Goal: Task Accomplishment & Management: Manage account settings

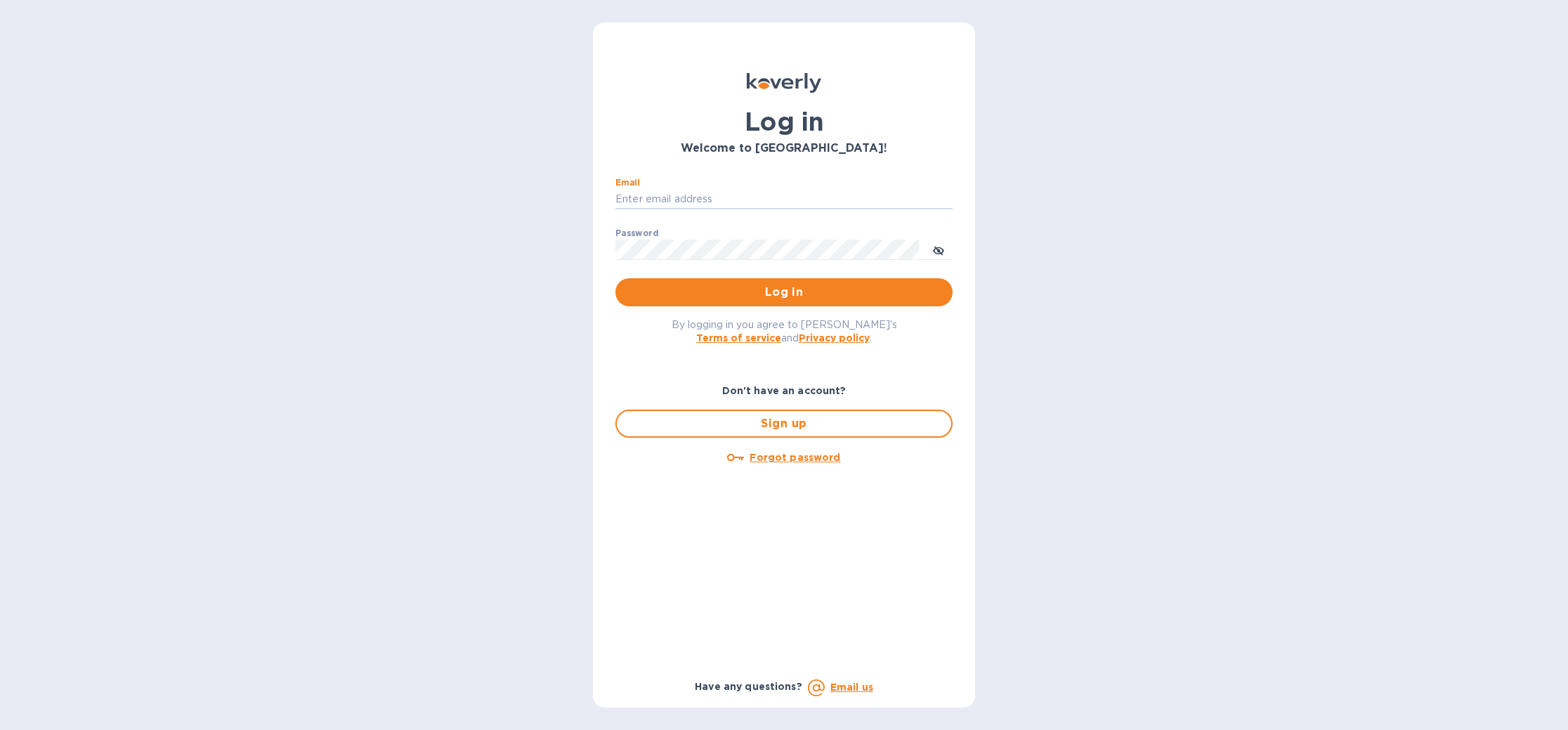
type input "[PERSON_NAME][EMAIL_ADDRESS][DOMAIN_NAME]"
click at [784, 291] on button "Log in" at bounding box center [783, 292] width 337 height 28
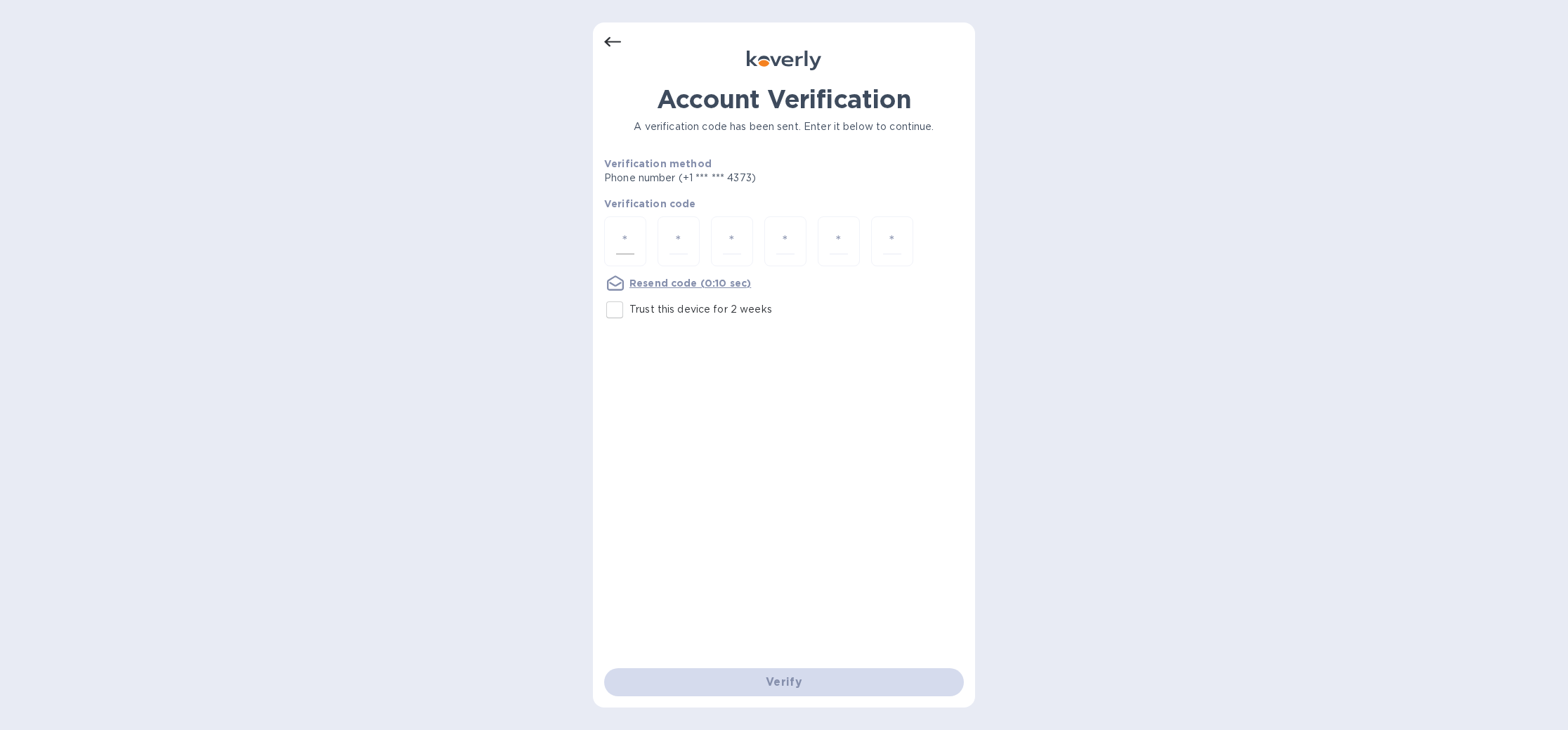
click at [633, 252] on input "number" at bounding box center [625, 241] width 18 height 26
type input "6"
type input "4"
type input "2"
type input "8"
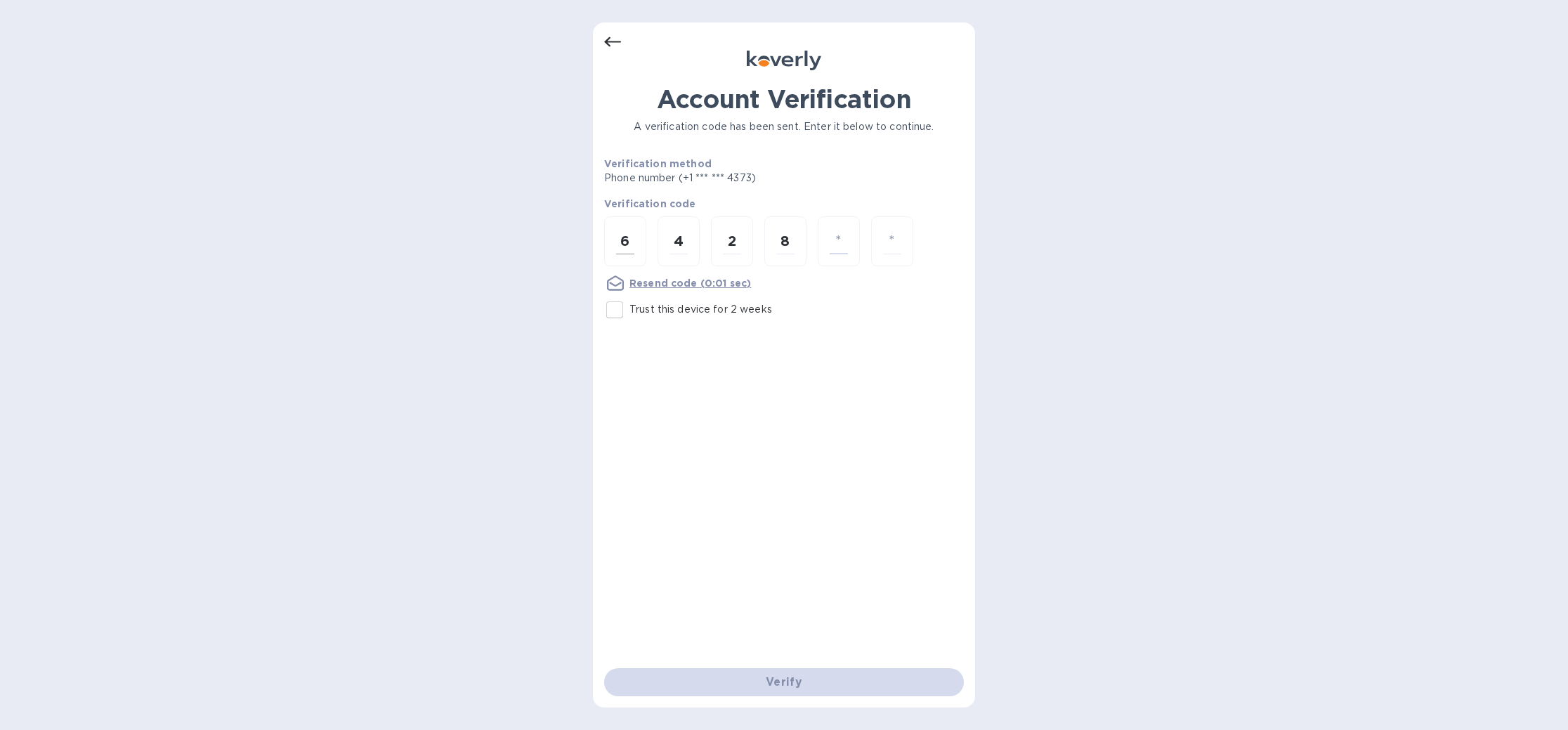
type input "5"
type input "6"
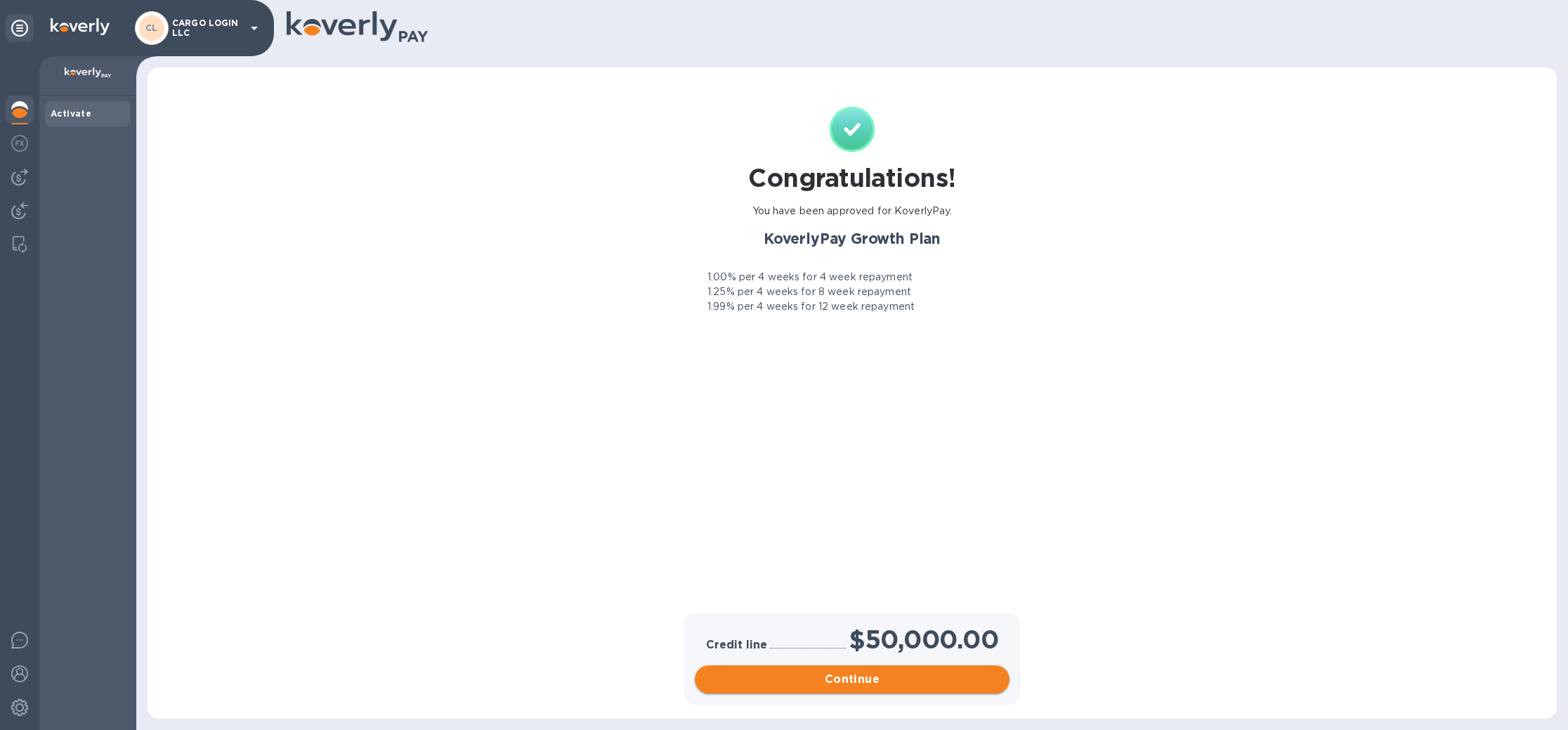
click at [855, 683] on span "Continue" at bounding box center [852, 680] width 292 height 17
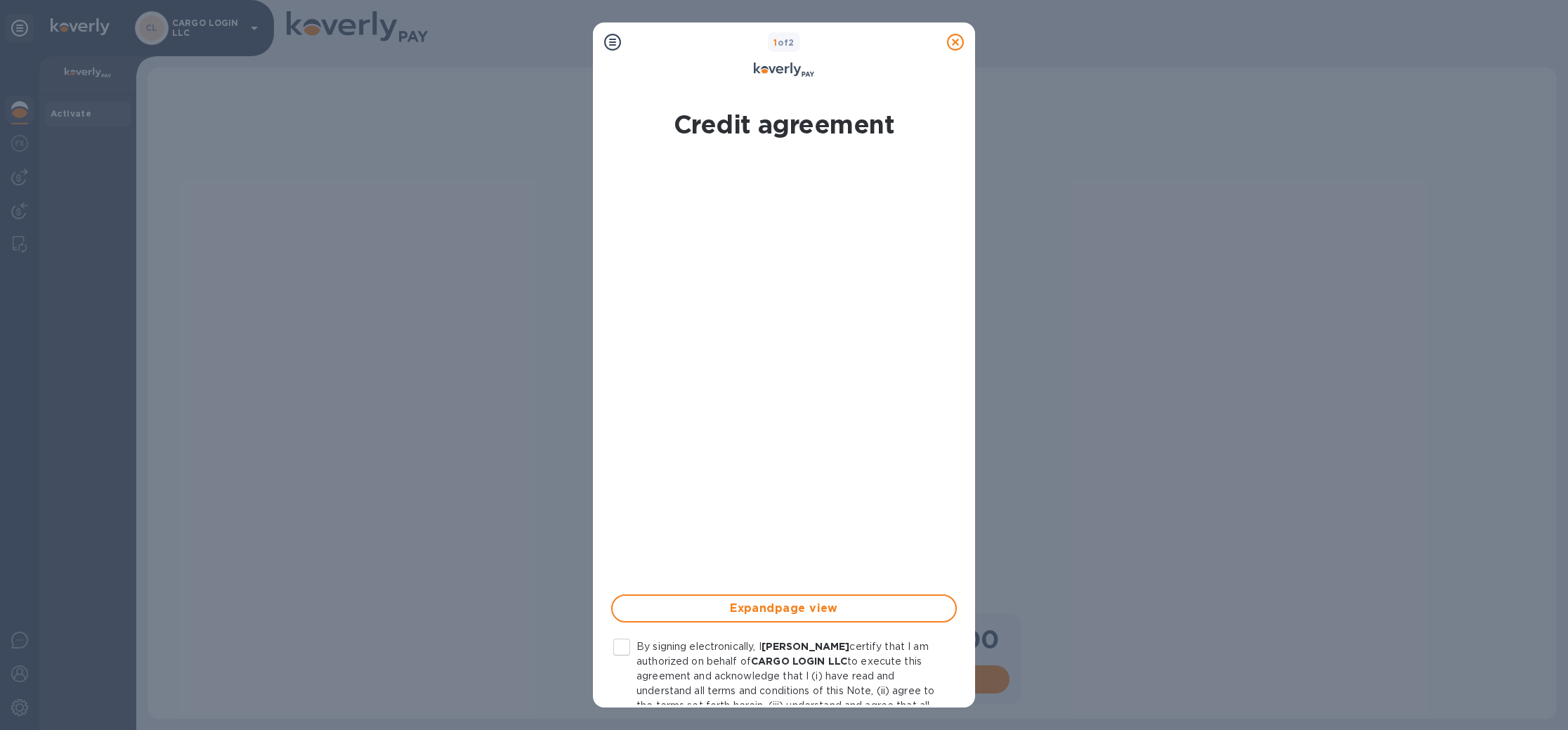
click at [630, 651] on input "By signing electronically, I Mitchner Ferdinands certify that I am authorized o…" at bounding box center [621, 647] width 29 height 29
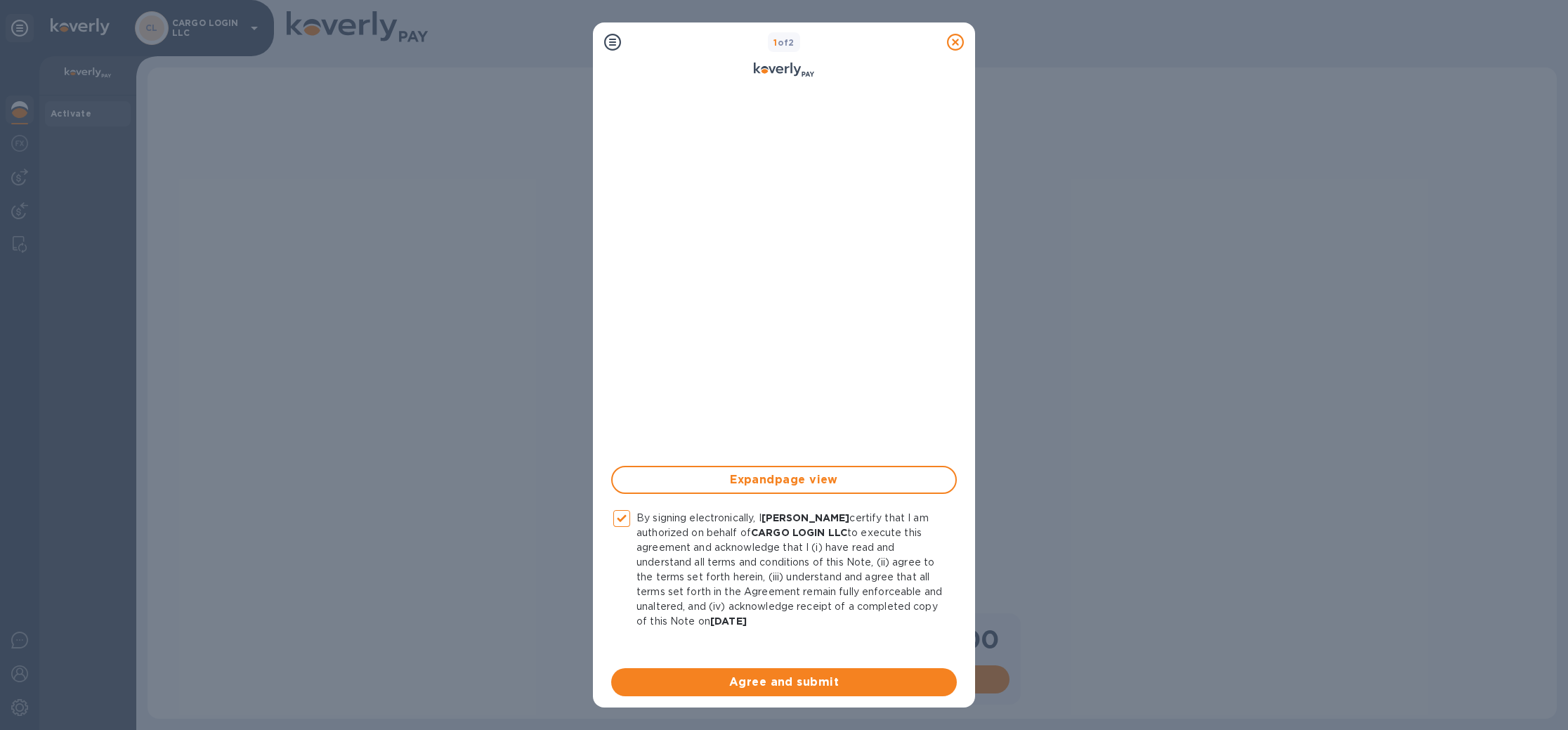
scroll to position [129, 0]
click at [776, 681] on span "Agree and submit" at bounding box center [784, 682] width 323 height 17
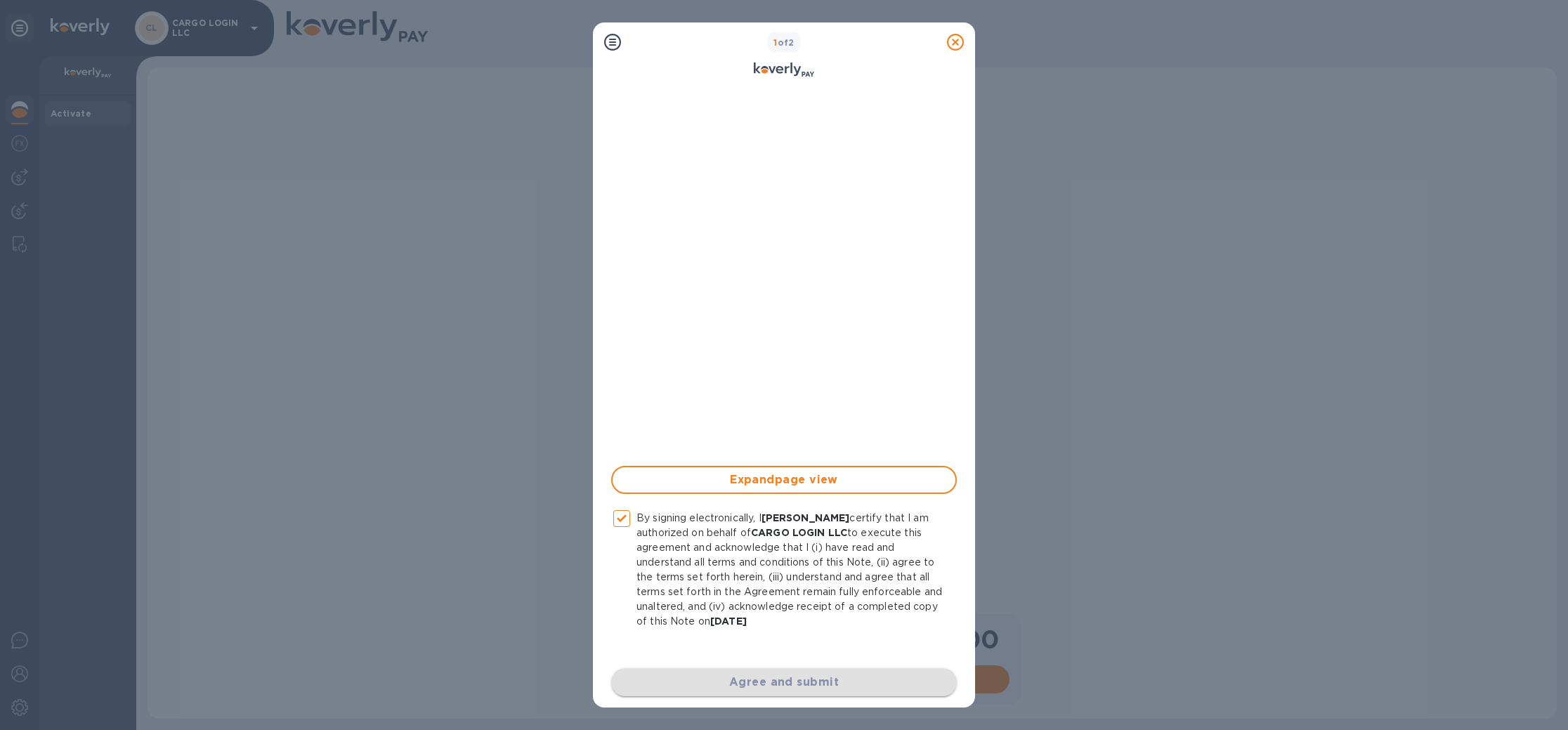
checkbox input "false"
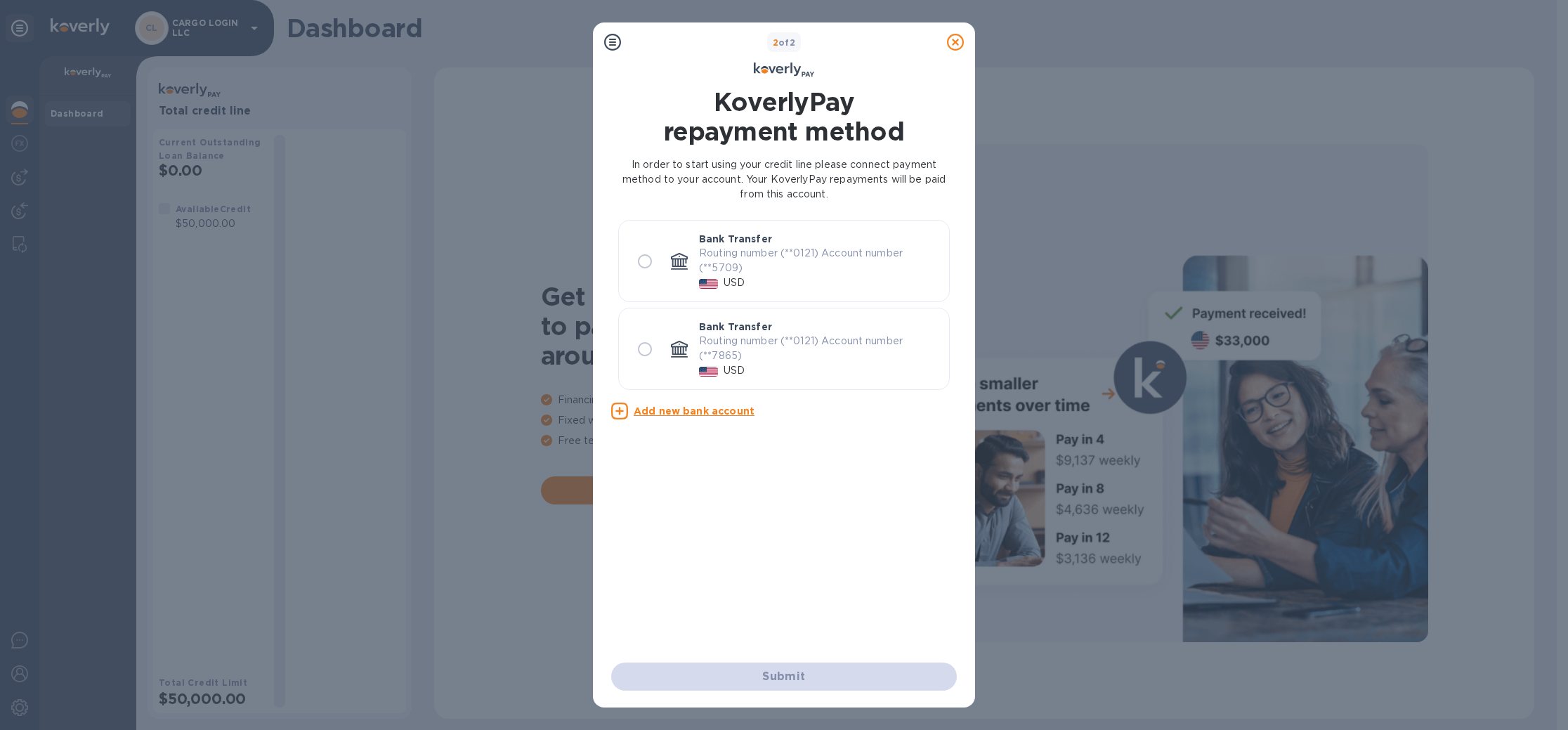
scroll to position [0, 0]
click at [952, 40] on icon at bounding box center [956, 42] width 17 height 17
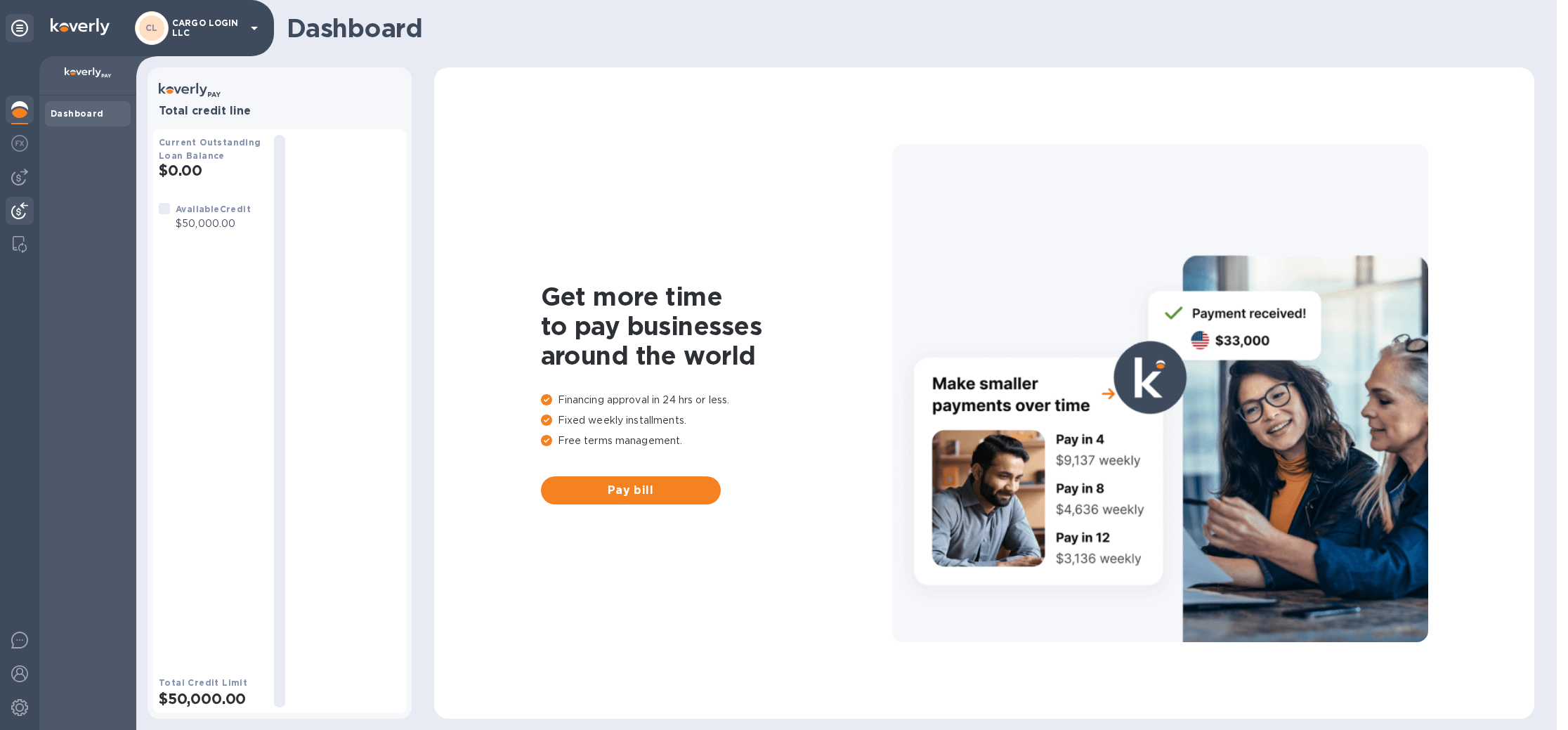
click at [21, 208] on img at bounding box center [19, 211] width 17 height 17
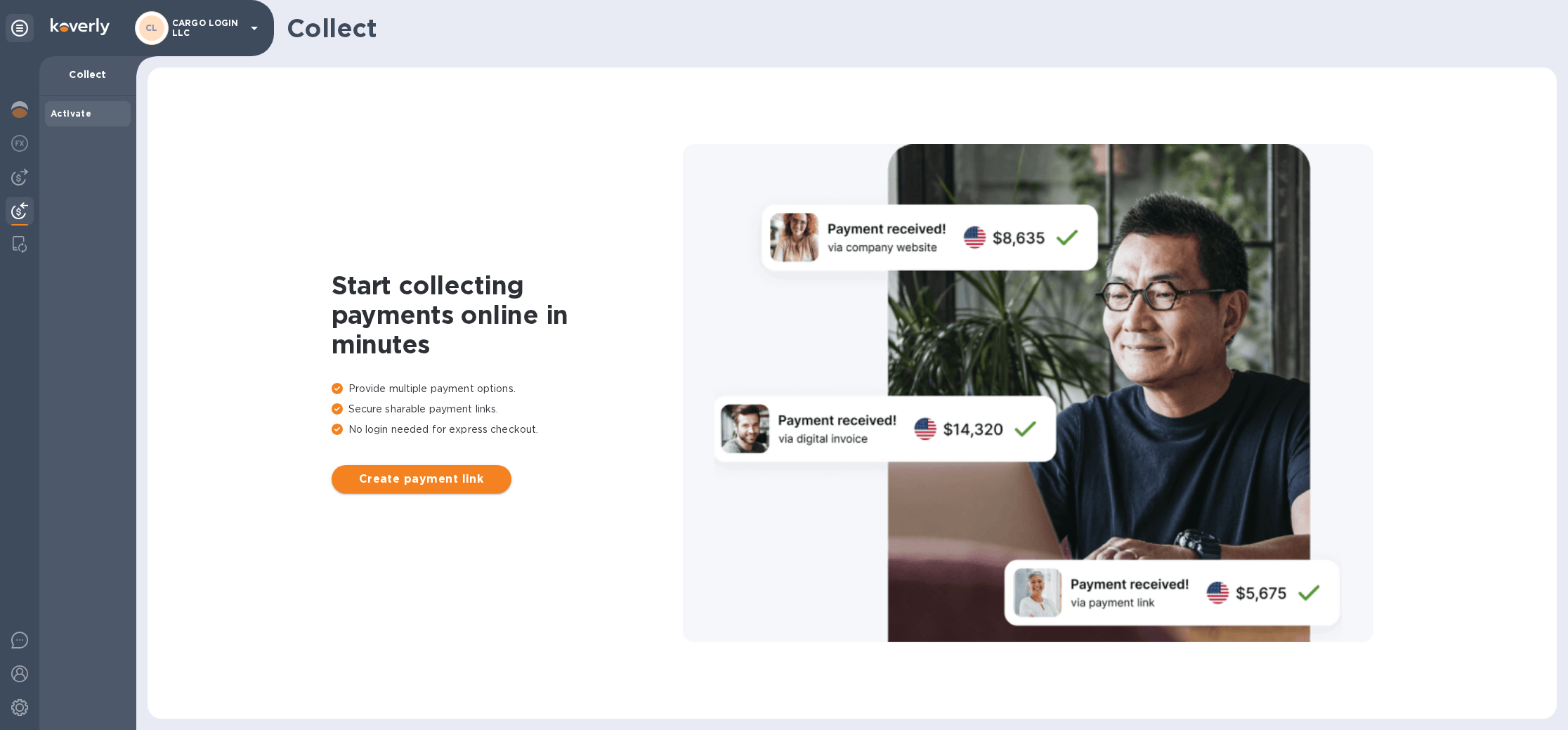
click at [426, 478] on span "Create payment link" at bounding box center [422, 479] width 157 height 17
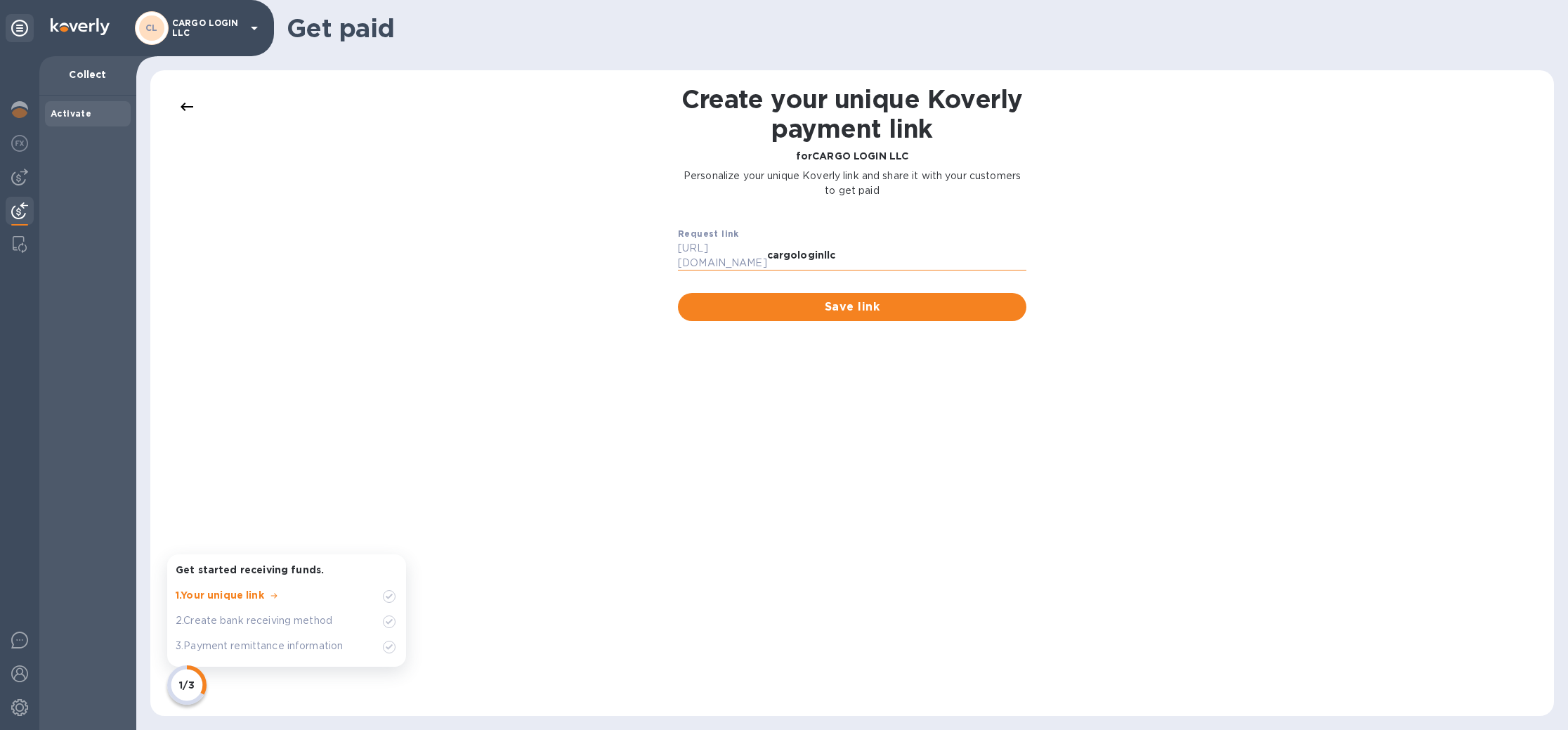
click at [853, 252] on input "cargologinllc" at bounding box center [897, 255] width 259 height 21
type input "cargologin"
click at [870, 301] on span "Save link" at bounding box center [853, 307] width 326 height 17
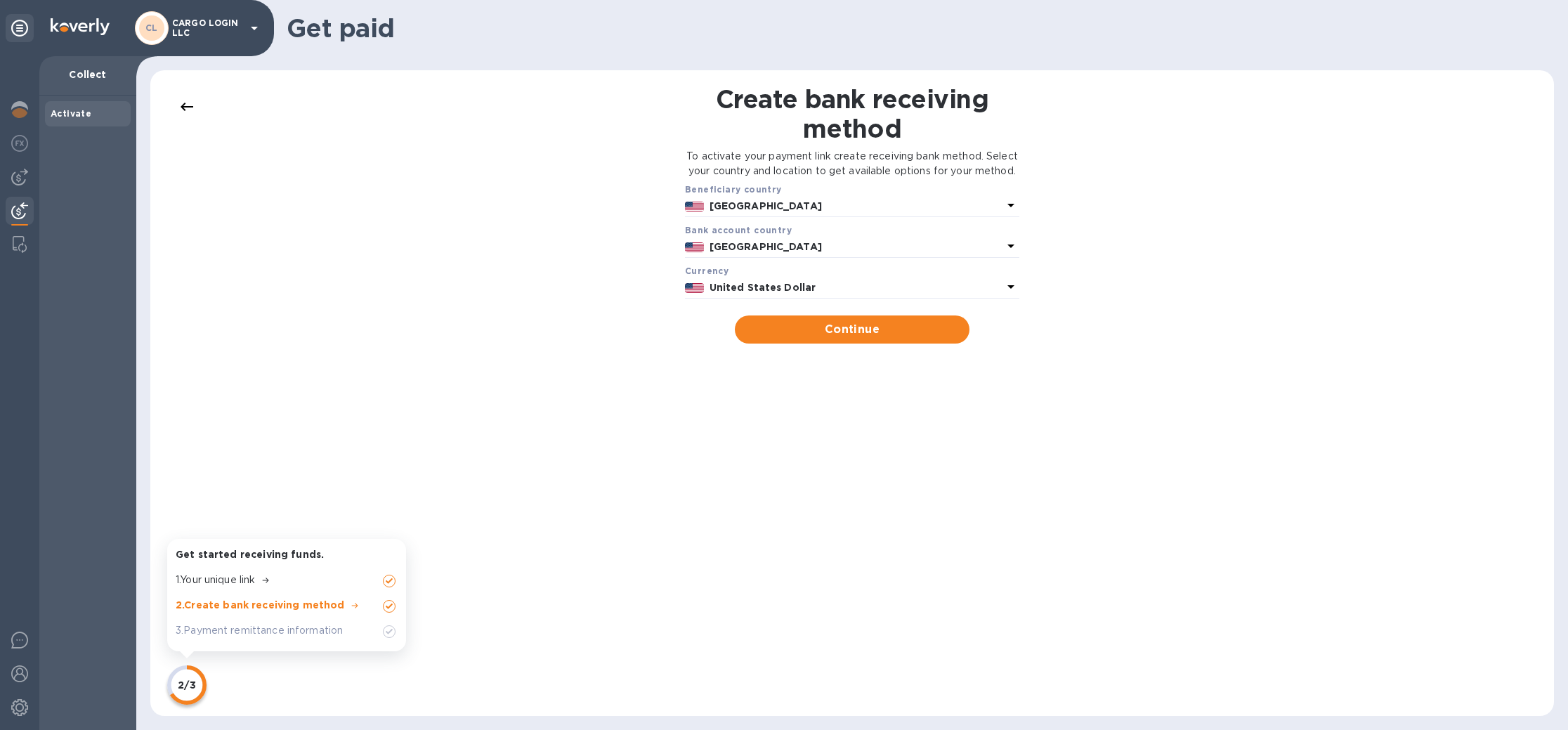
click at [940, 213] on p "United States" at bounding box center [856, 207] width 293 height 15
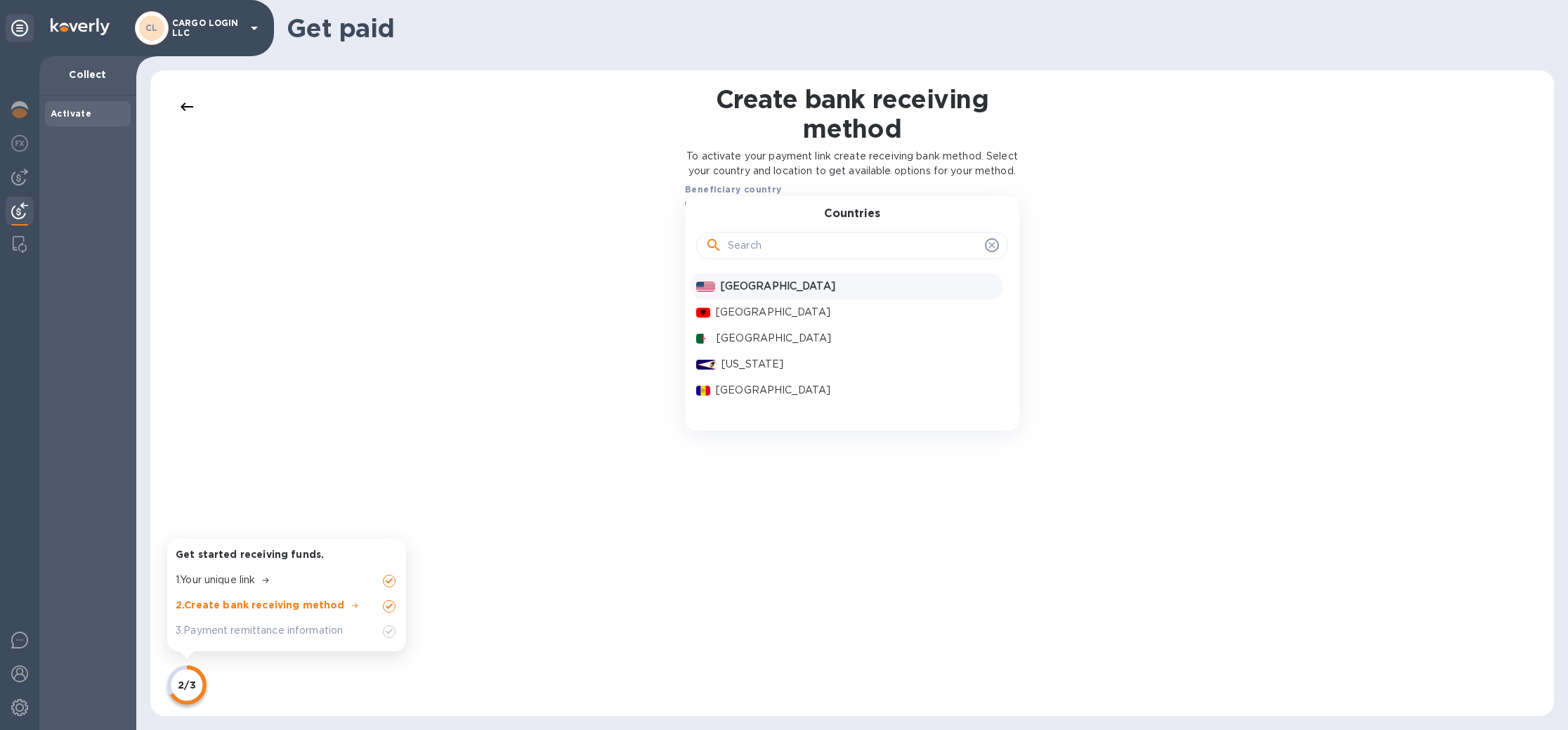
click at [831, 294] on p "United States" at bounding box center [858, 286] width 276 height 15
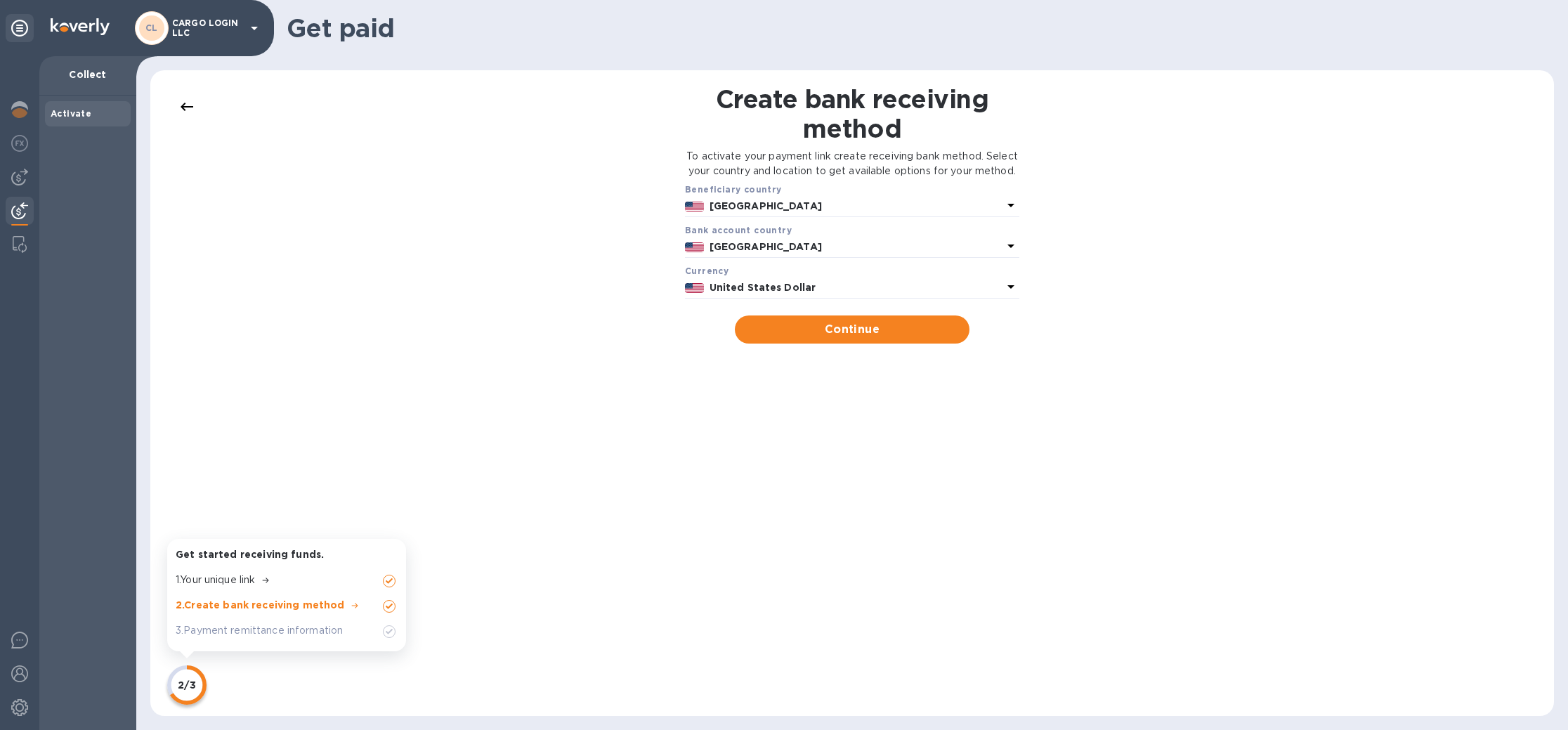
click at [848, 254] on p "United States" at bounding box center [856, 247] width 293 height 15
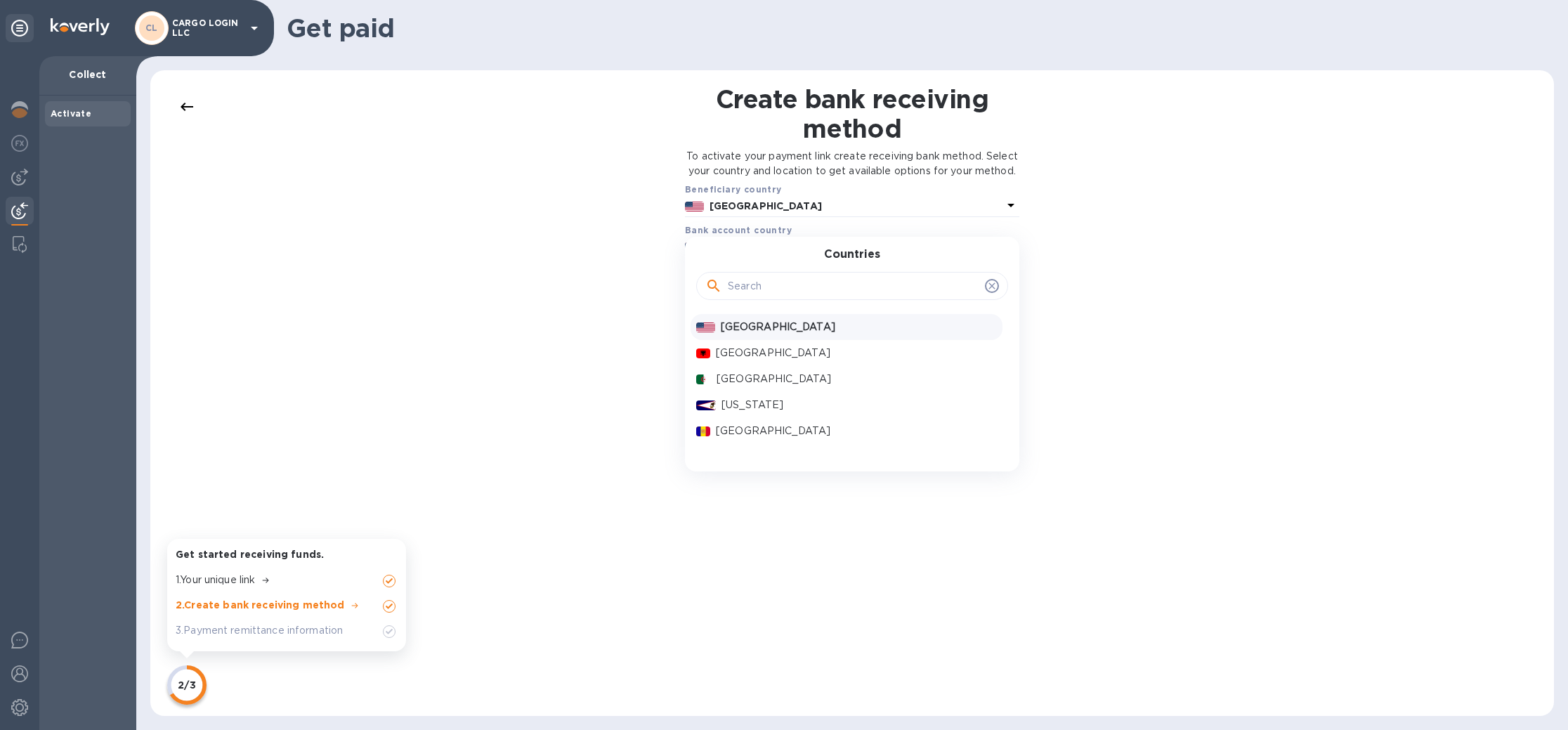
click at [588, 359] on div "Create bank receiving method To activate your payment link create receiving ban…" at bounding box center [852, 393] width 1376 height 618
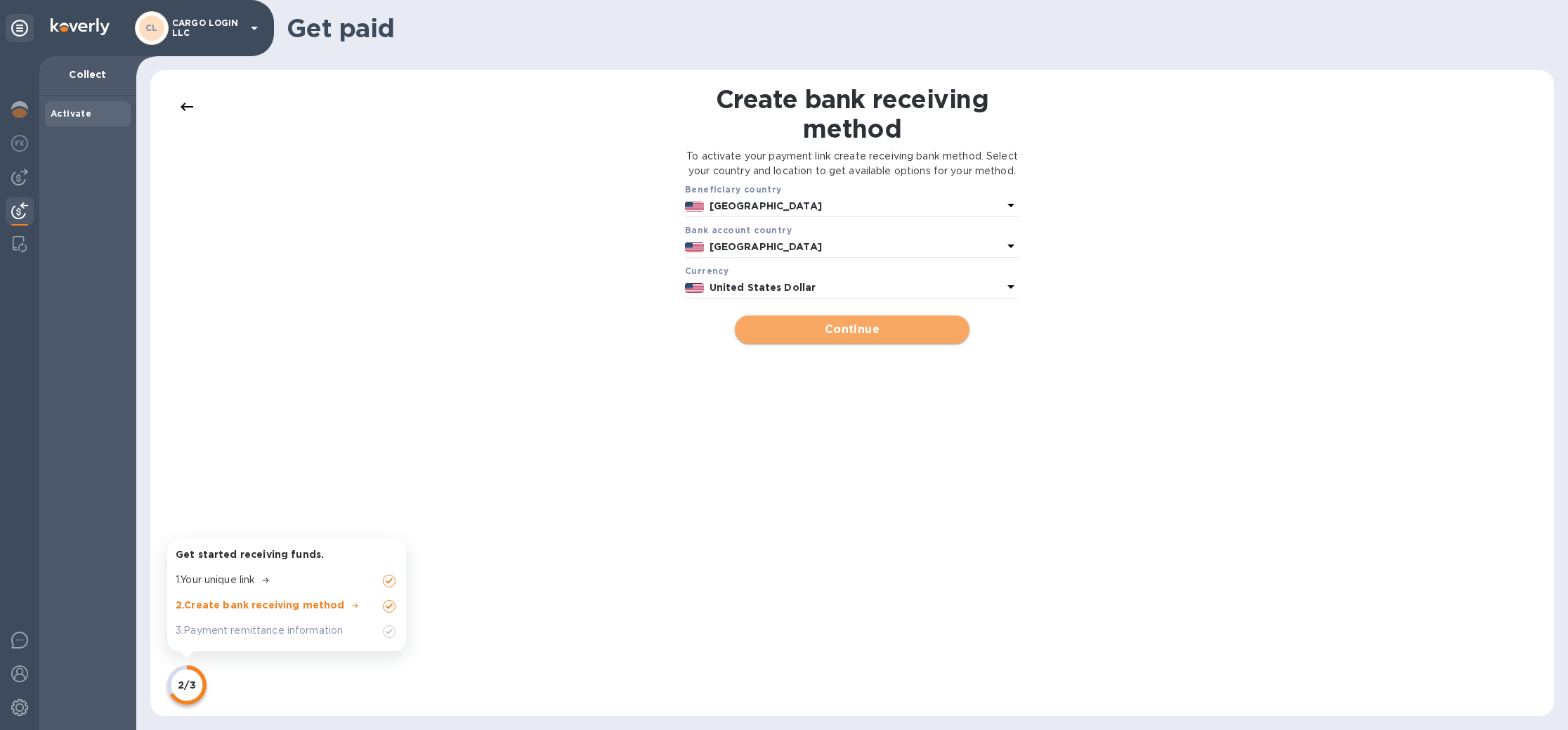
click at [869, 338] on span "Continue" at bounding box center [852, 330] width 212 height 17
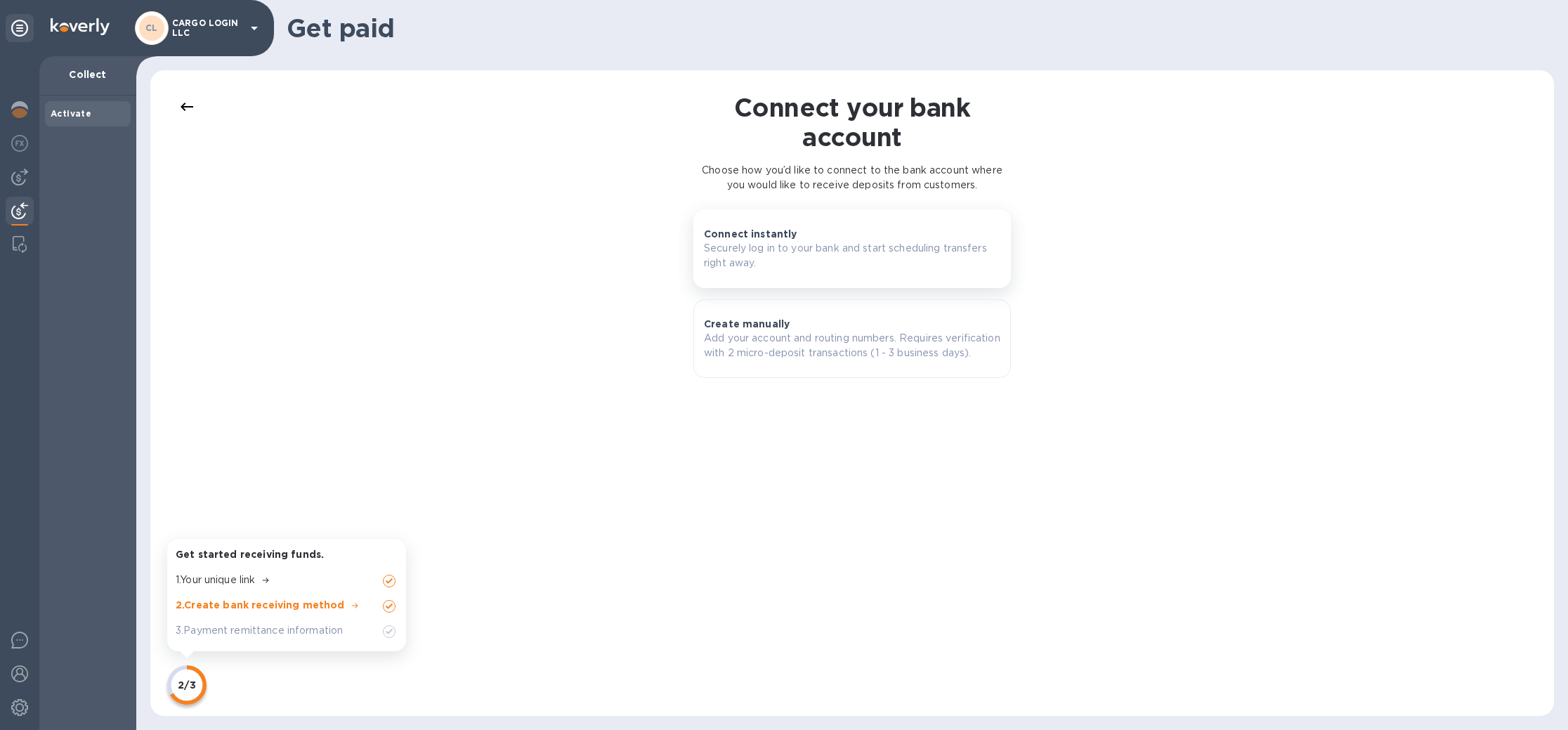
click at [810, 270] on p "Securely log in to your bank and start scheduling transfers right away." at bounding box center [852, 255] width 296 height 29
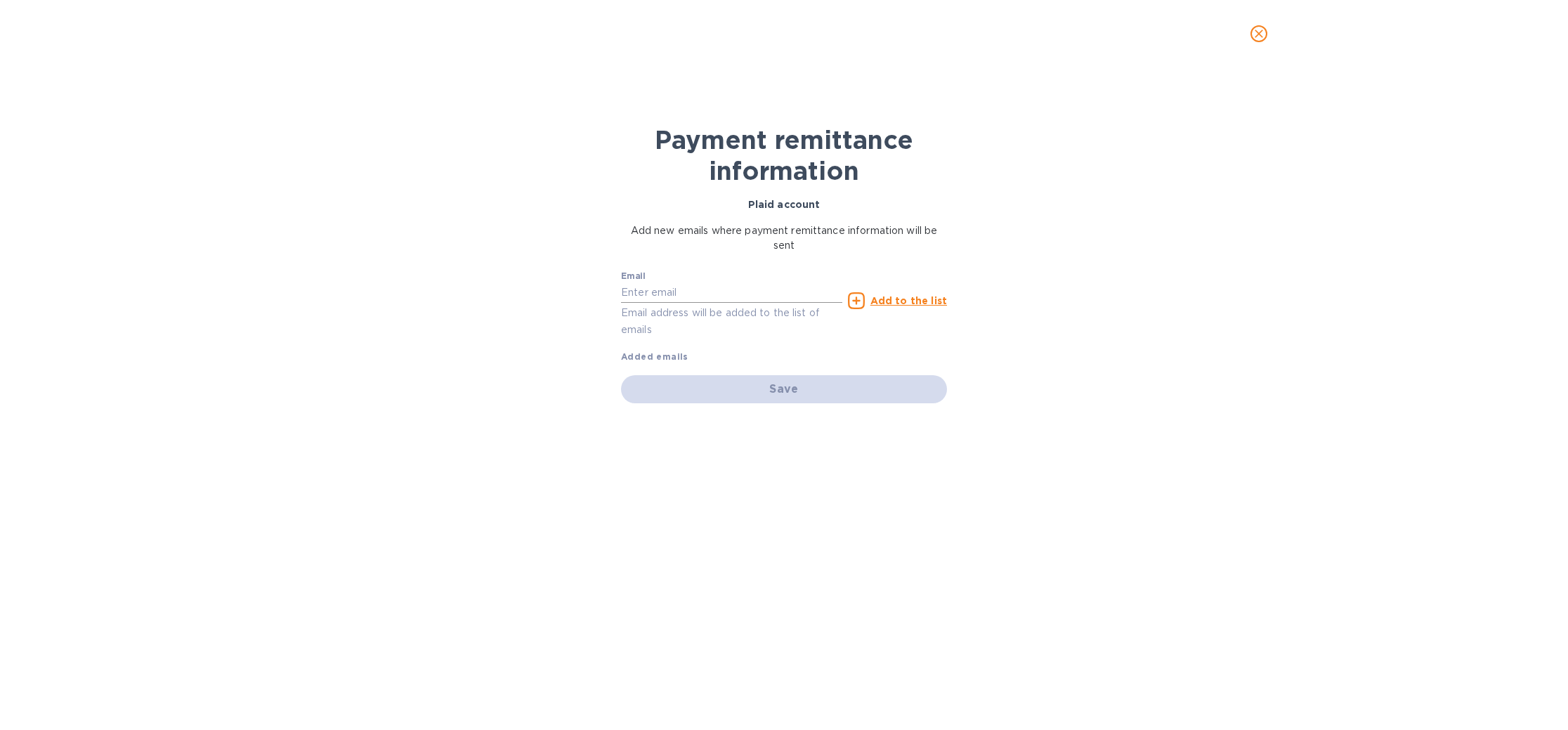
click at [676, 289] on input "text" at bounding box center [731, 292] width 221 height 21
type input "[PERSON_NAME][EMAIL_ADDRESS][DOMAIN_NAME]"
click at [860, 306] on icon at bounding box center [856, 301] width 17 height 17
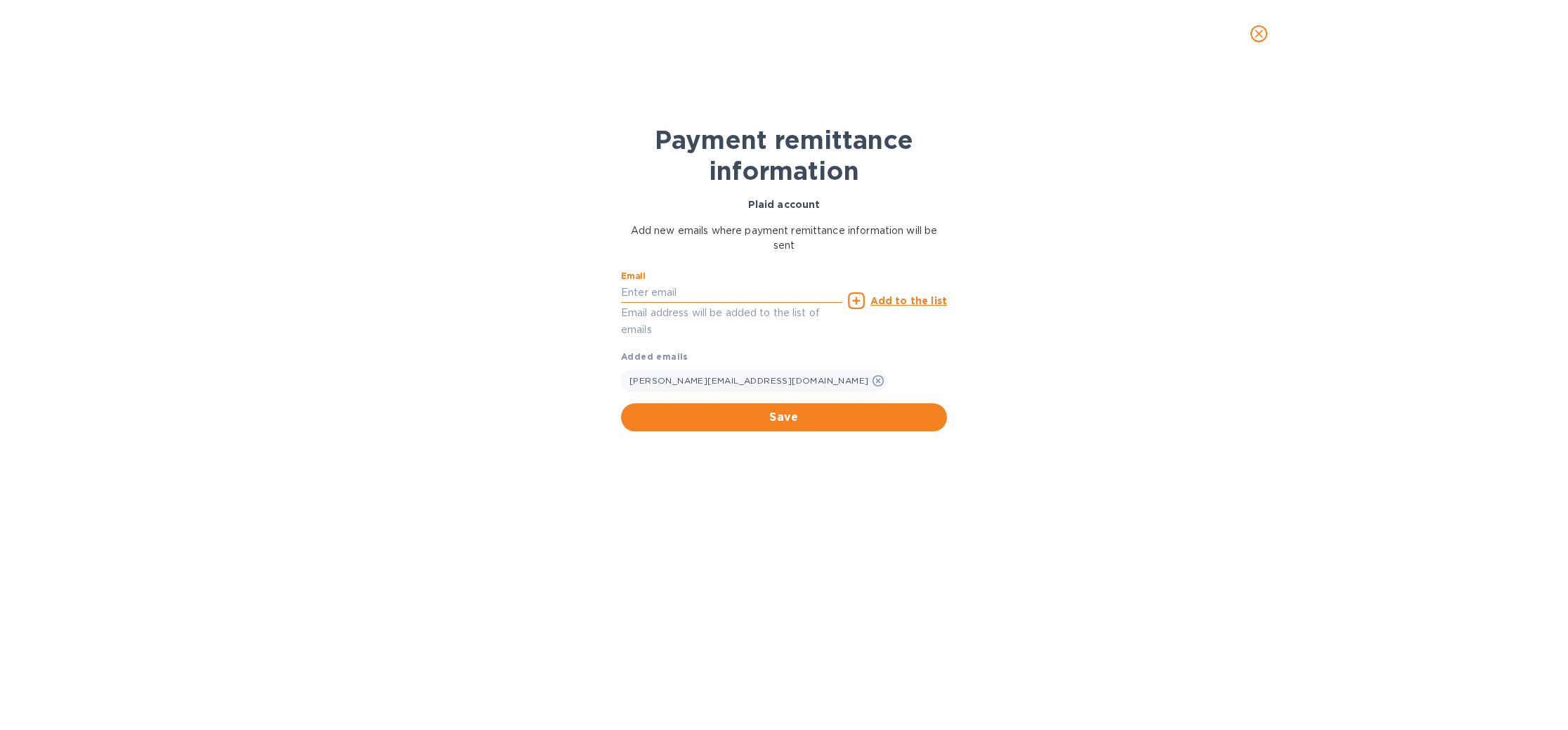
click at [734, 296] on input "text" at bounding box center [731, 292] width 221 height 21
type input "accounts@cargo-login.com"
click at [782, 415] on span "Save" at bounding box center [784, 418] width 304 height 17
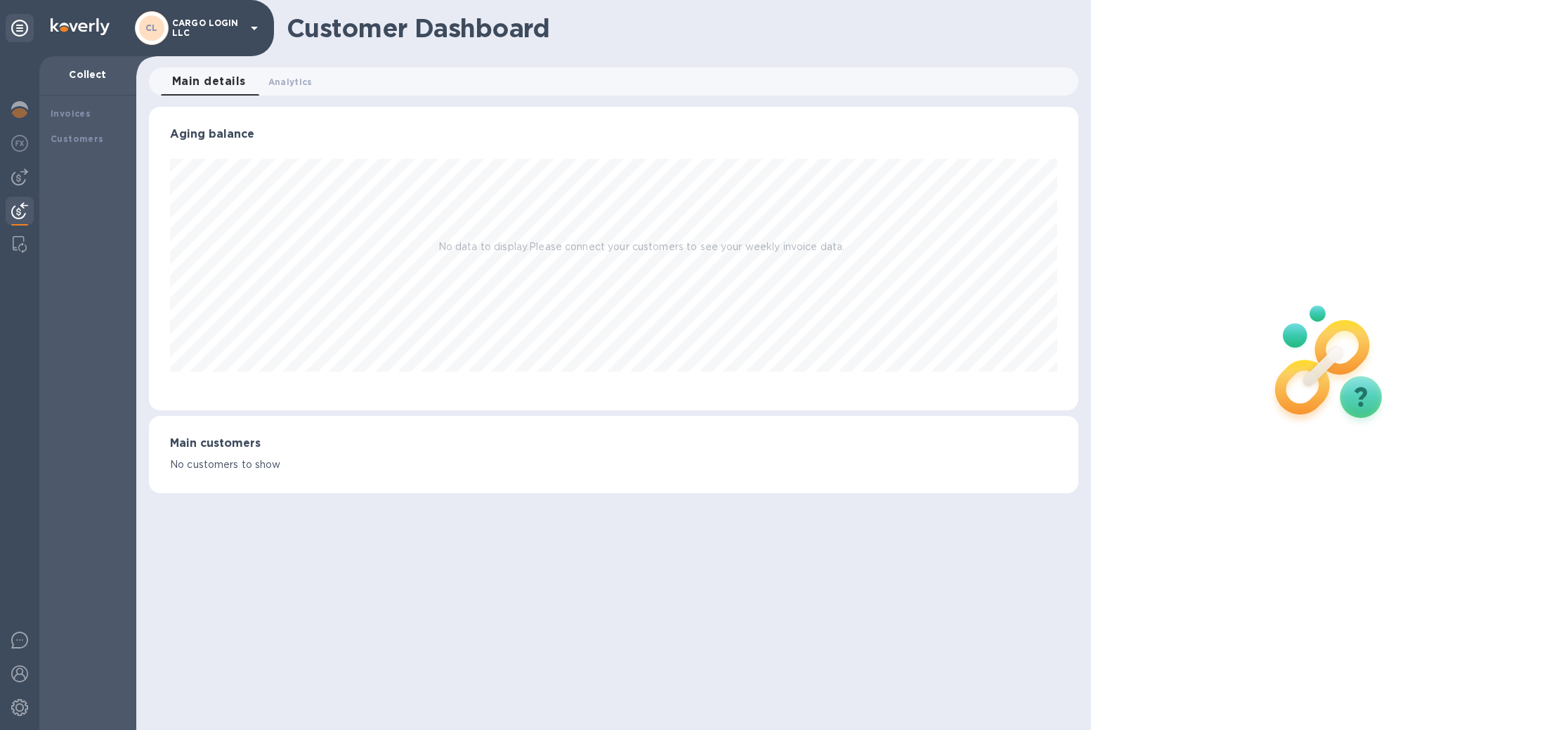
scroll to position [304, 929]
click at [23, 702] on img at bounding box center [19, 707] width 17 height 17
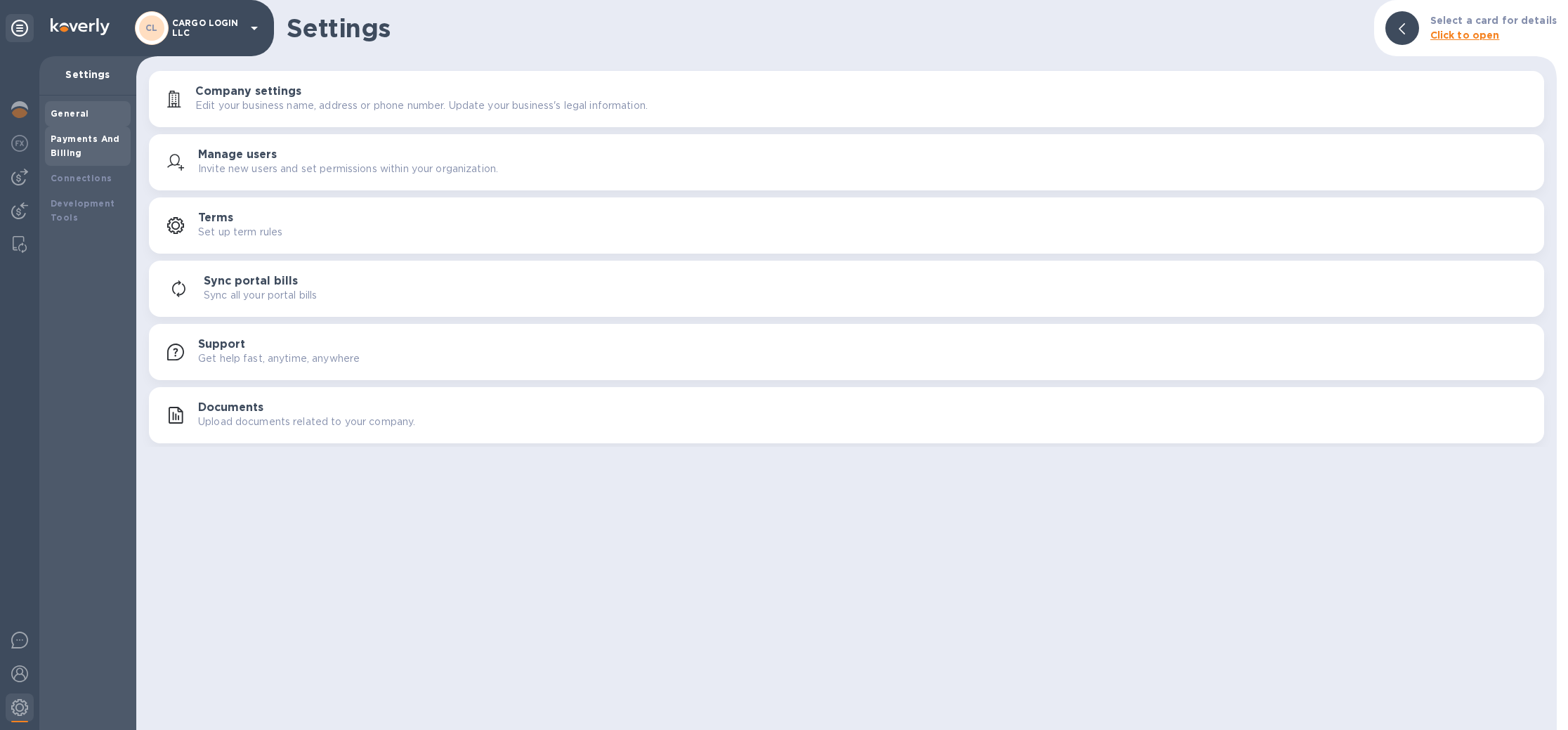
click at [70, 156] on b "Payments And Billing" at bounding box center [85, 145] width 69 height 24
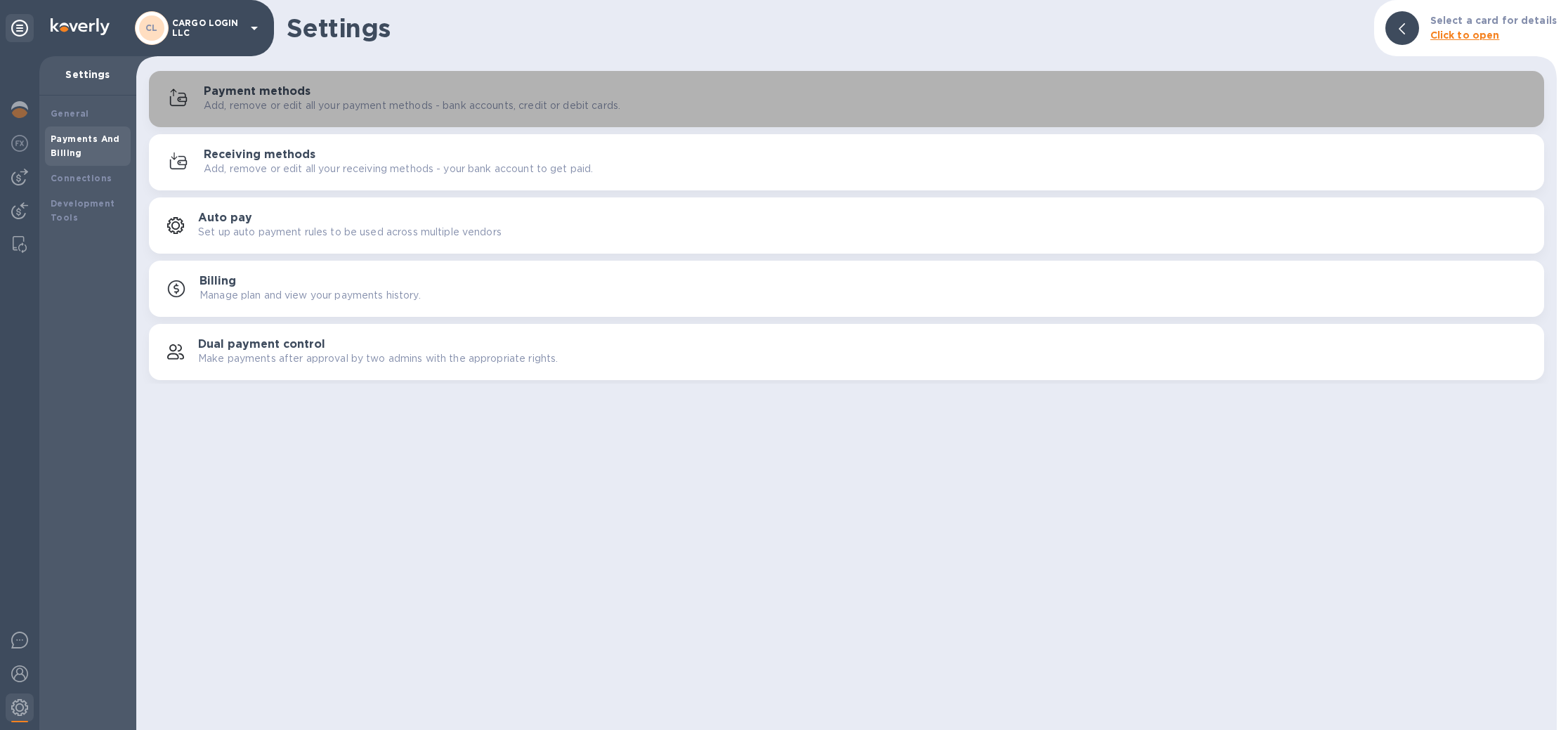
click at [219, 92] on h3 "Payment methods" at bounding box center [257, 92] width 107 height 13
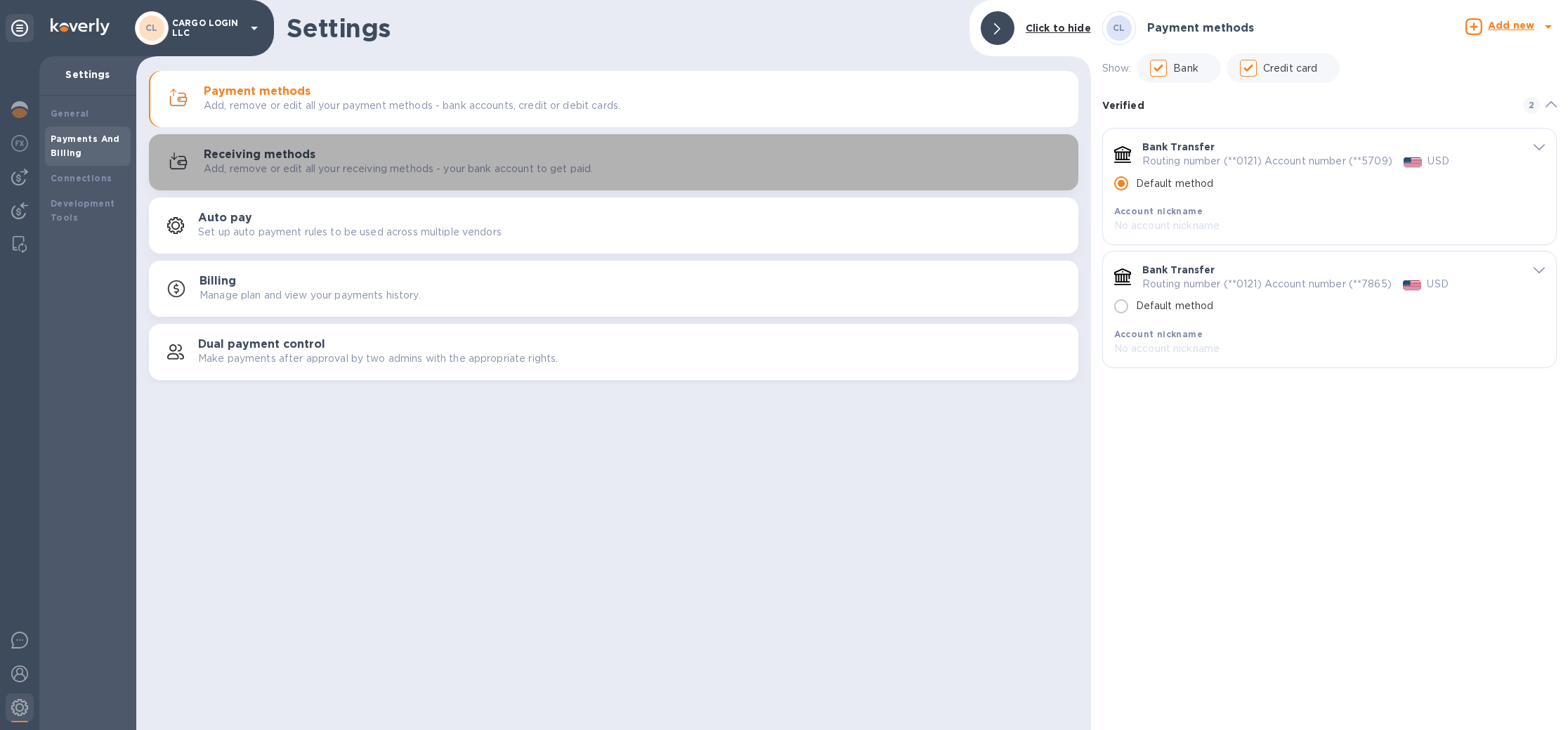
click at [240, 158] on h3 "Receiving methods" at bounding box center [259, 155] width 111 height 13
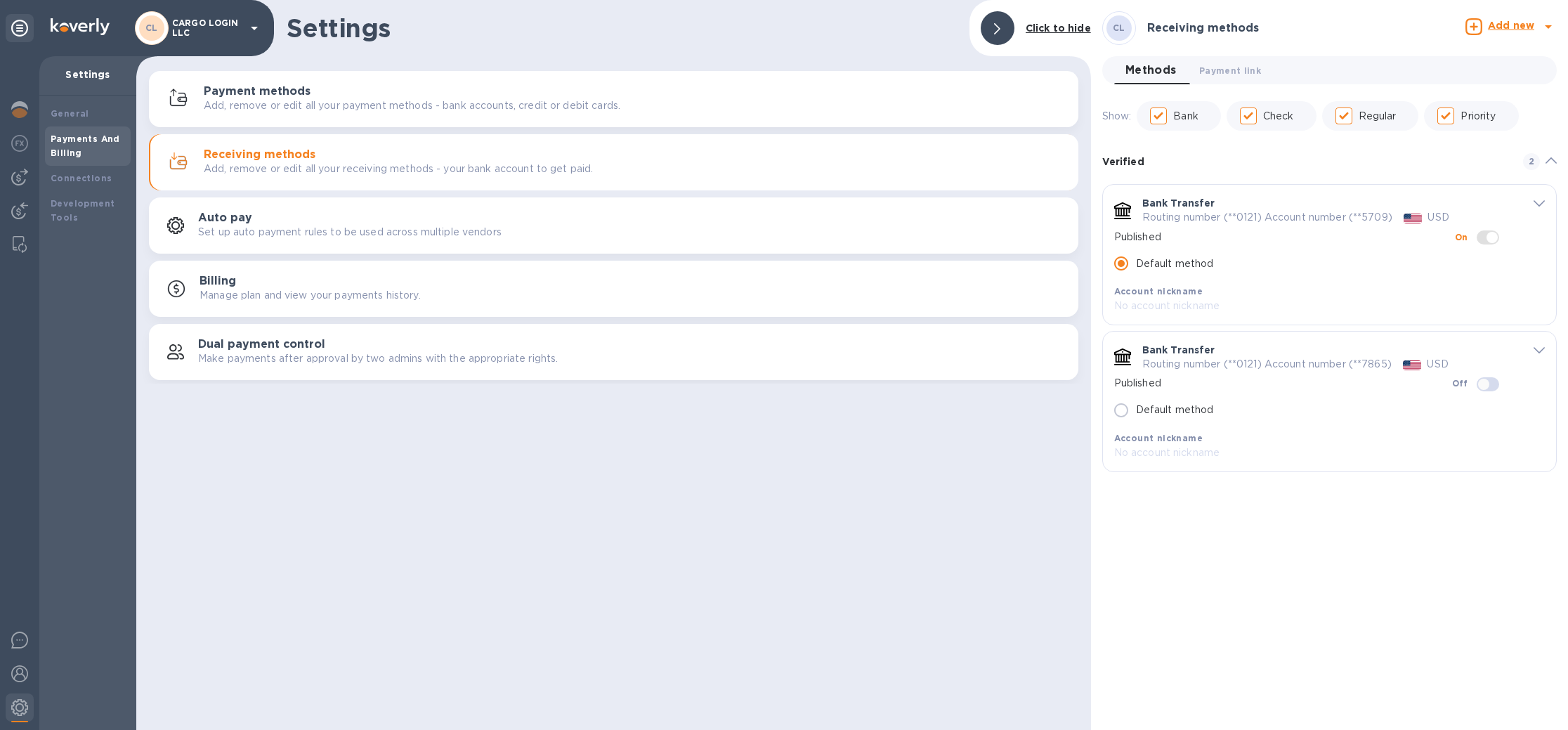
click at [94, 180] on b "Connections" at bounding box center [80, 178] width 61 height 11
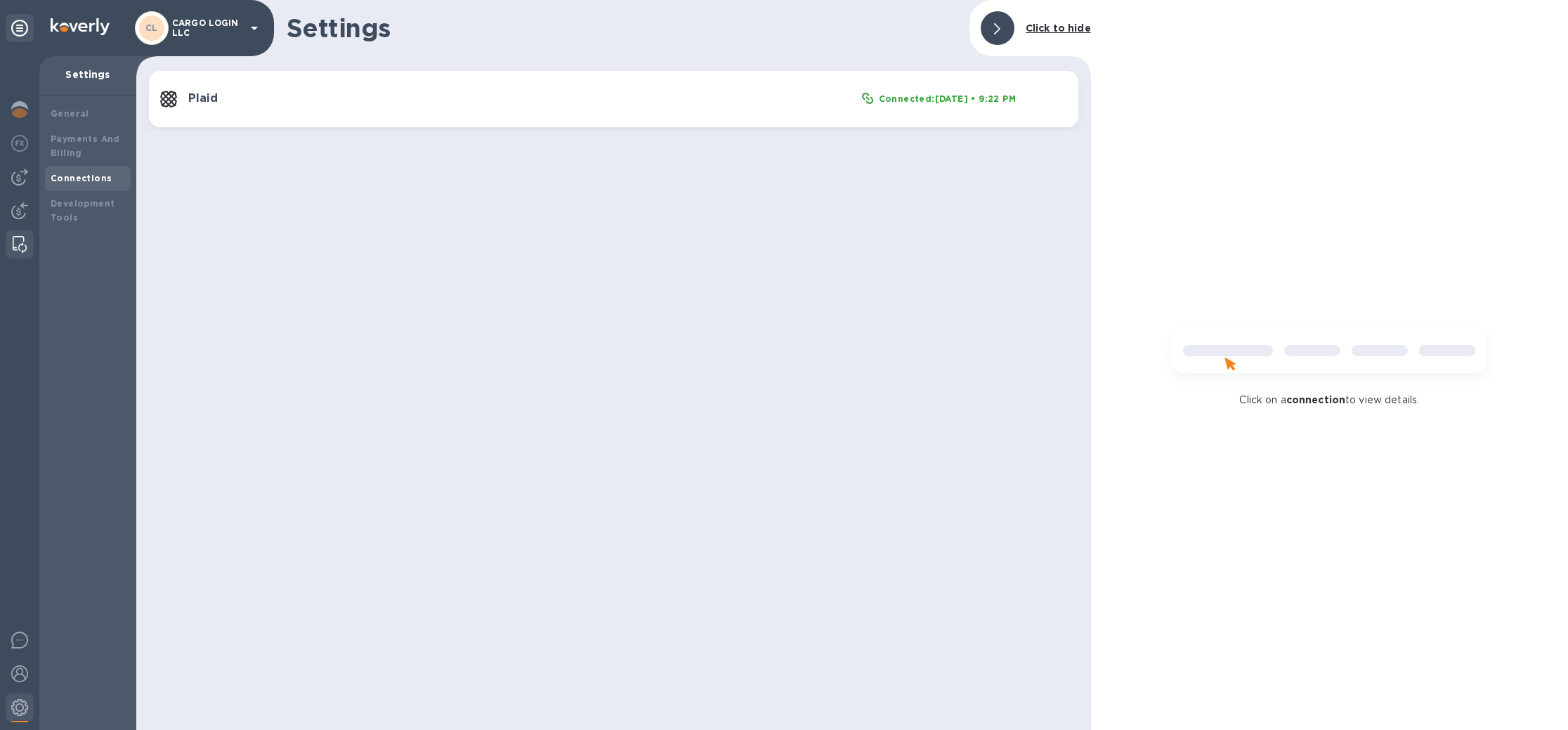
click at [24, 246] on img at bounding box center [19, 244] width 14 height 17
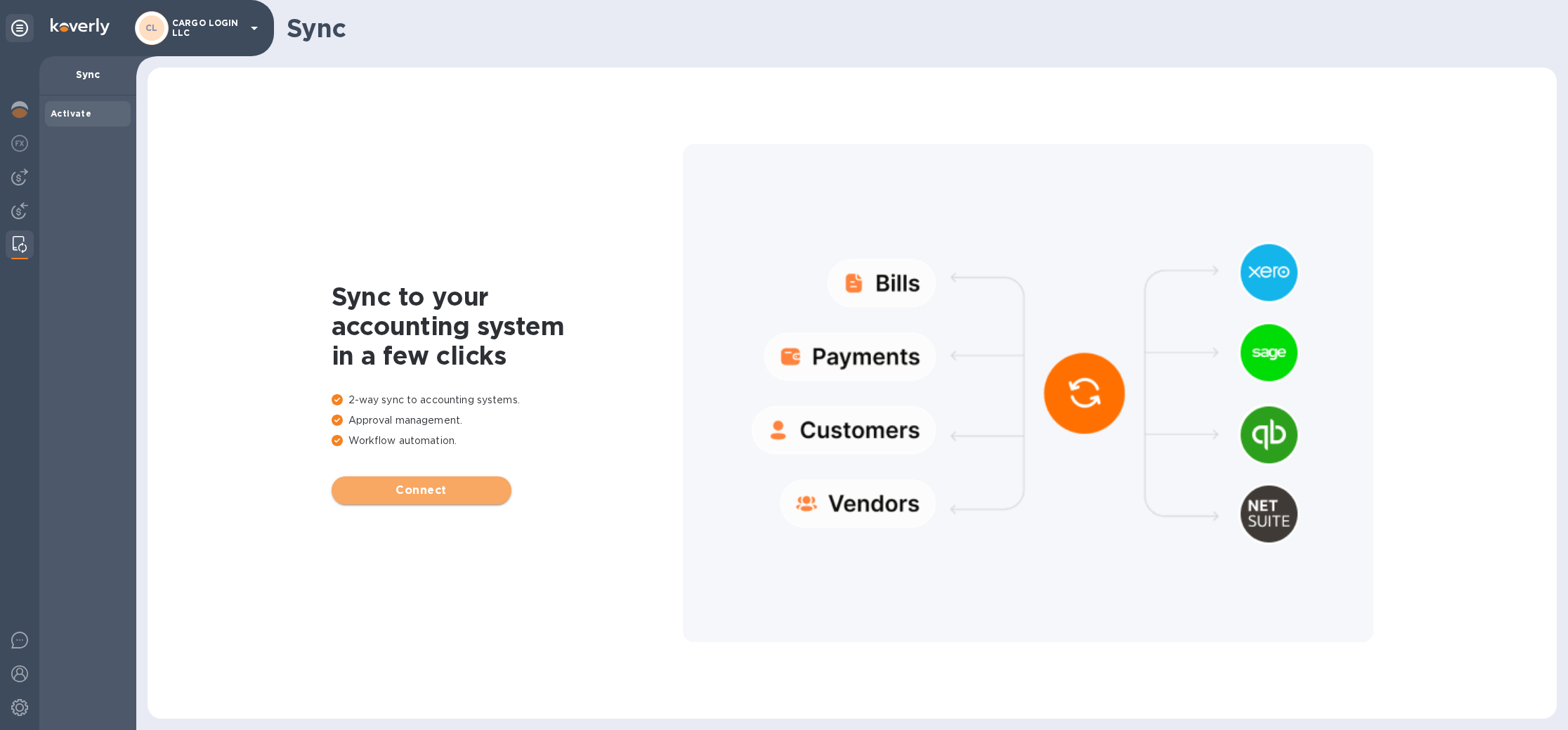
click at [458, 496] on span "Connect" at bounding box center [422, 491] width 157 height 17
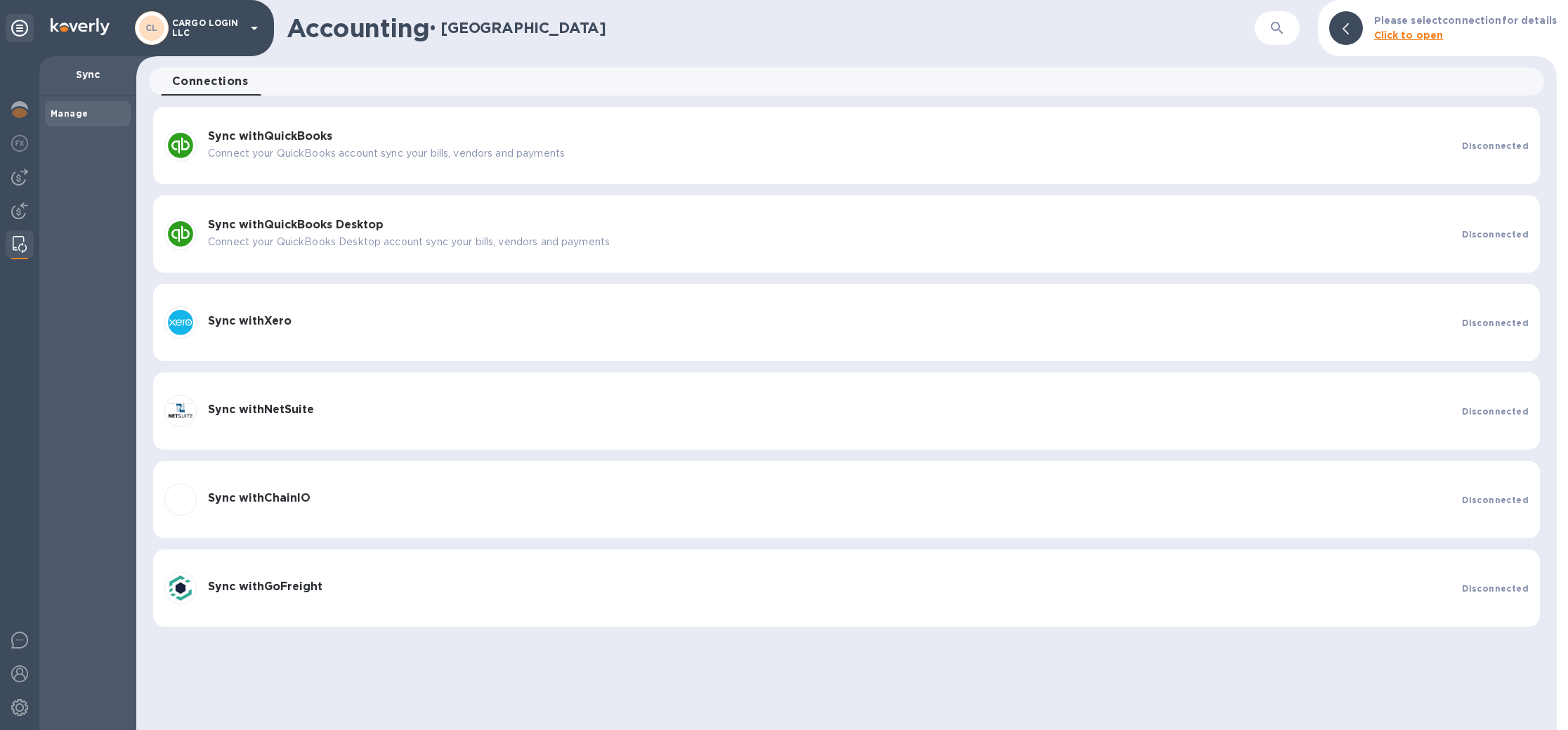
click at [500, 151] on p "Connect your QuickBooks account sync your bills, vendors and payments" at bounding box center [828, 154] width 1243 height 15
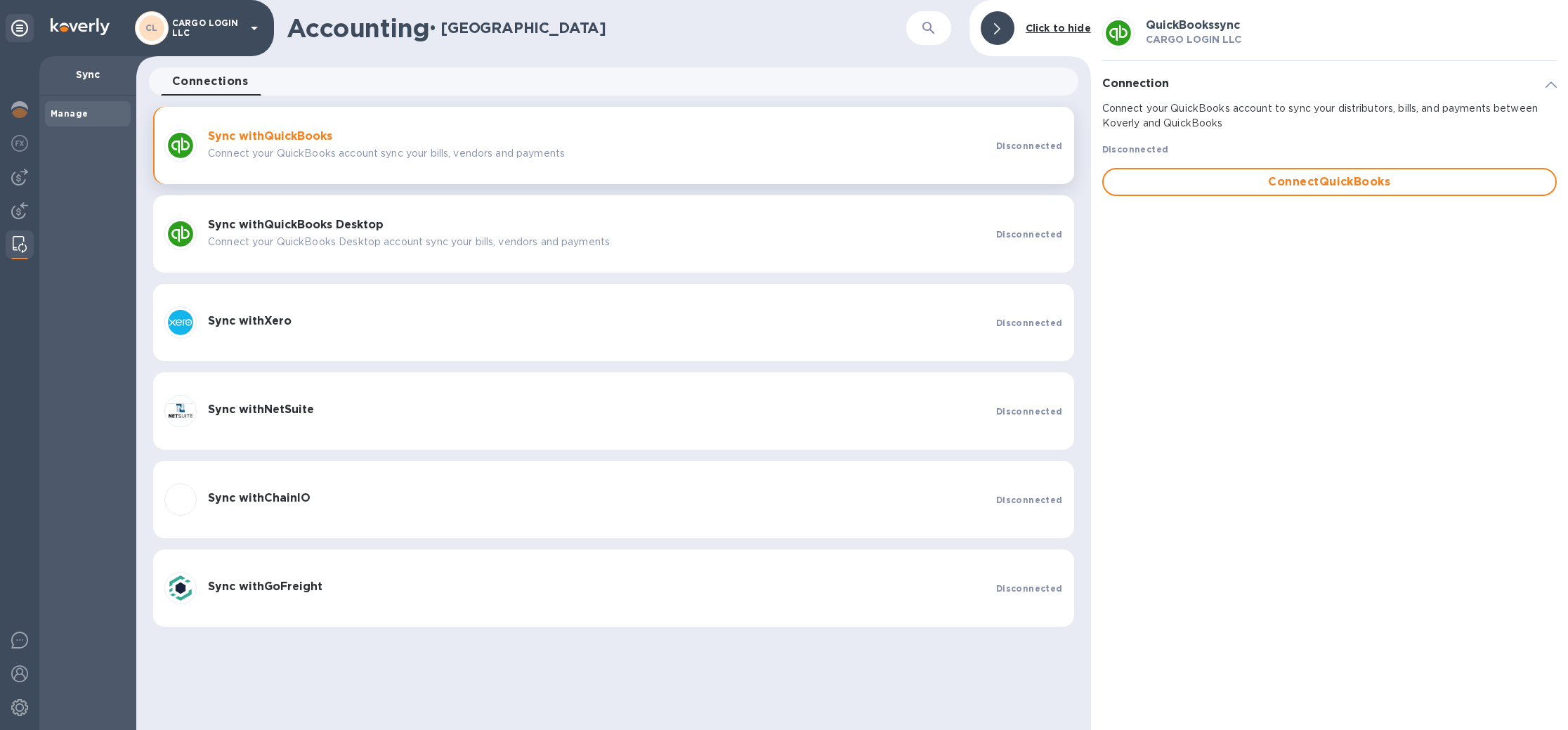
click at [21, 175] on img at bounding box center [19, 177] width 17 height 17
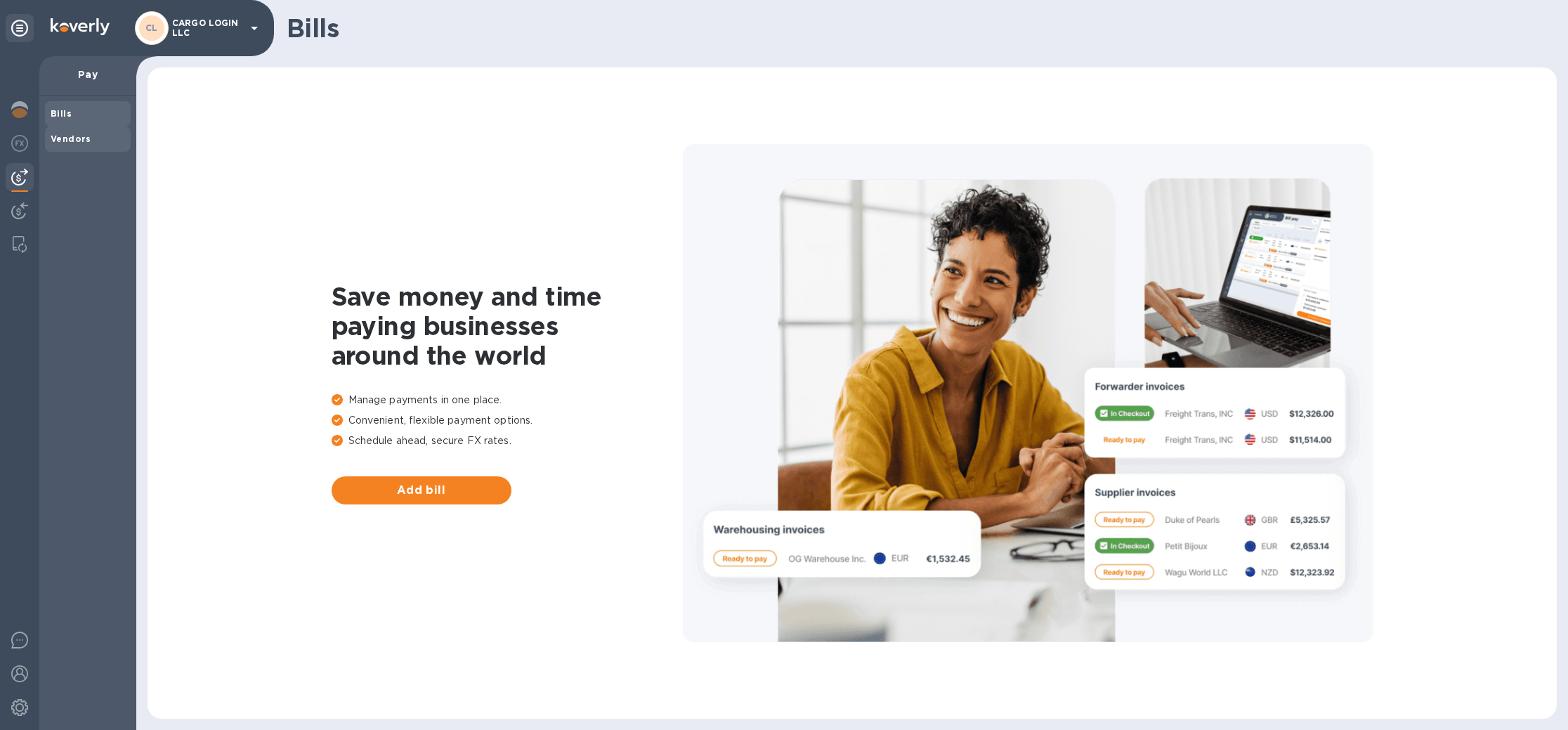
click at [78, 138] on b "Vendors" at bounding box center [70, 138] width 41 height 11
click at [412, 481] on button "Add vendor" at bounding box center [421, 491] width 180 height 28
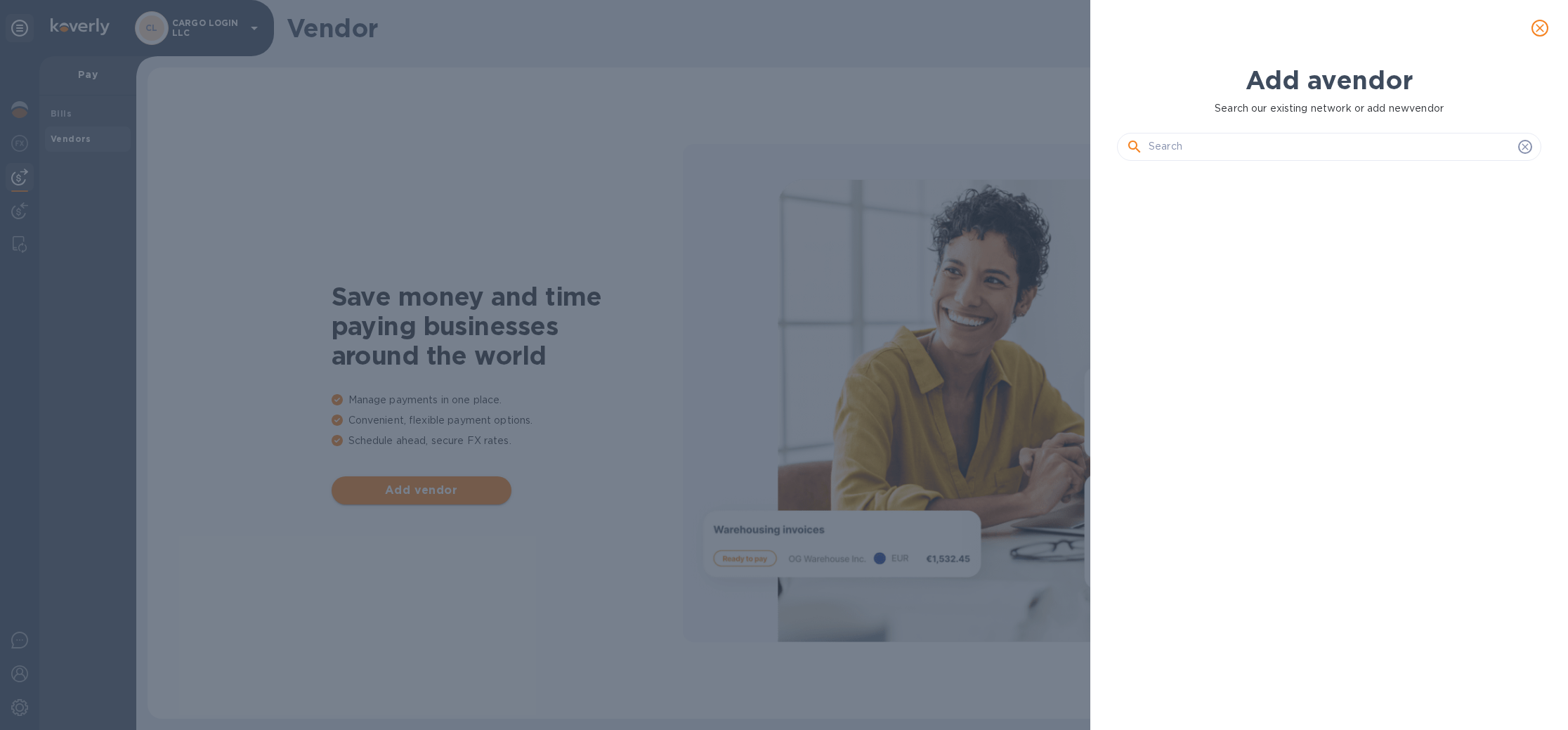
scroll to position [12, 7]
click at [650, 197] on div "Add a vendor Search our existing network or add new vendor" at bounding box center [784, 365] width 1568 height 730
click at [1541, 28] on icon "close" at bounding box center [1540, 28] width 14 height 14
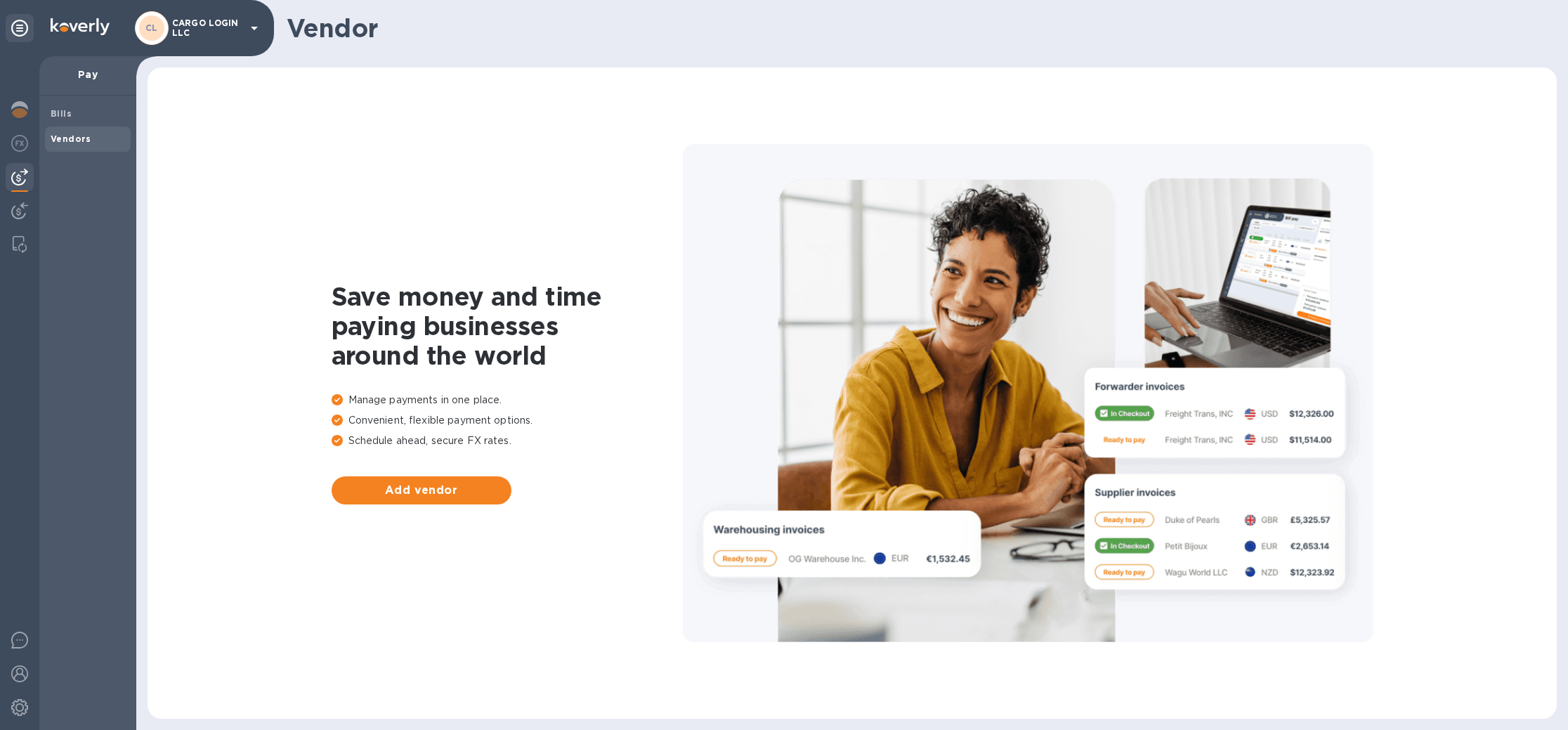
click at [20, 639] on img at bounding box center [19, 640] width 17 height 17
click at [75, 135] on b "Vendors" at bounding box center [70, 138] width 41 height 11
click at [424, 492] on span "Add vendor" at bounding box center [422, 491] width 157 height 17
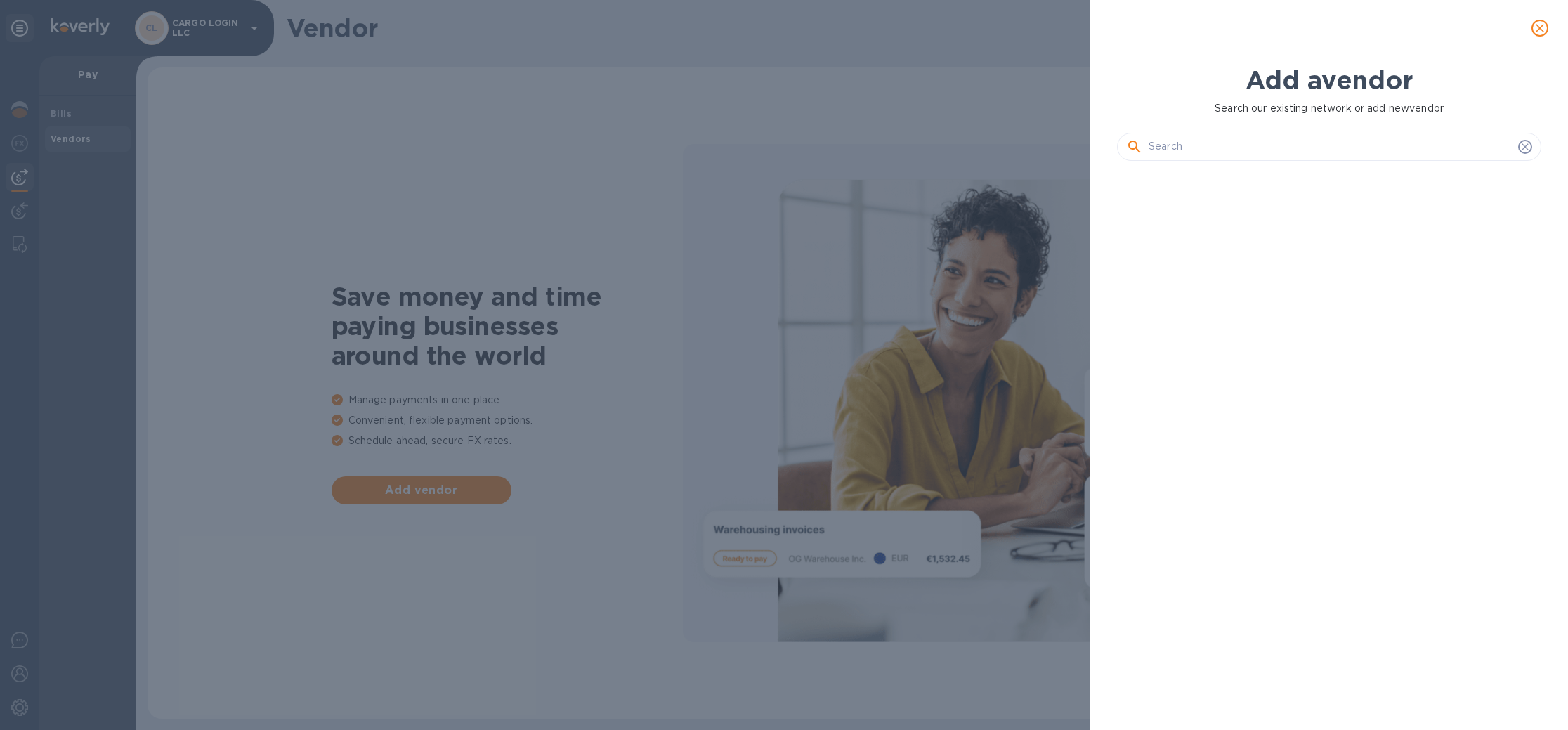
click at [1542, 24] on icon "close" at bounding box center [1540, 28] width 8 height 8
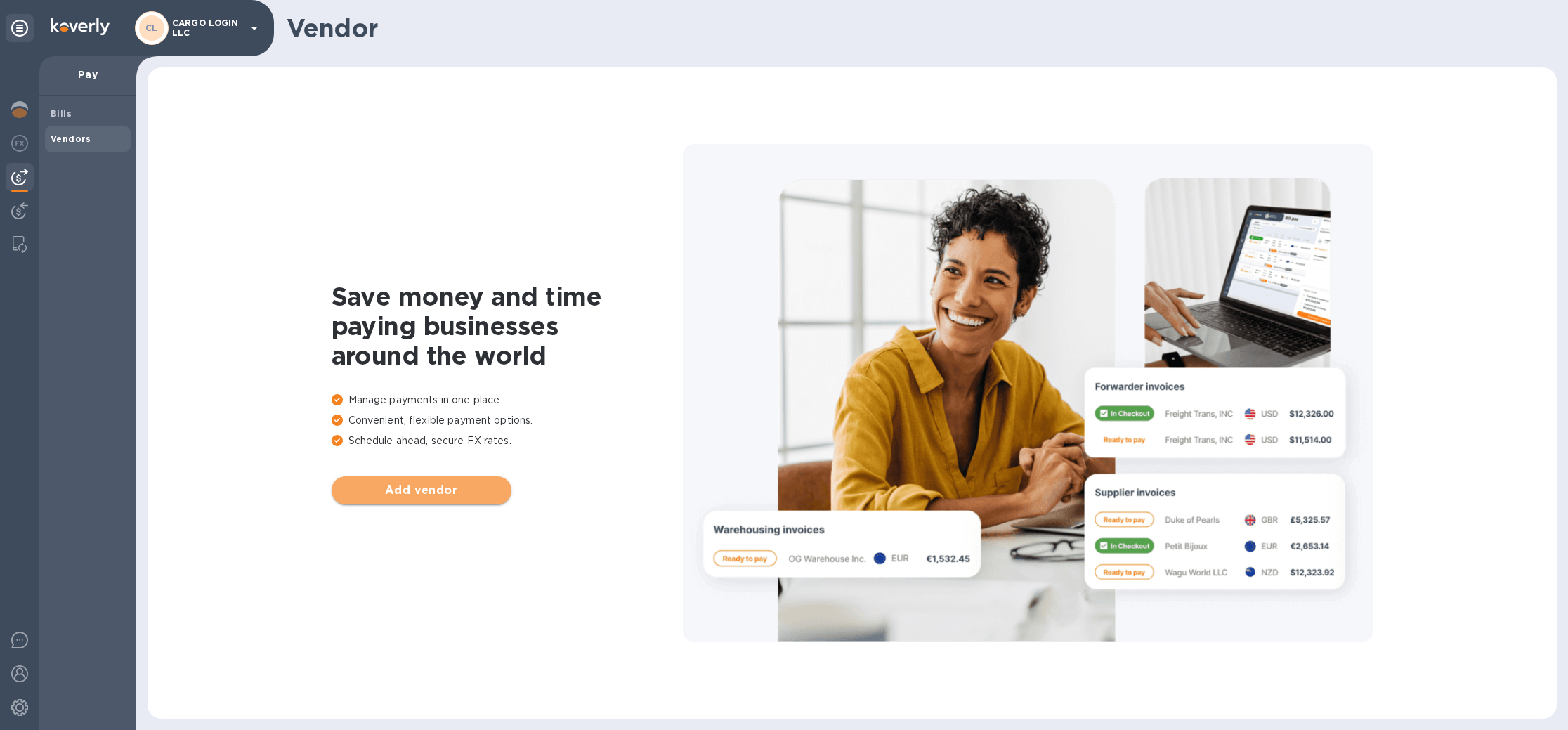
click at [400, 492] on span "Add vendor" at bounding box center [422, 491] width 157 height 17
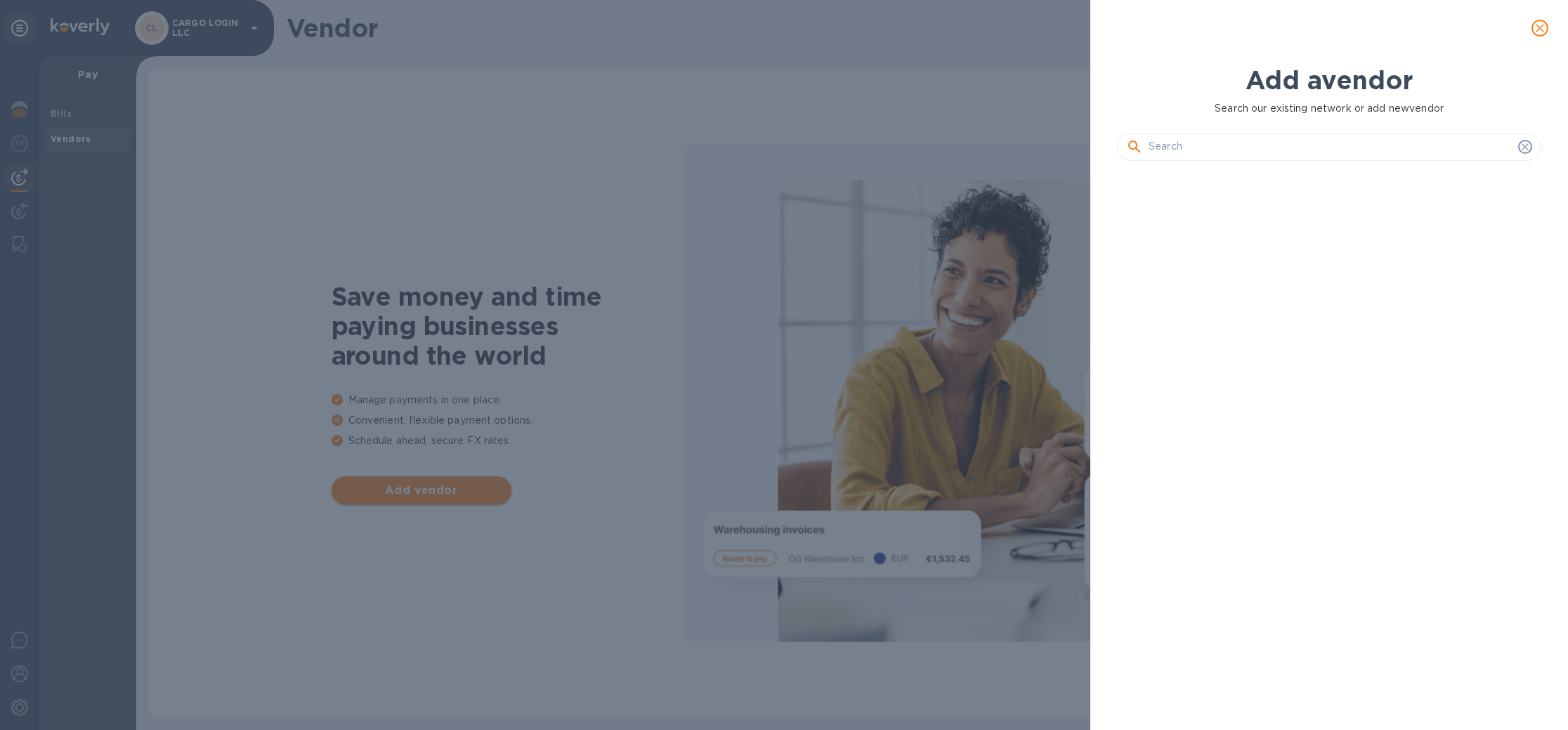
scroll to position [510, 430]
click at [1278, 139] on input "text" at bounding box center [1330, 147] width 364 height 21
paste input "C. Wickramasinghe"
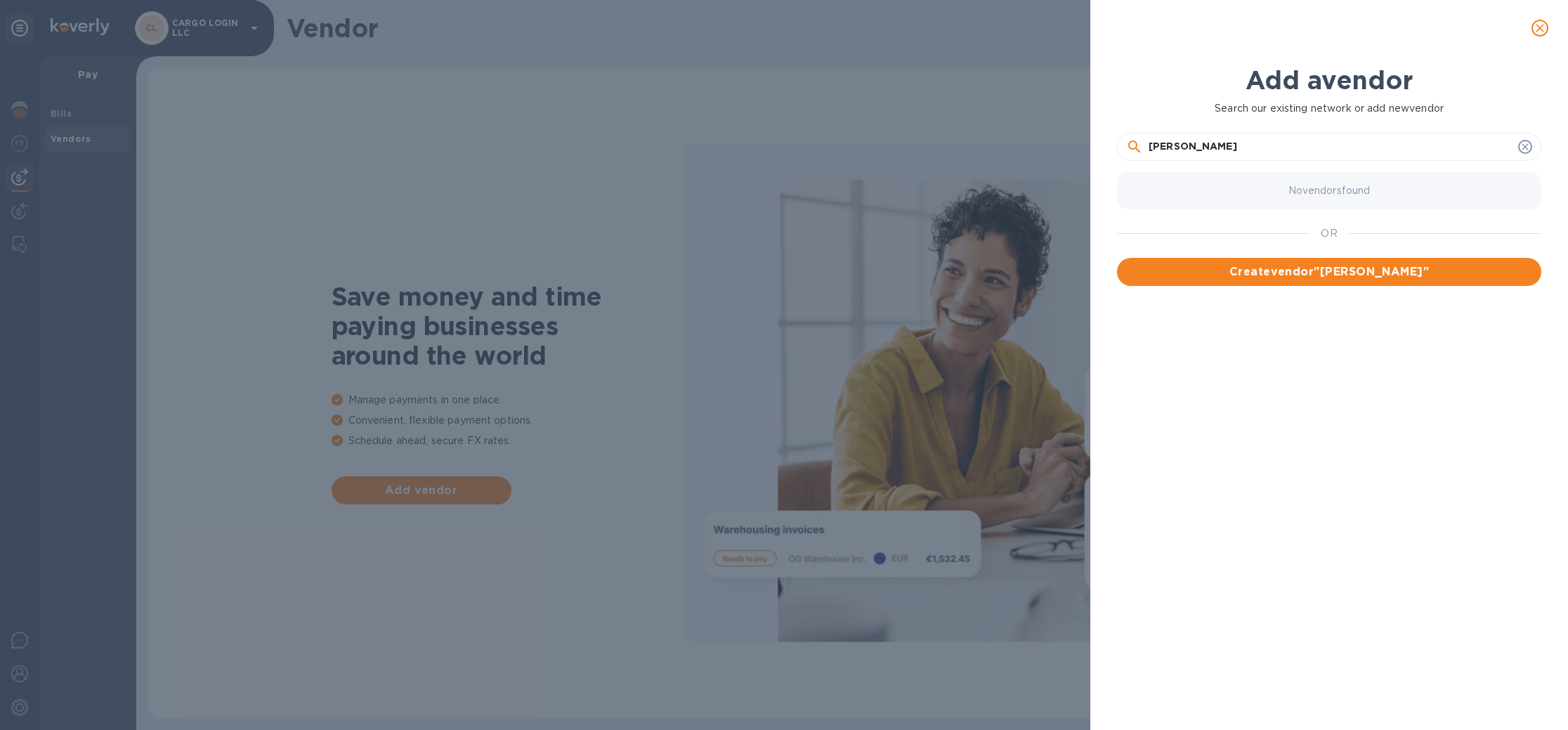
click at [1159, 147] on input "C. Wickramasinghe" at bounding box center [1330, 147] width 364 height 21
type input "Chaminda Wickramasinghe"
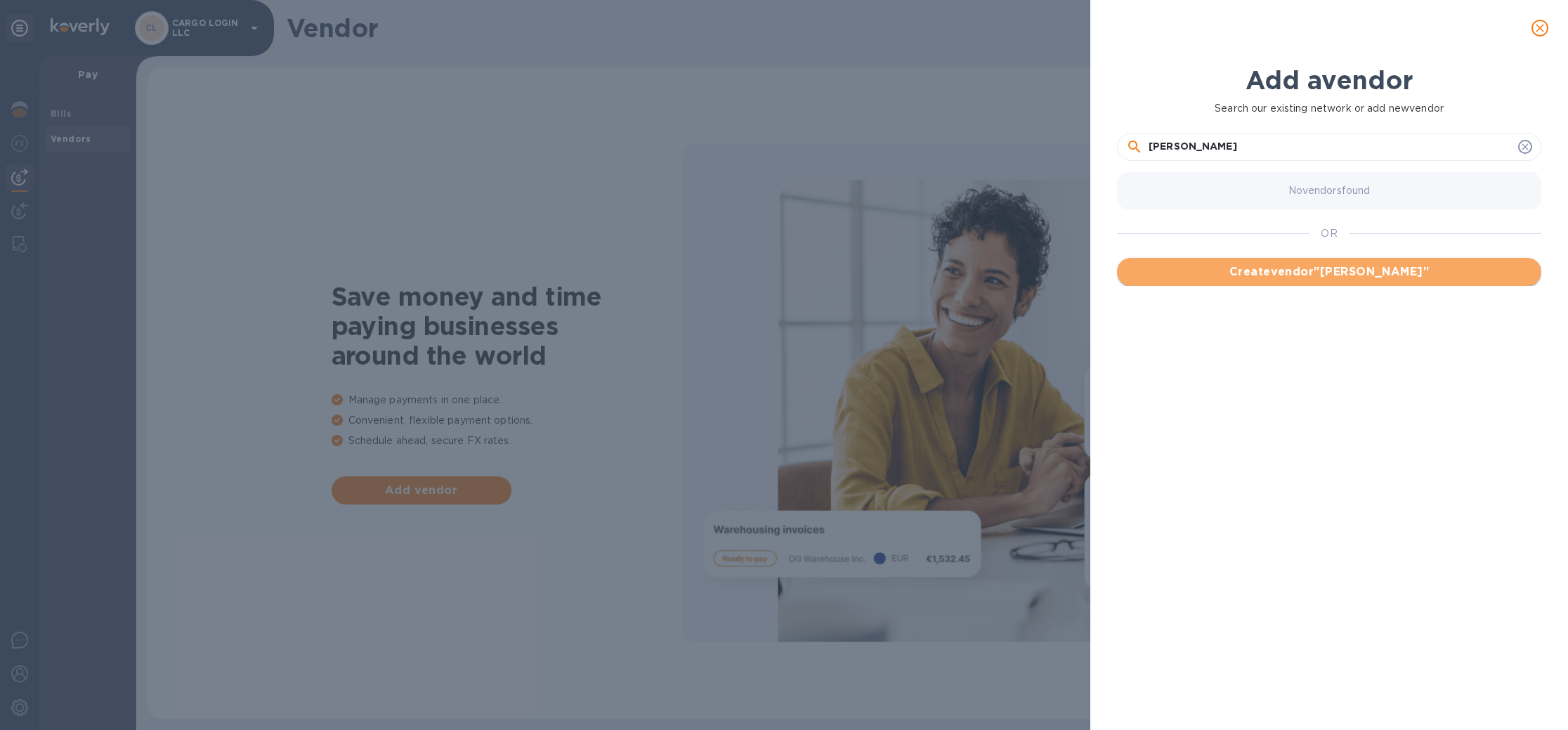
click at [1348, 274] on span "Create vendor " Chaminda Wickramasinghe "" at bounding box center [1329, 272] width 402 height 17
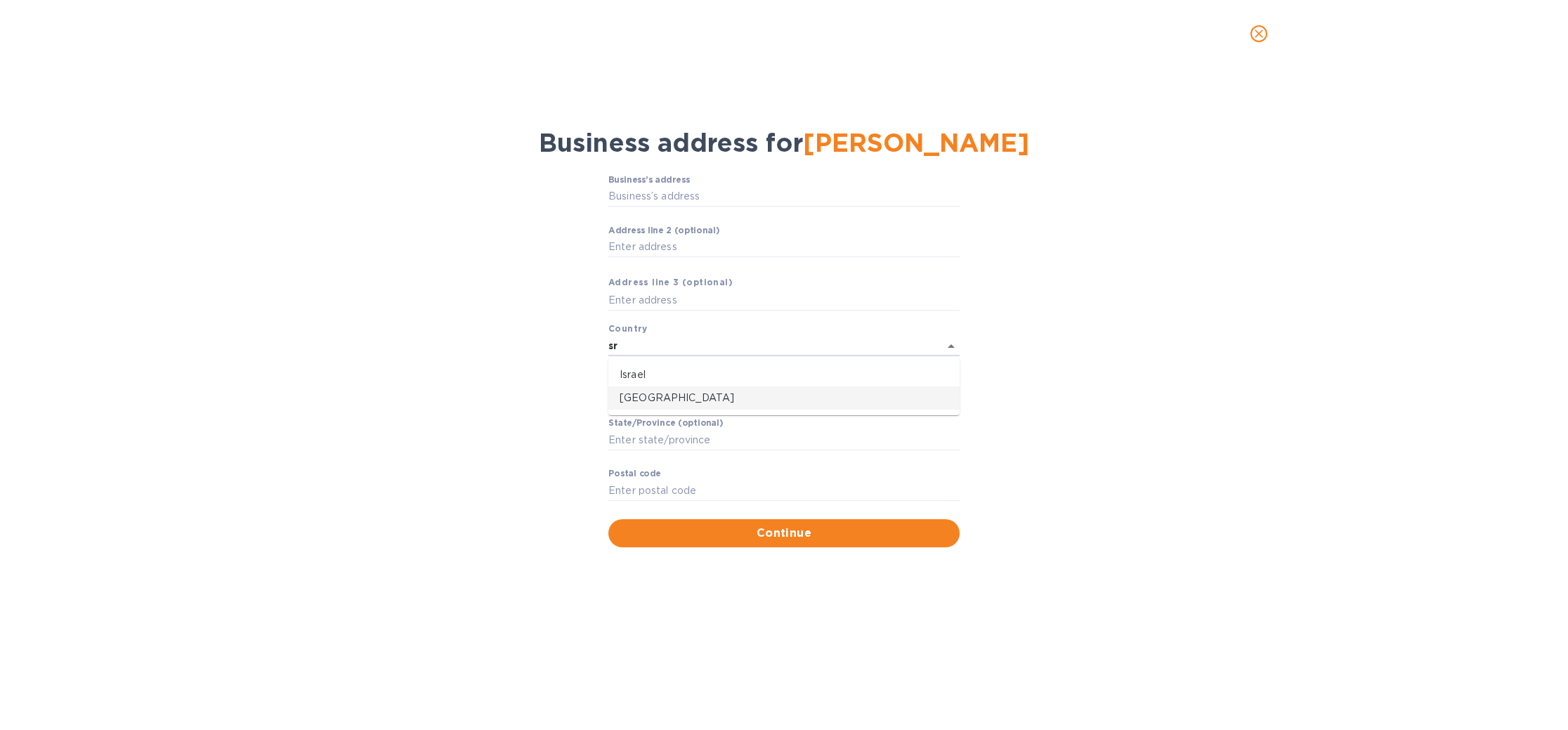
click at [715, 398] on p "Sri Lanka" at bounding box center [783, 398] width 329 height 15
type input "Sri Lanka"
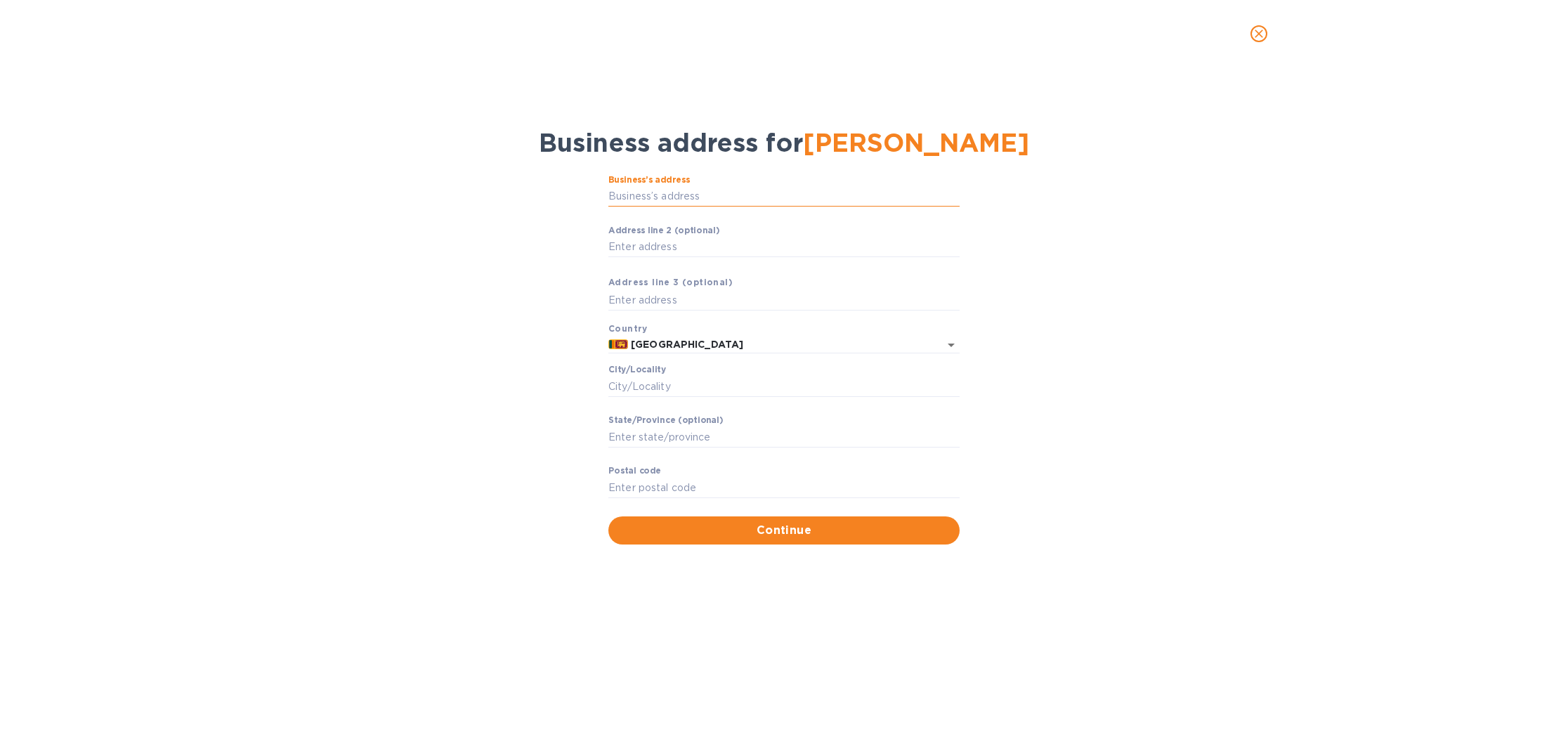
click at [658, 199] on input "Business’s аddress" at bounding box center [784, 196] width 351 height 21
paste input "No. 60/3, Convent Lane"
type input "60 Convent Road"
type input "Wattala"
type input "WP"
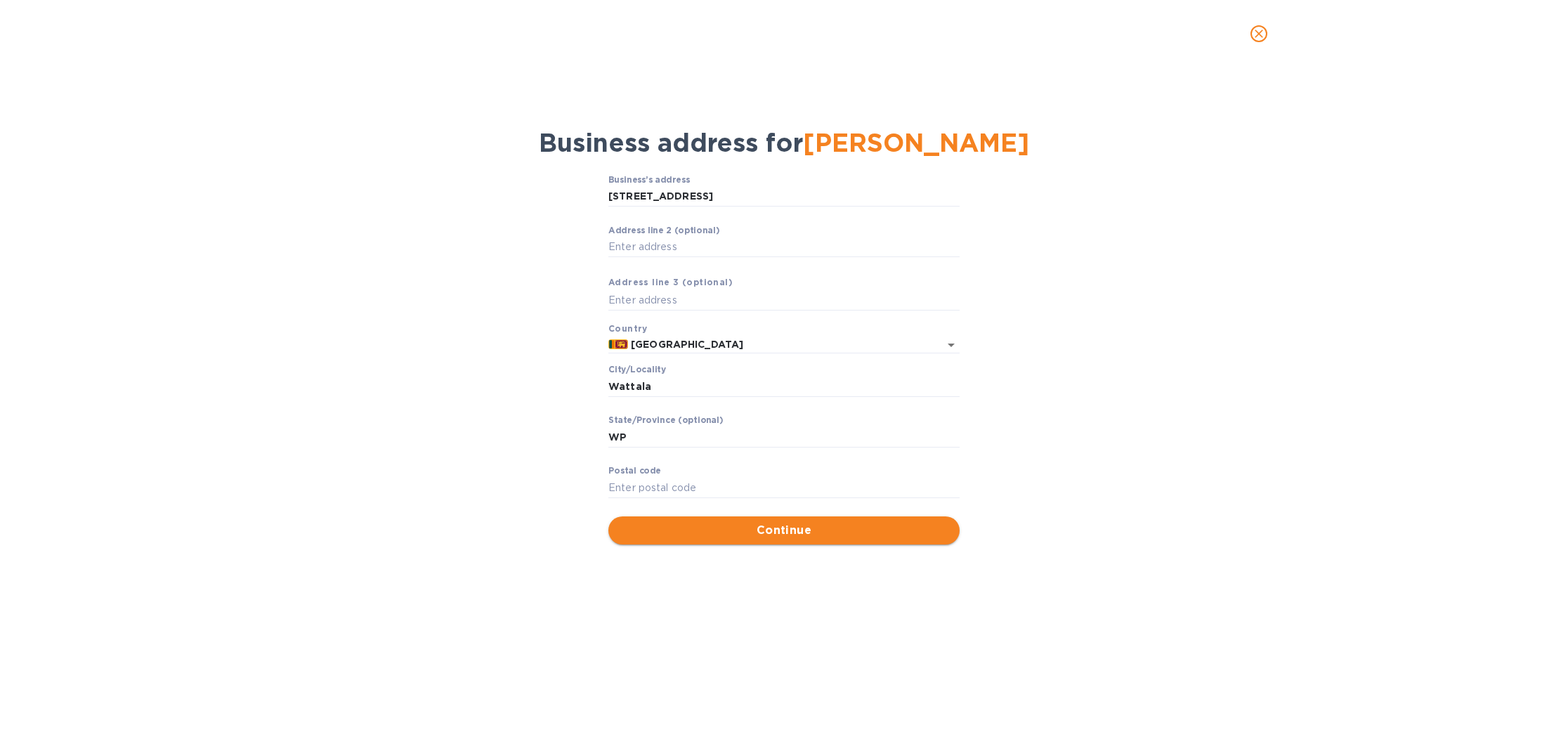
click at [720, 527] on span "Continue" at bounding box center [783, 531] width 329 height 17
type input "11300"
click at [702, 579] on div "Business address for Chaminda Wickramasinghe Business’s аddress 60 Convent Road…" at bounding box center [784, 399] width 1568 height 663
click at [716, 529] on span "Continue" at bounding box center [783, 531] width 329 height 17
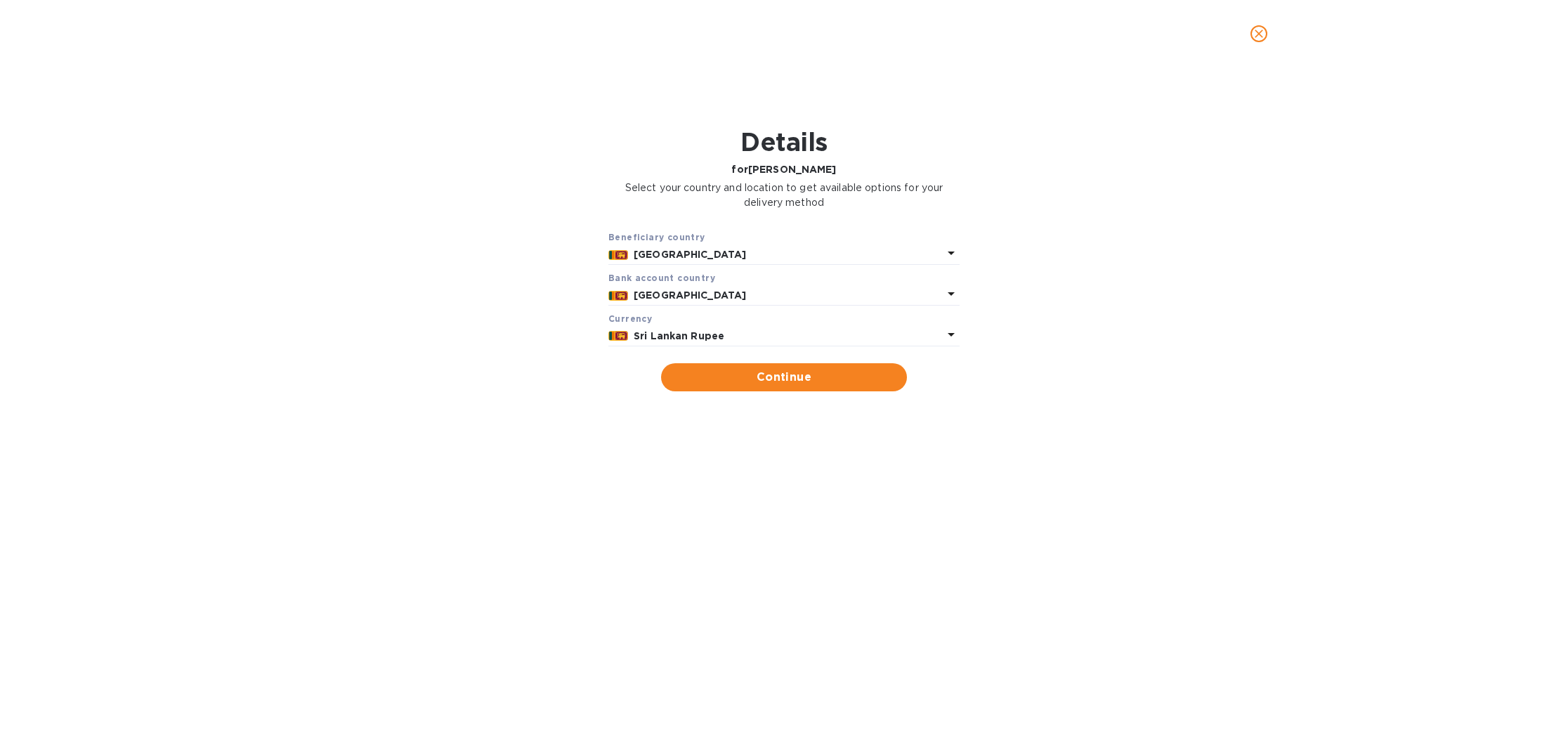
click at [754, 333] on p "Sri Lankan Rupee" at bounding box center [787, 337] width 309 height 15
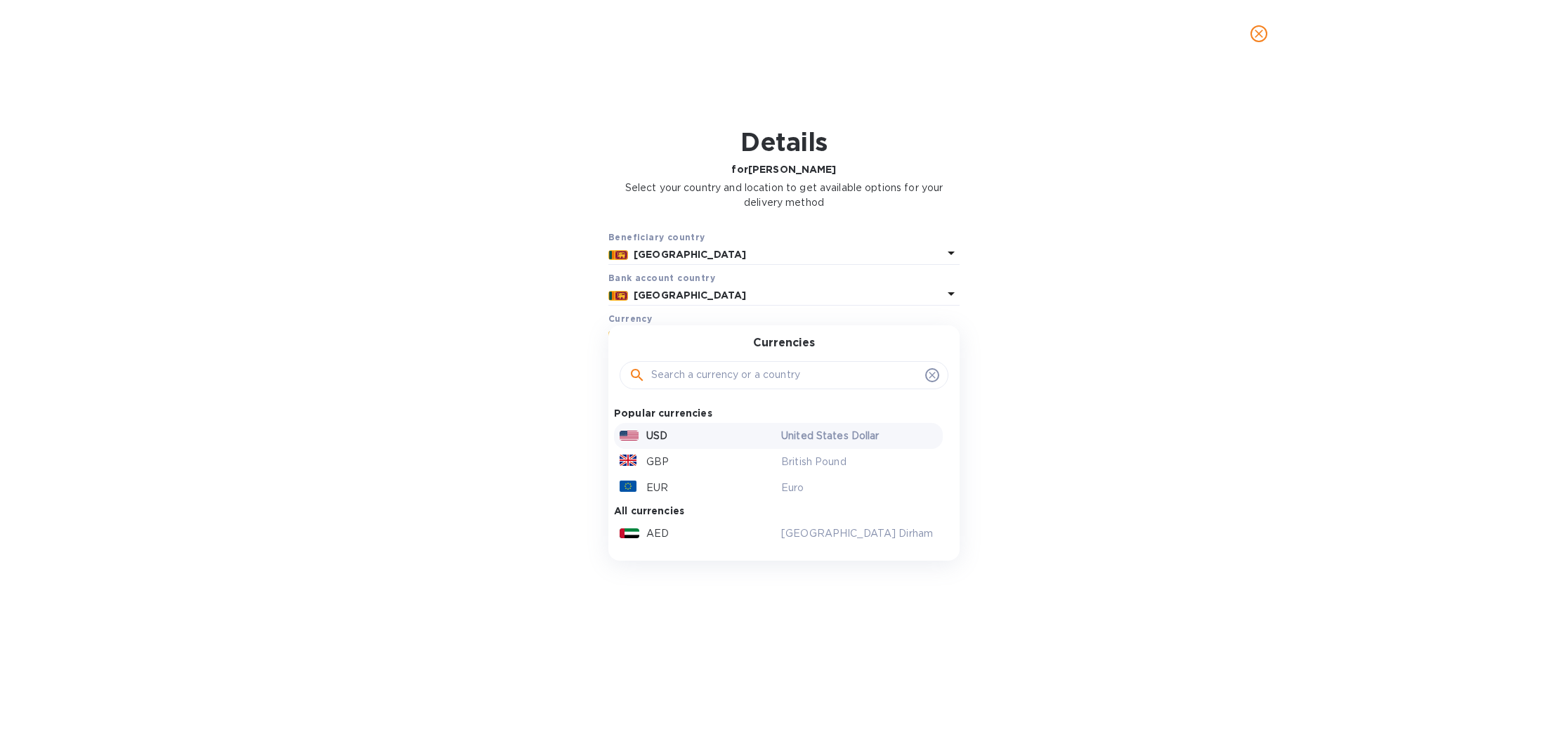
click at [697, 433] on div "USD" at bounding box center [697, 436] width 161 height 20
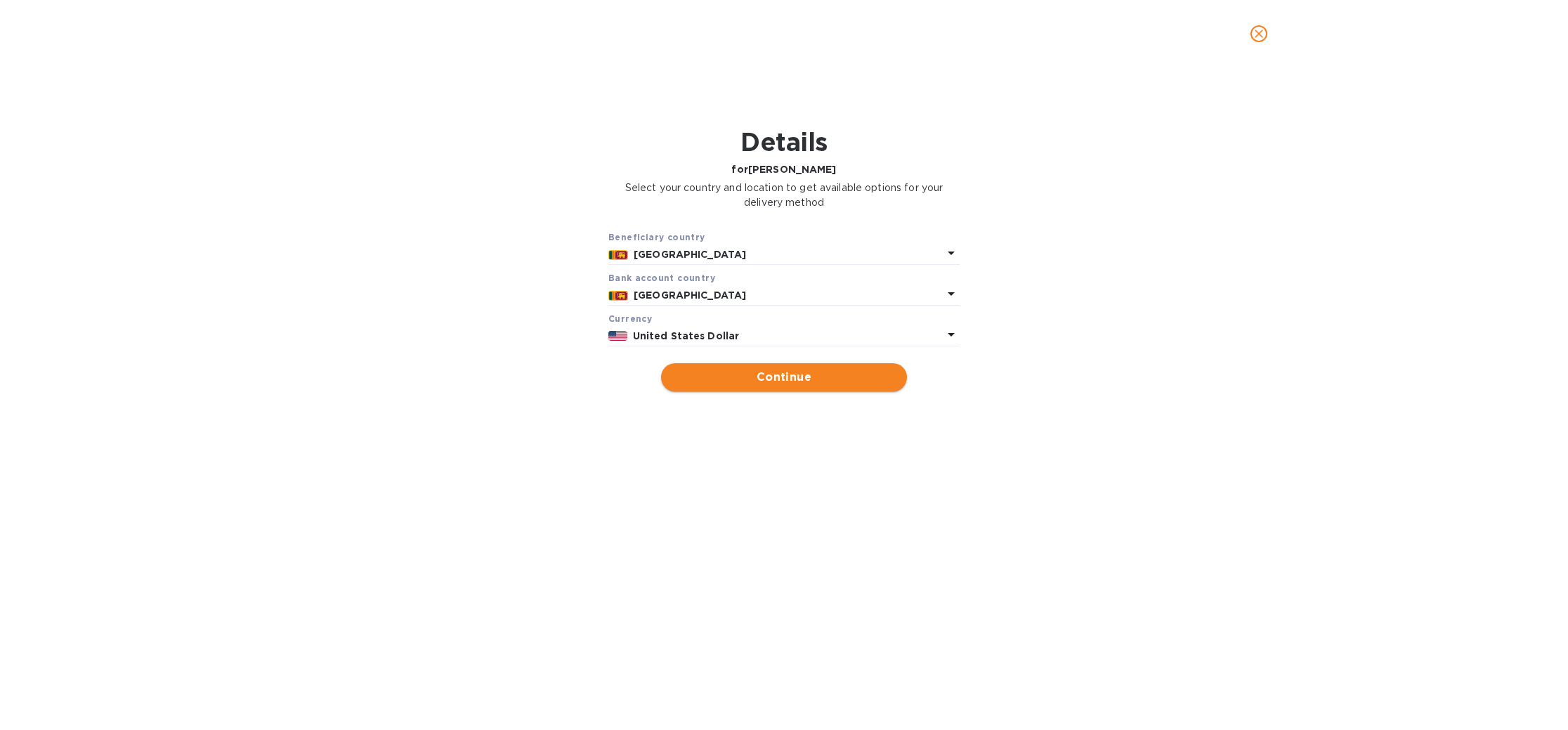
click at [735, 383] on span "Continue" at bounding box center [783, 378] width 223 height 17
type input "Chaminda Wickramasinghe"
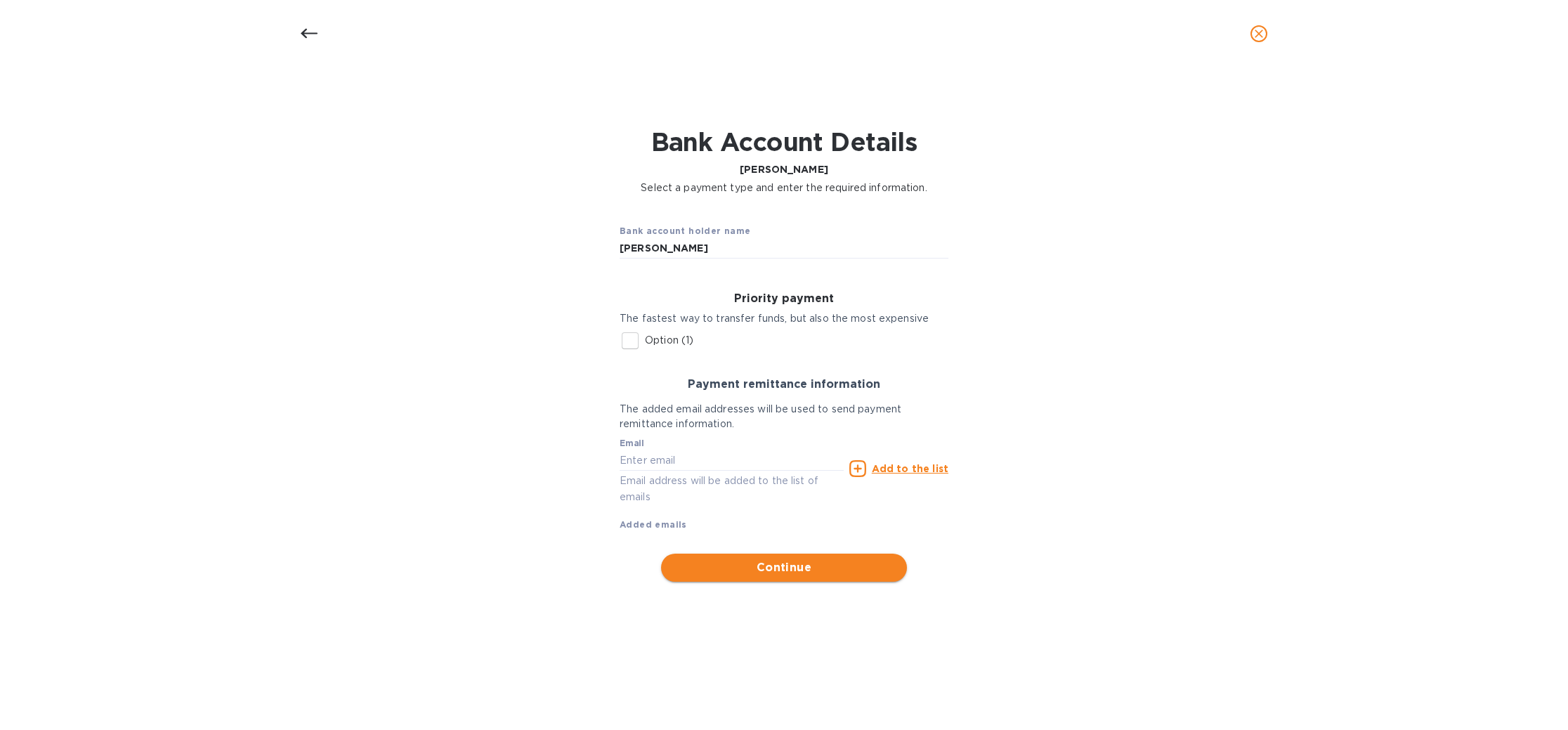
click at [794, 572] on span "Continue" at bounding box center [783, 568] width 223 height 17
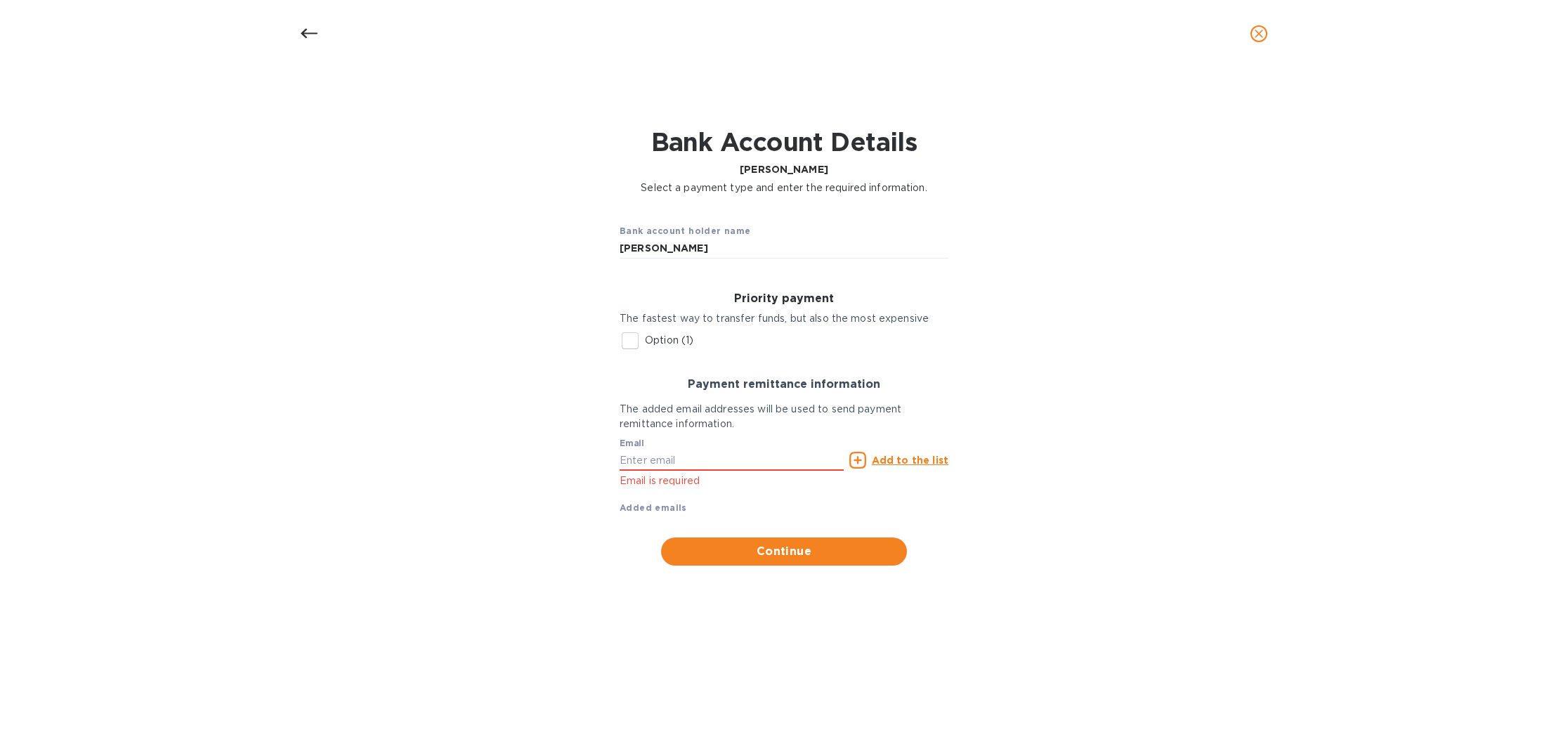
click at [649, 470] on div "Email Email is required" at bounding box center [731, 464] width 224 height 50
click at [772, 556] on span "Continue" at bounding box center [783, 552] width 223 height 17
drag, startPoint x: 749, startPoint y: 457, endPoint x: 530, endPoint y: 462, distance: 219.1
click at [530, 462] on div "Bank account holder name Chaminda Wickramasinghe Priority payment The fastest w…" at bounding box center [784, 388] width 1531 height 371
type input "mitch"
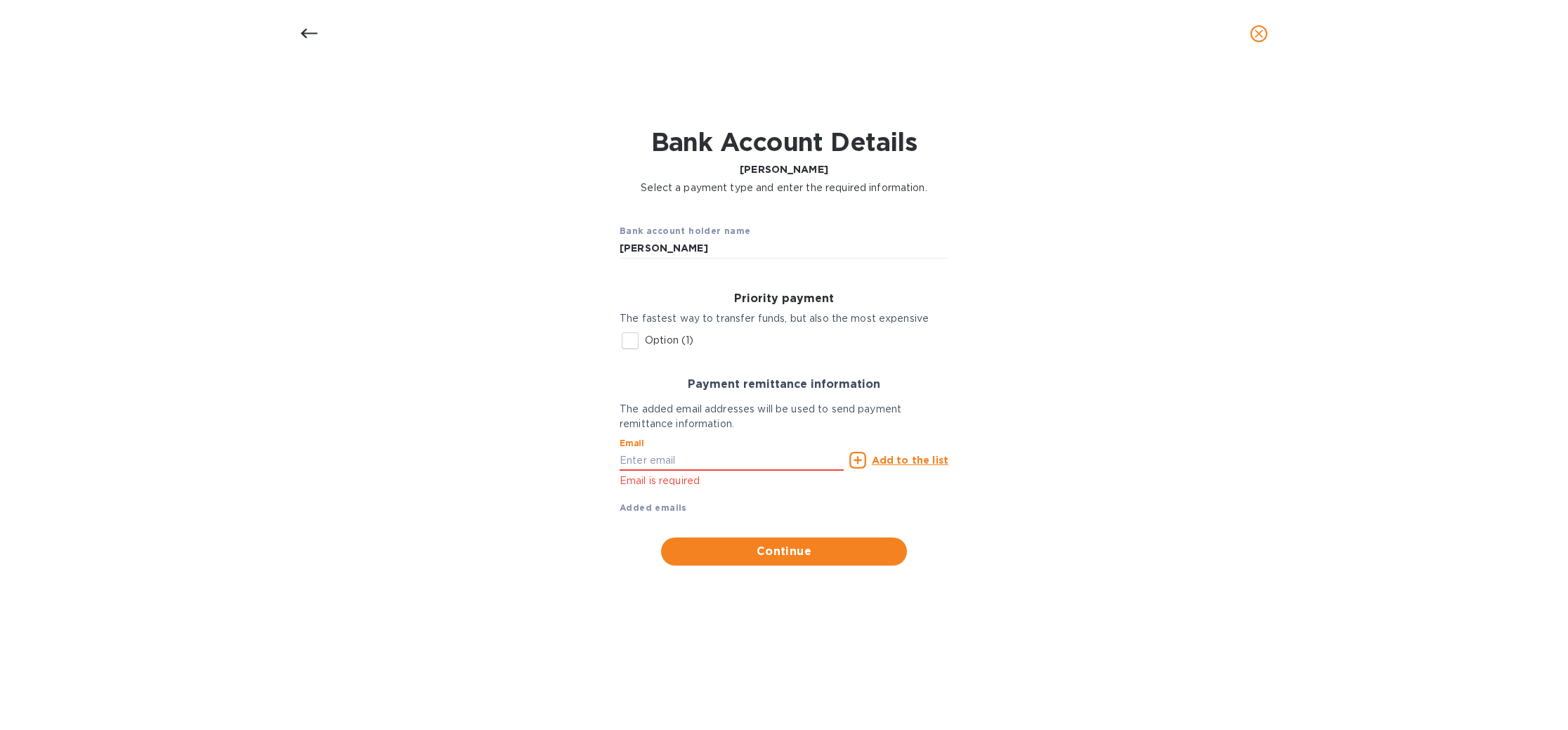
type input "[PERSON_NAME][EMAIL_ADDRESS][DOMAIN_NAME]"
click at [629, 339] on input "Option (1)" at bounding box center [629, 341] width 29 height 29
checkbox input "true"
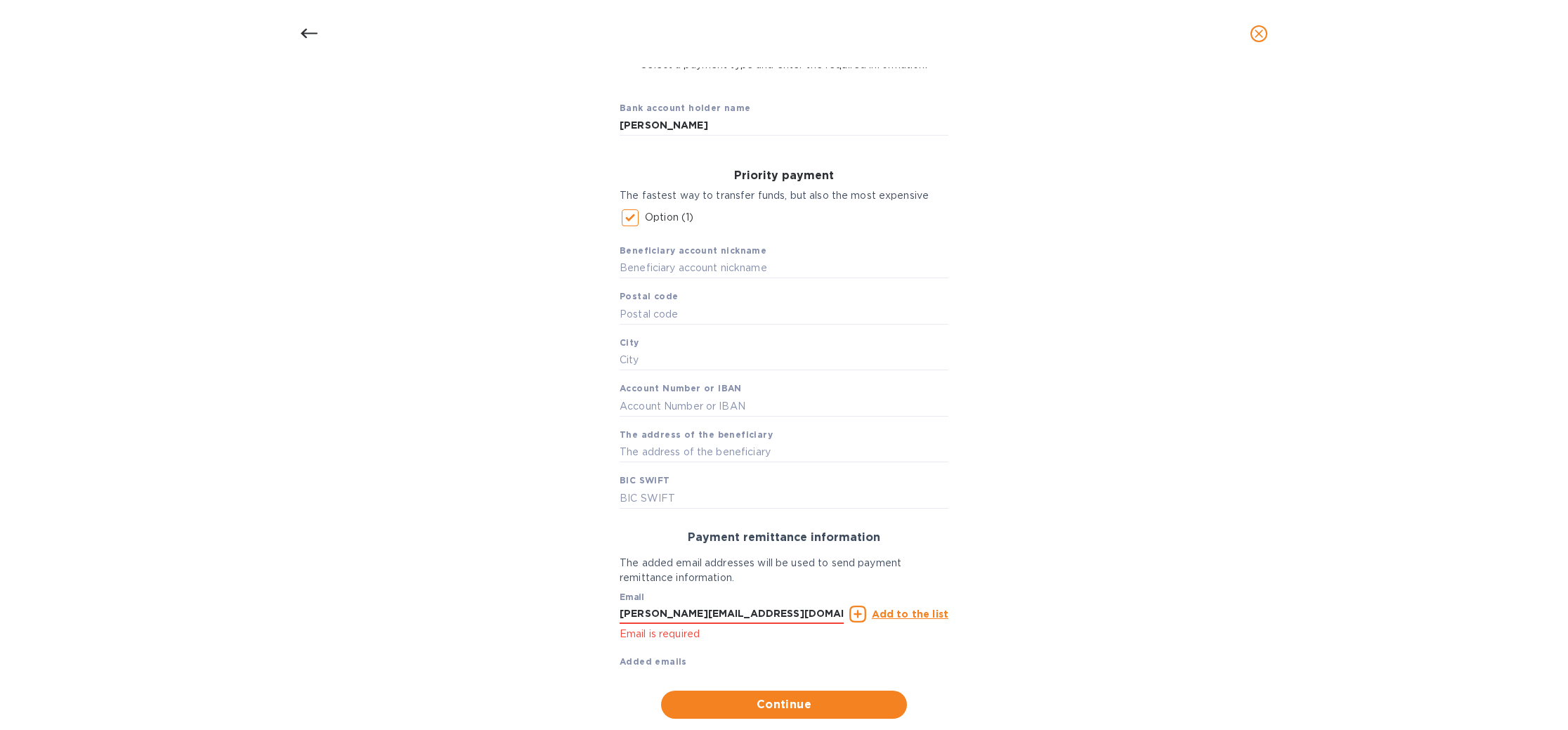
scroll to position [125, 0]
click at [650, 256] on input "text" at bounding box center [783, 266] width 329 height 21
type input "Sampath Bank"
click at [730, 301] on input "text" at bounding box center [783, 311] width 329 height 21
type input "11300"
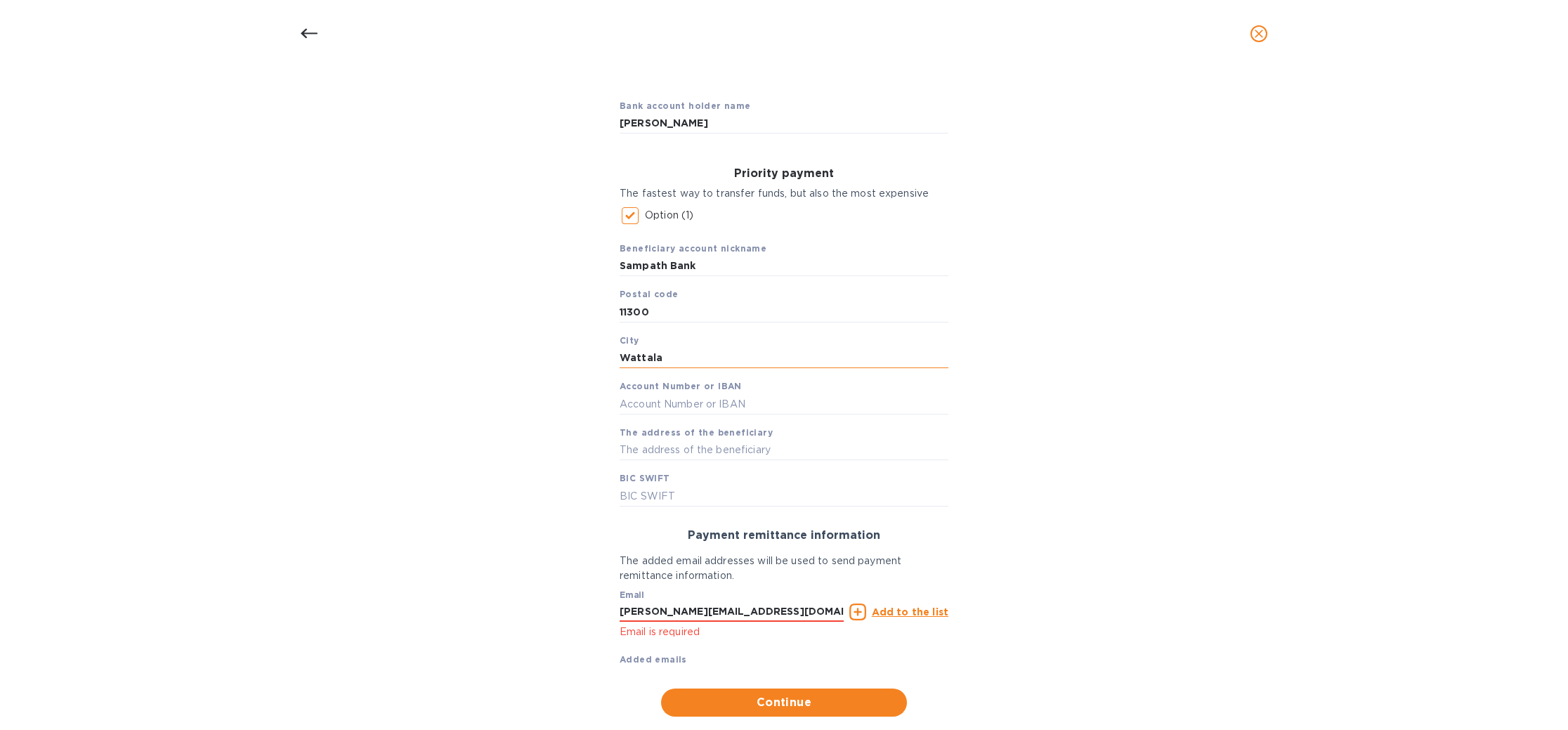
type input "Wattala"
paste input "5096 7016 2647"
click at [680, 399] on input "5096 7016 2647" at bounding box center [783, 404] width 329 height 21
click at [676, 398] on input "5096 7016 2647" at bounding box center [783, 404] width 329 height 21
click at [648, 399] on input "5096 70162647" at bounding box center [783, 404] width 329 height 21
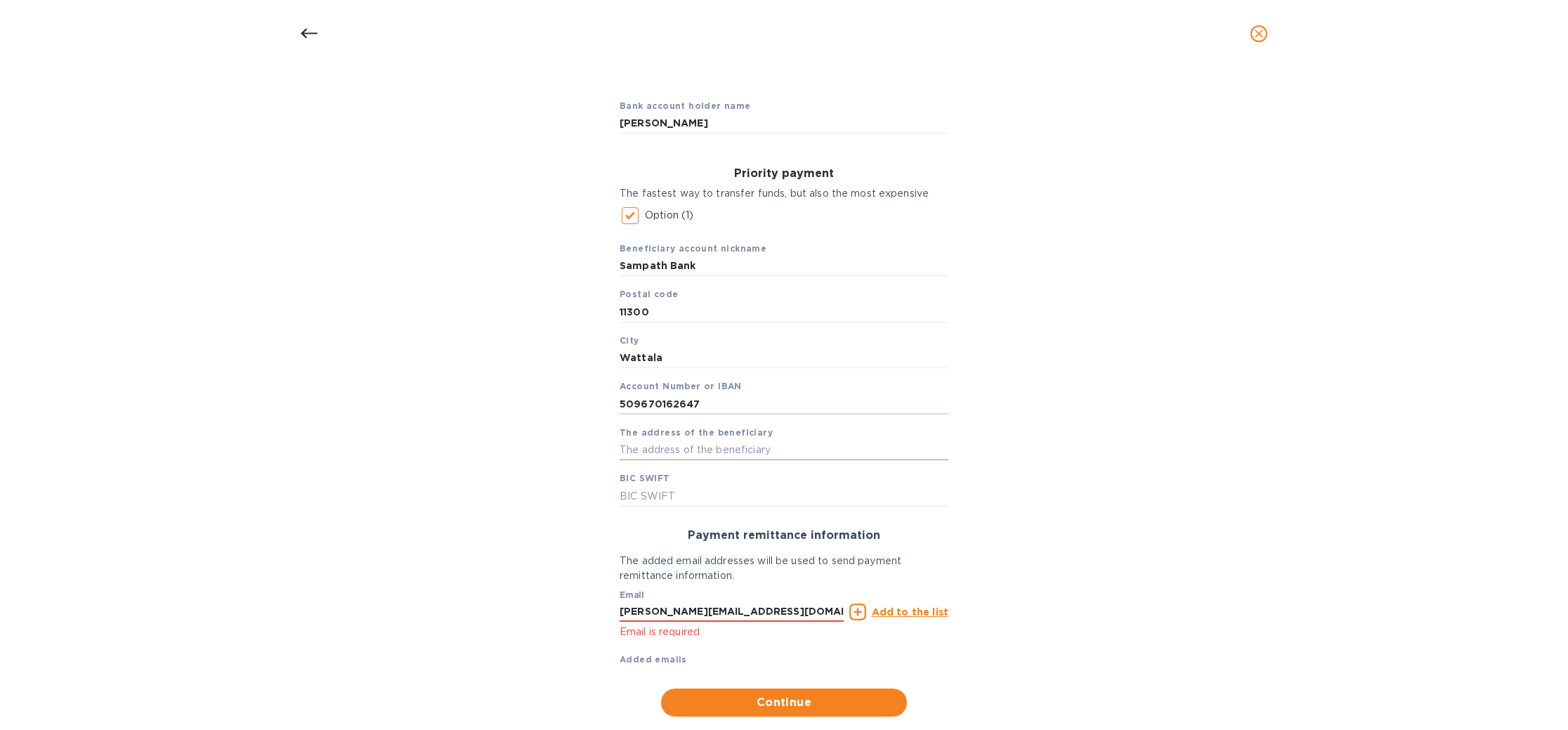
type input "509670162647"
paste input "No. 60/3, Convent Lane, Nayakakanda, Hendala, Wattala"
type input "No. 60/3, Convent Lane, Nayakakanda, Hendala, Wattala"
click at [709, 487] on input "text" at bounding box center [783, 496] width 329 height 21
paste input "BSAMLKLXXXX"
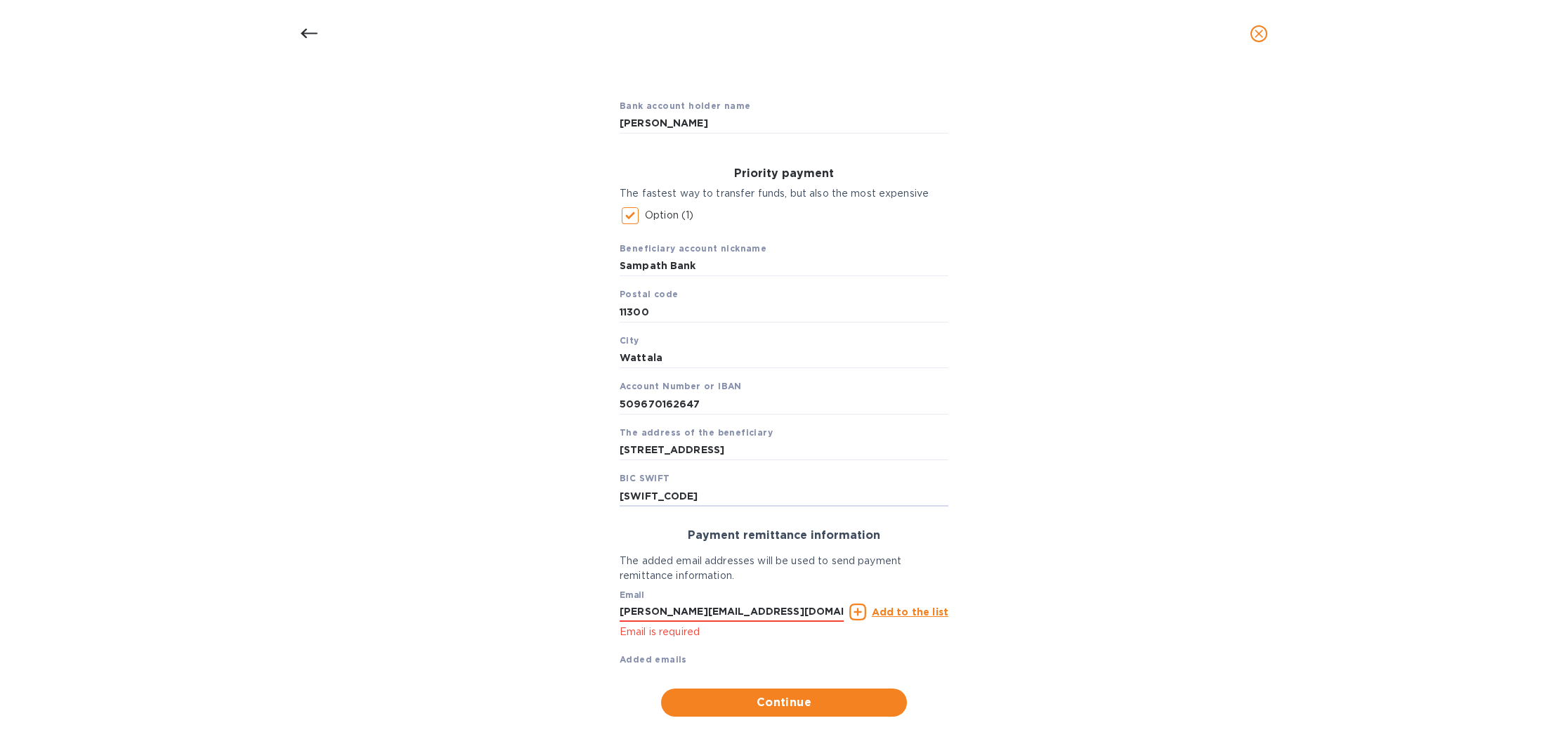
type input "BSAMLKLXXXX"
click at [571, 581] on div "Bank account holder name Chaminda Wickramasinghe Priority payment The fastest w…" at bounding box center [784, 402] width 1531 height 647
click at [783, 644] on div "Email mitch@cargo-login.com Email is required Add to the list Added emails" at bounding box center [783, 625] width 329 height 84
click at [761, 606] on input "[PERSON_NAME][EMAIL_ADDRESS][DOMAIN_NAME]" at bounding box center [731, 612] width 224 height 21
click at [777, 701] on span "Continue" at bounding box center [783, 702] width 223 height 17
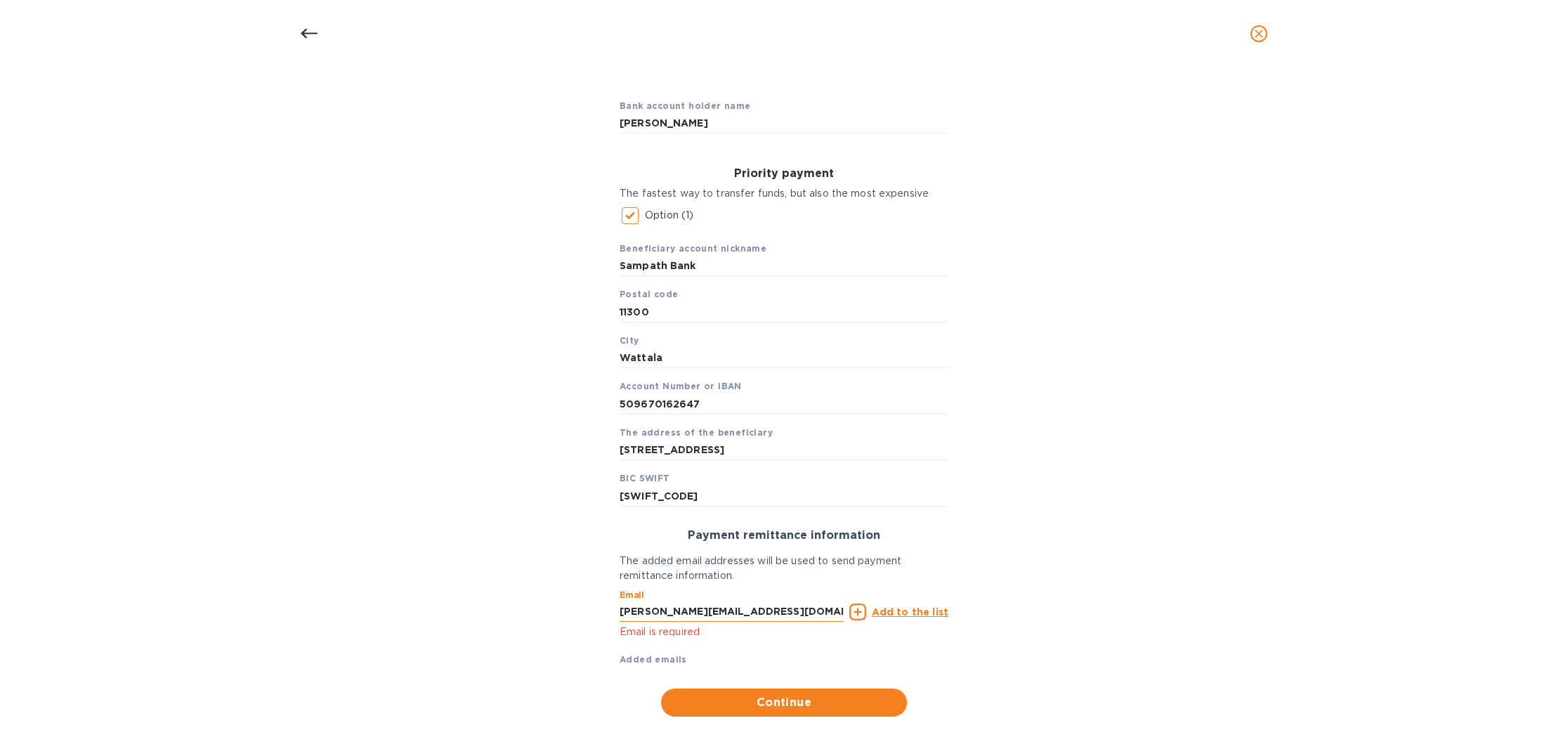
click at [765, 606] on input "[PERSON_NAME][EMAIL_ADDRESS][DOMAIN_NAME]" at bounding box center [731, 612] width 224 height 21
click at [645, 602] on input "[PERSON_NAME][EMAIL_ADDRESS][DOMAIN_NAME]" at bounding box center [731, 612] width 224 height 21
type input "mitchner@cargo-login.com"
click at [576, 621] on div "Bank account holder name Chaminda Wickramasinghe Priority payment The fastest w…" at bounding box center [784, 402] width 1531 height 647
click at [794, 702] on span "Continue" at bounding box center [783, 702] width 223 height 17
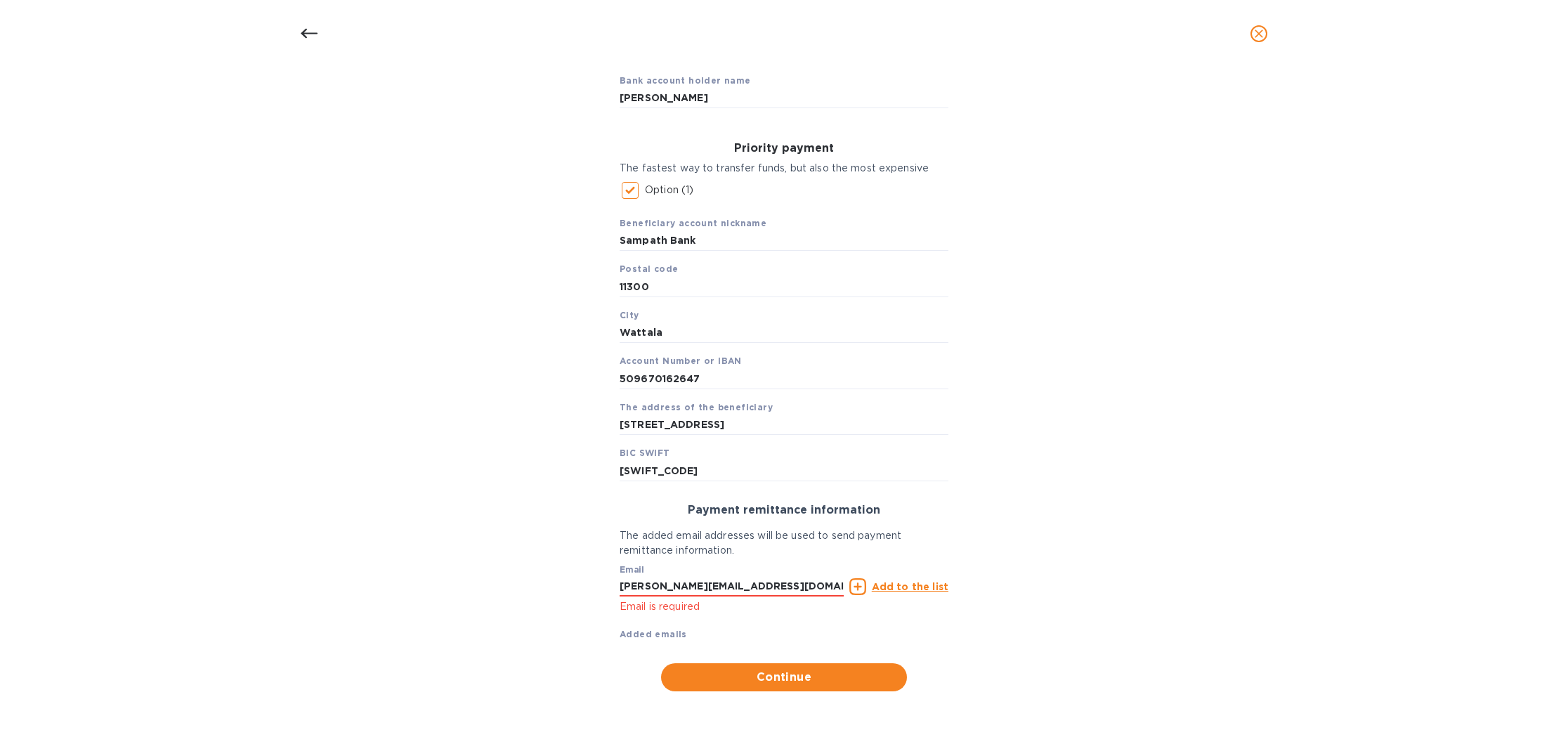
scroll to position [150, 0]
click at [767, 584] on input "mitchner@cargo-login.com" at bounding box center [731, 587] width 224 height 21
drag, startPoint x: 767, startPoint y: 584, endPoint x: 555, endPoint y: 576, distance: 212.2
click at [555, 576] on div "Bank account holder name Chaminda Wickramasinghe Priority payment The fastest w…" at bounding box center [784, 378] width 1531 height 647
type input "mitch@"
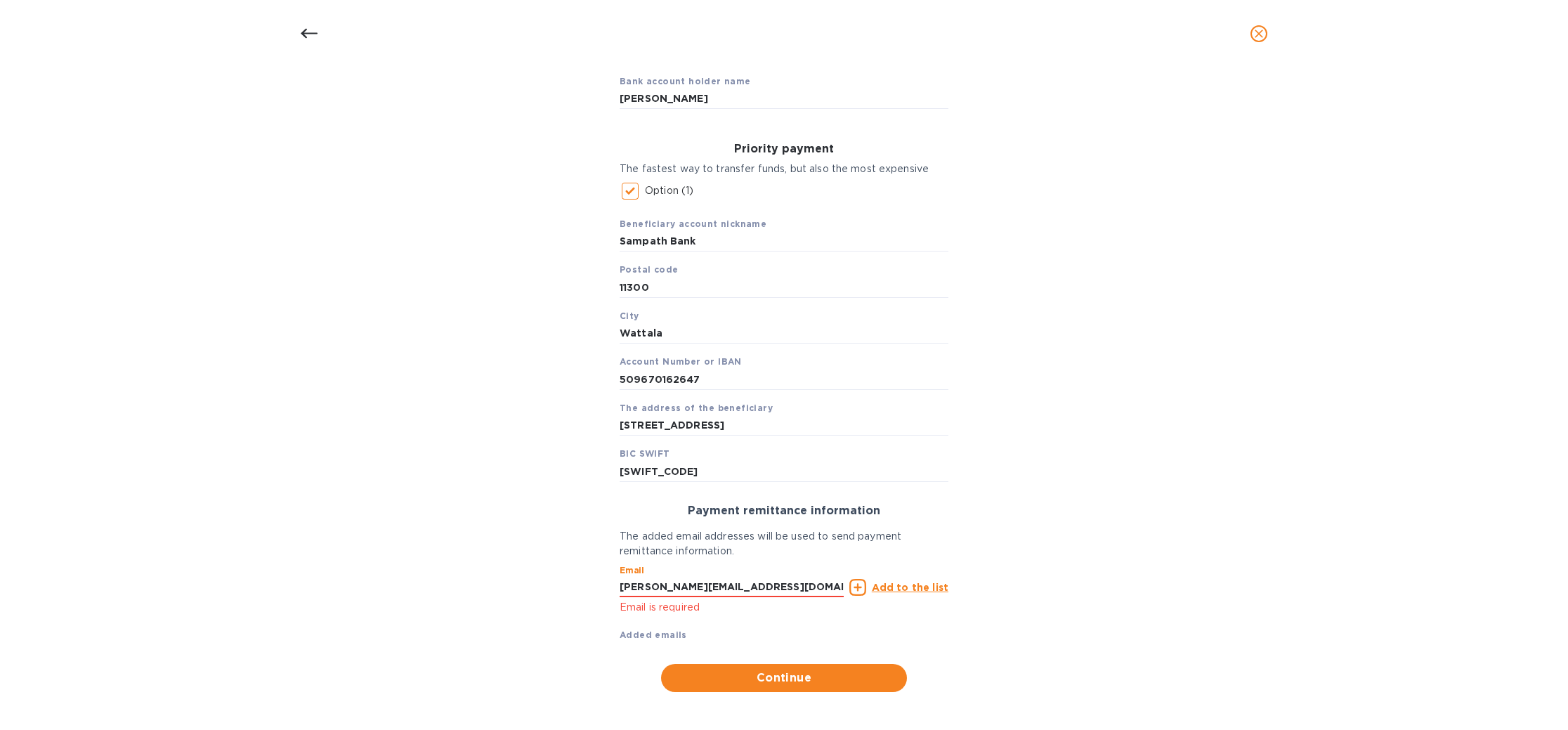
click at [736, 633] on div "Email mitch@cargo-login.com Email is required Add to the list Added emails" at bounding box center [783, 600] width 329 height 84
click at [689, 579] on input "[PERSON_NAME][EMAIL_ADDRESS][DOMAIN_NAME]" at bounding box center [731, 587] width 224 height 21
click at [872, 634] on div "Email mitch@cargologin.com Email is required Add to the list Added emails" at bounding box center [783, 600] width 329 height 84
click at [683, 579] on input "mitch@cargologin.com" at bounding box center [731, 587] width 224 height 21
type input "[PERSON_NAME][EMAIL_ADDRESS][DOMAIN_NAME]"
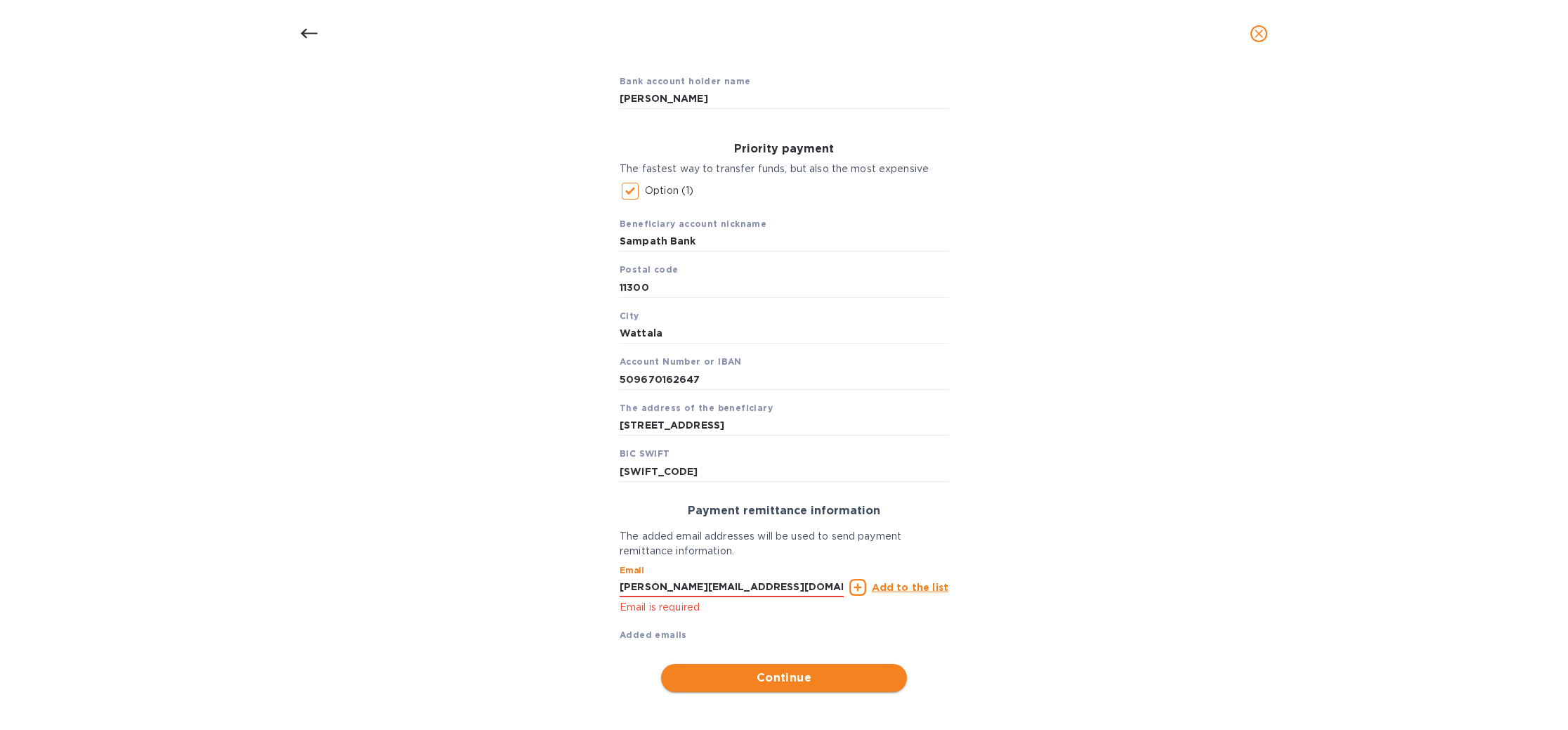
click at [826, 671] on span "Continue" at bounding box center [783, 678] width 223 height 17
click at [894, 584] on u "Add to the list" at bounding box center [910, 587] width 77 height 11
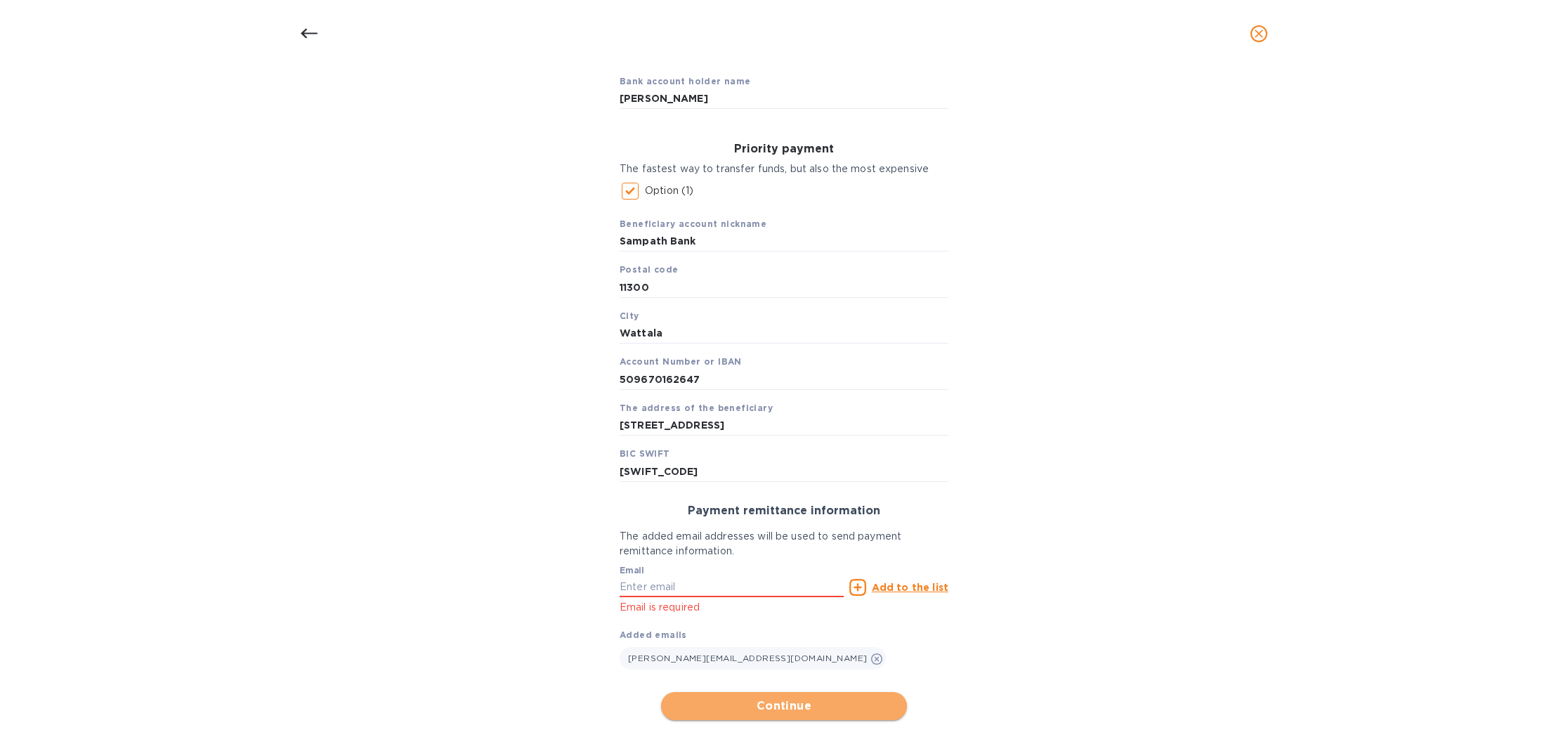
click at [756, 698] on span "Continue" at bounding box center [783, 707] width 223 height 17
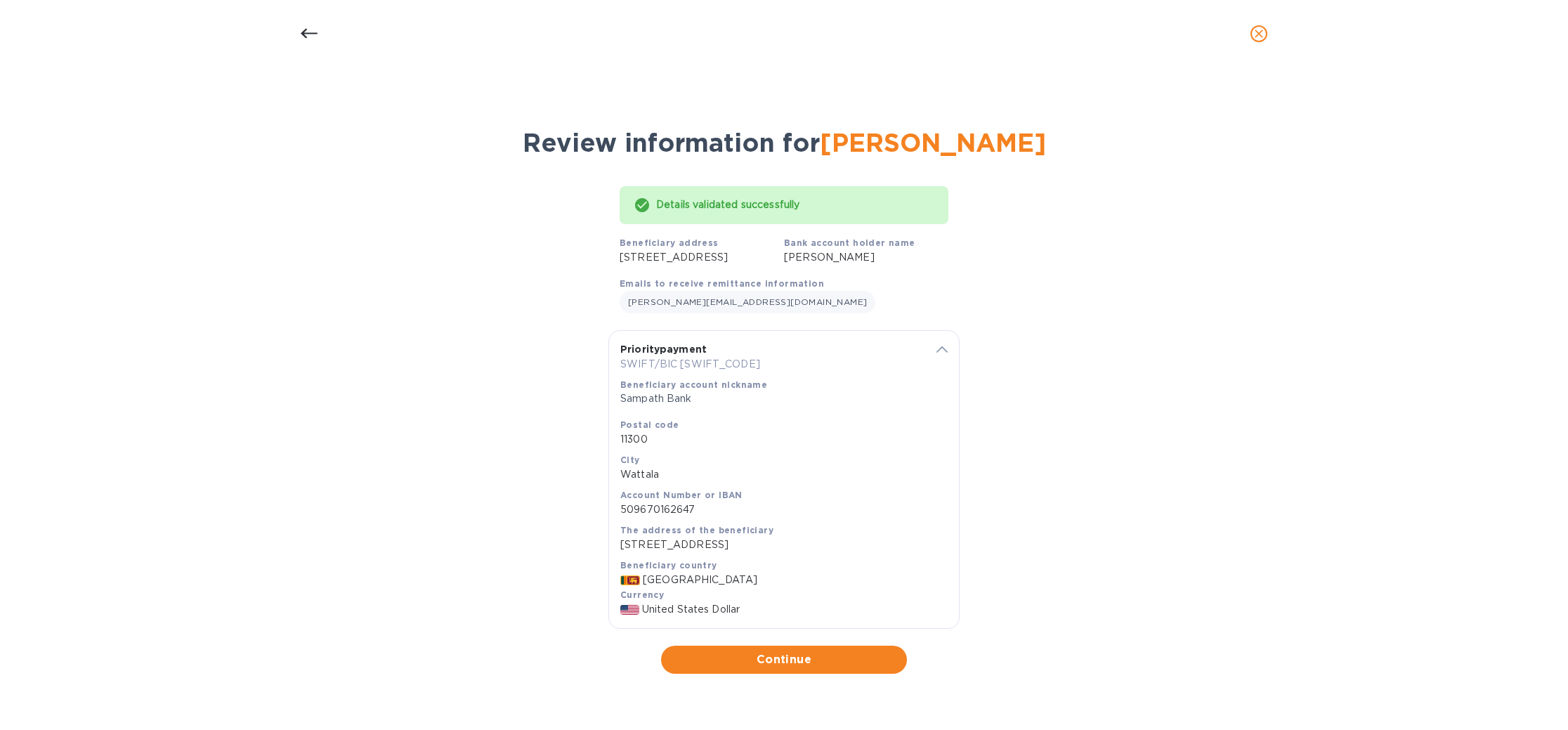
scroll to position [0, 0]
click at [776, 674] on button "Continue" at bounding box center [784, 660] width 246 height 28
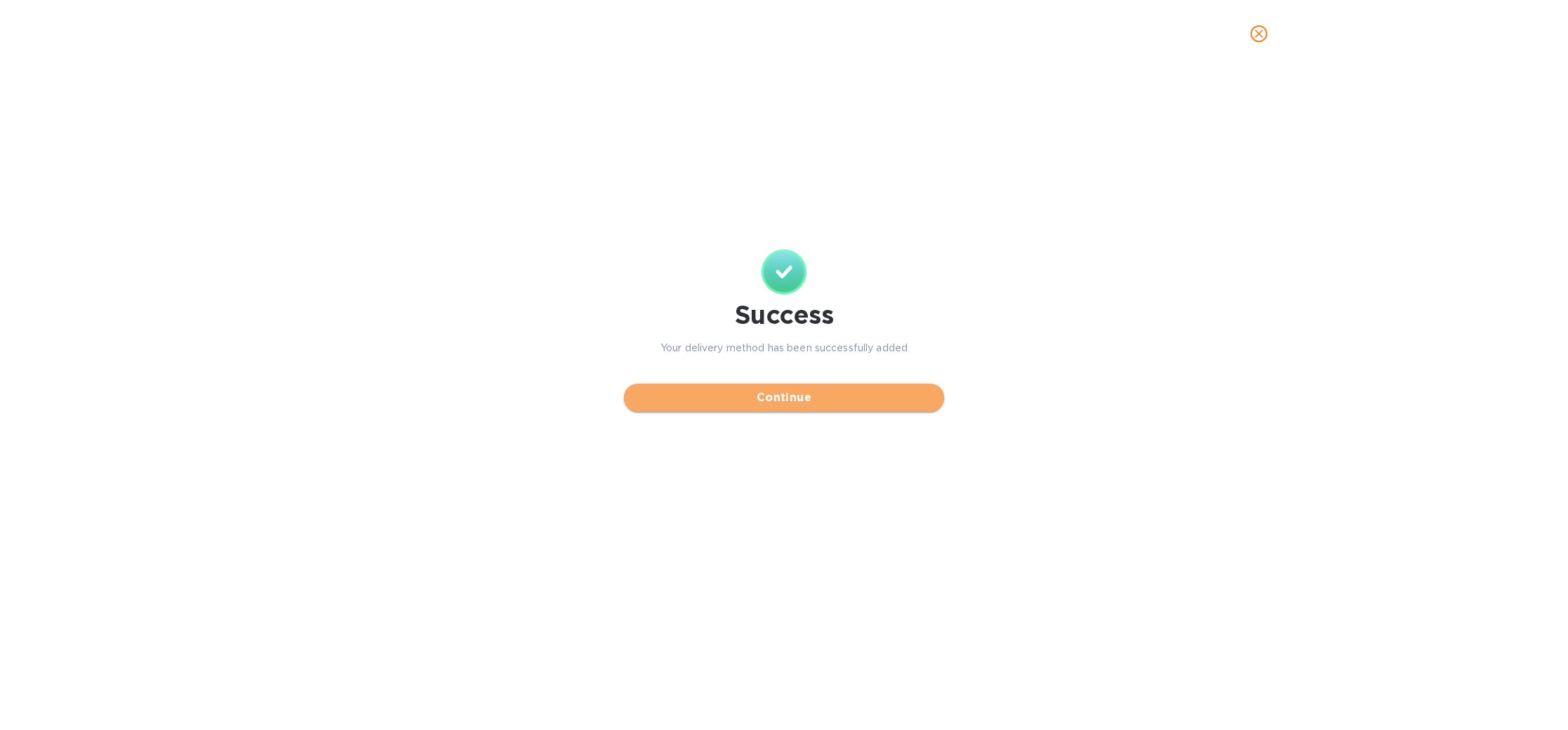
click at [804, 406] on span "Continue" at bounding box center [784, 398] width 298 height 17
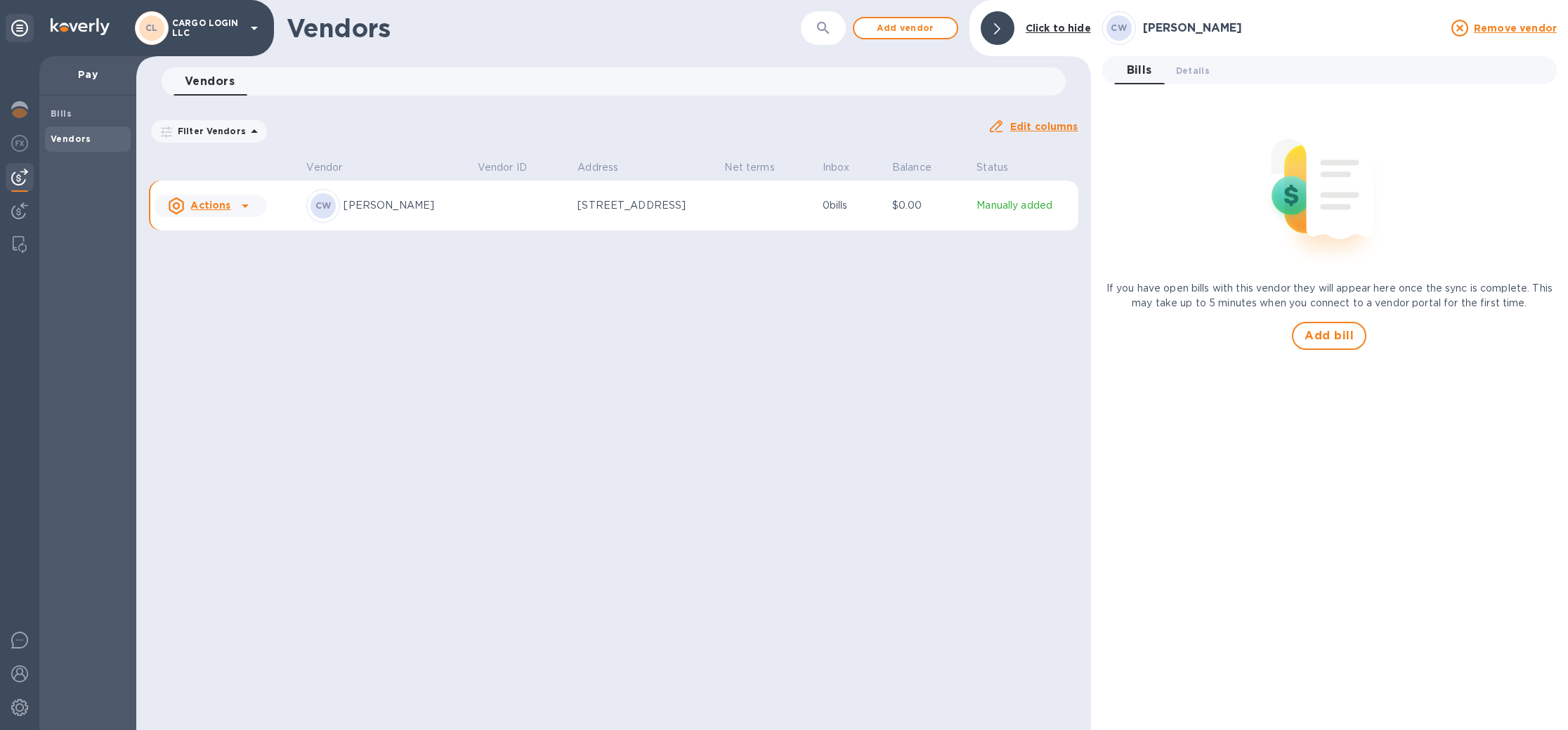
click at [243, 208] on icon at bounding box center [245, 206] width 17 height 17
click at [792, 374] on div at bounding box center [784, 365] width 1568 height 730
click at [466, 213] on div "CW Chaminda Wickramasinghe" at bounding box center [386, 206] width 160 height 33
click at [1336, 340] on span "Add bill" at bounding box center [1329, 336] width 49 height 17
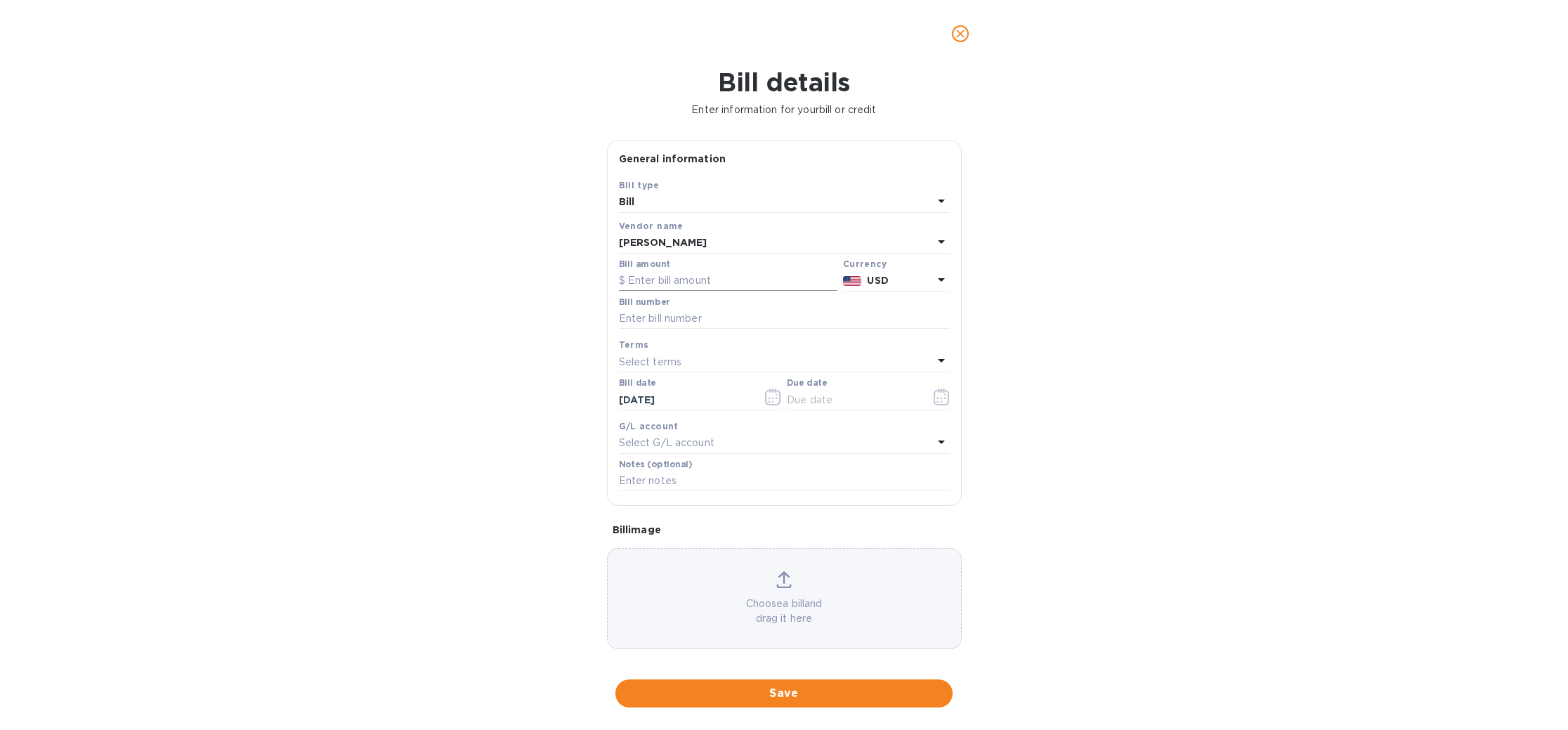
click at [656, 280] on input "text" at bounding box center [728, 280] width 218 height 21
type input "500"
click at [671, 311] on input "text" at bounding box center [784, 319] width 331 height 21
type input "September"
click at [691, 357] on div "Select terms" at bounding box center [776, 362] width 314 height 20
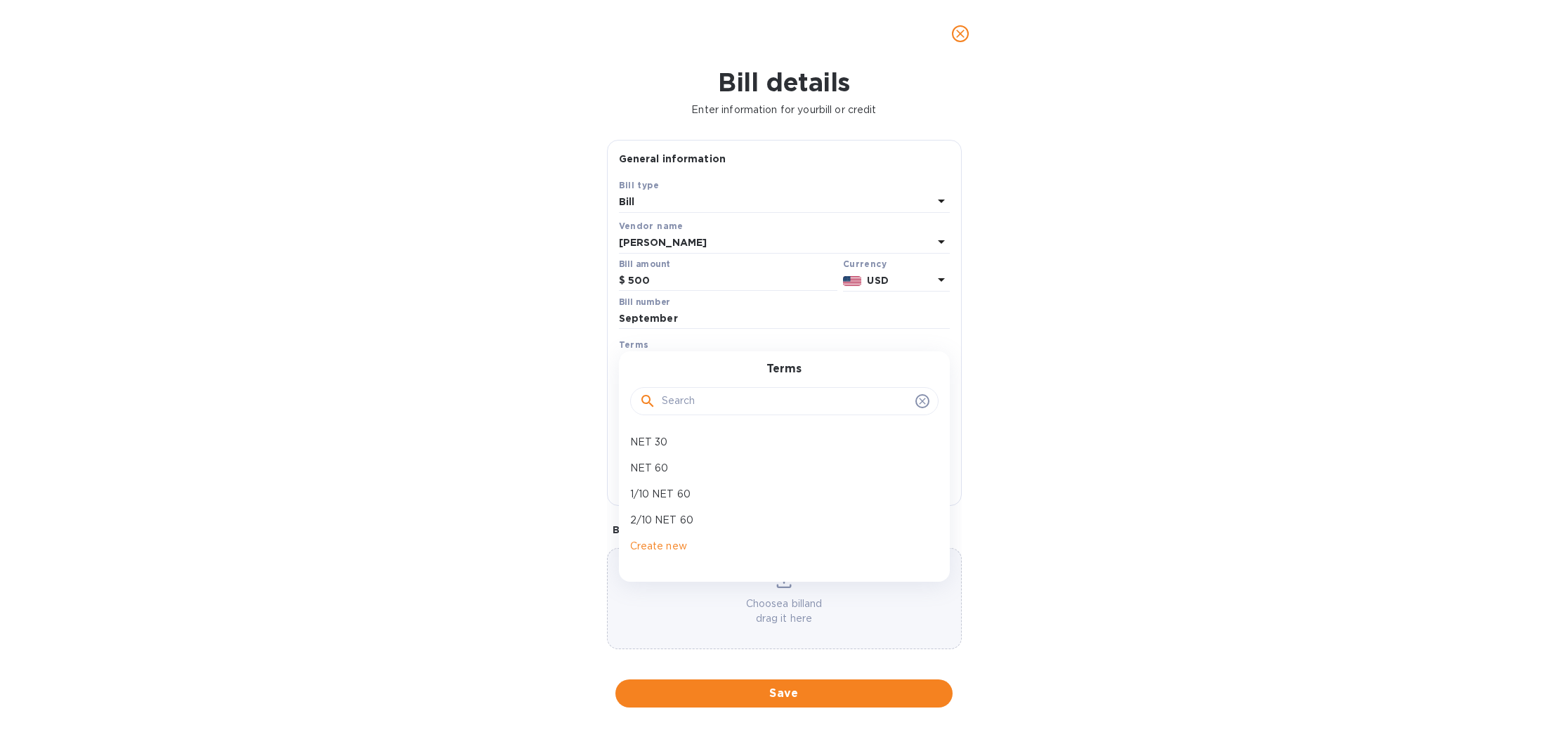
click at [515, 489] on div "Bill details Enter information for your bill or credit General information Save…" at bounding box center [784, 399] width 1568 height 663
click at [714, 364] on div "Select terms" at bounding box center [776, 362] width 314 height 20
click at [670, 541] on p "Create new" at bounding box center [778, 547] width 297 height 15
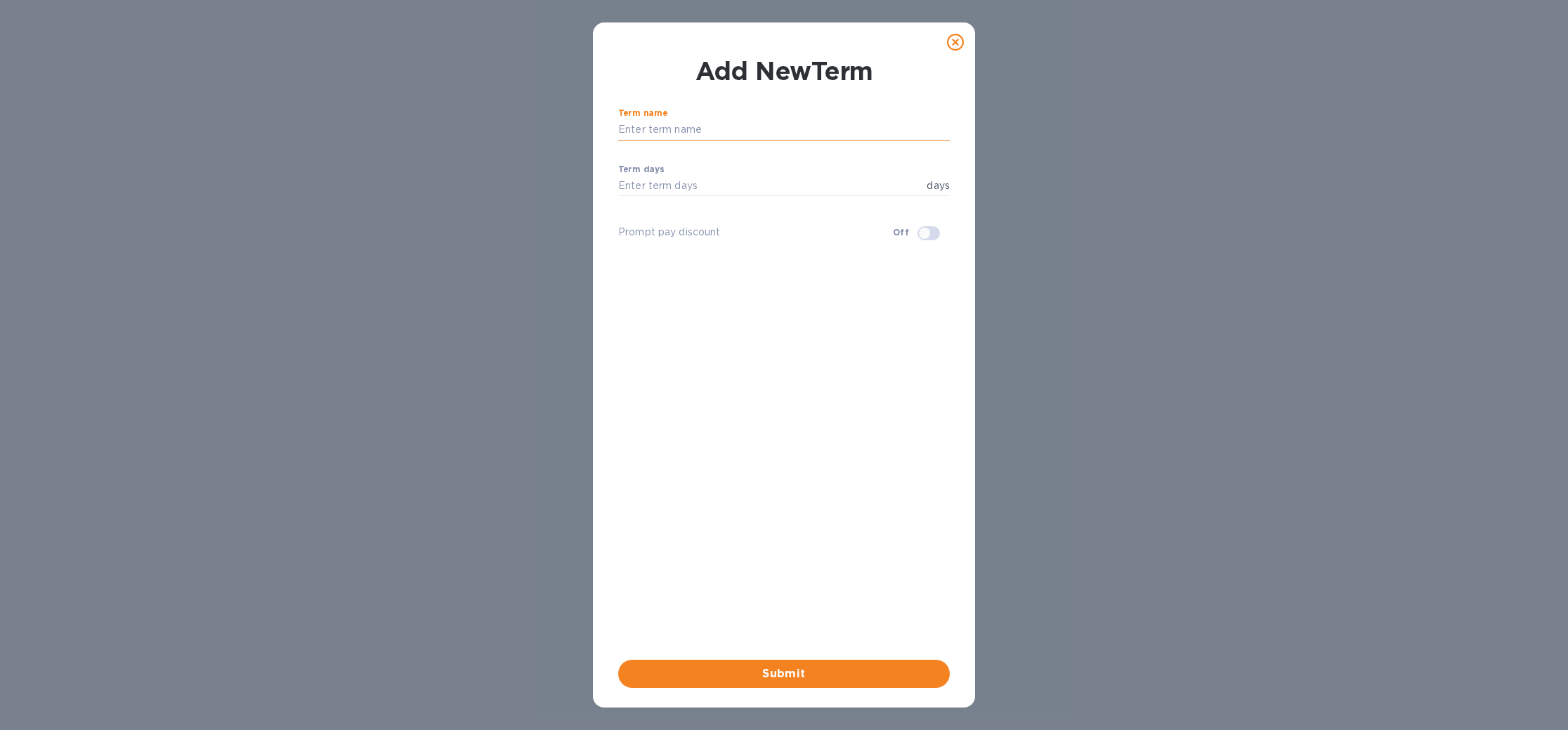
click at [659, 135] on input "text" at bounding box center [784, 130] width 331 height 21
type input "COD"
click at [691, 182] on input "number" at bounding box center [770, 186] width 303 height 21
type input "0"
click at [815, 667] on span "Submit" at bounding box center [783, 674] width 309 height 17
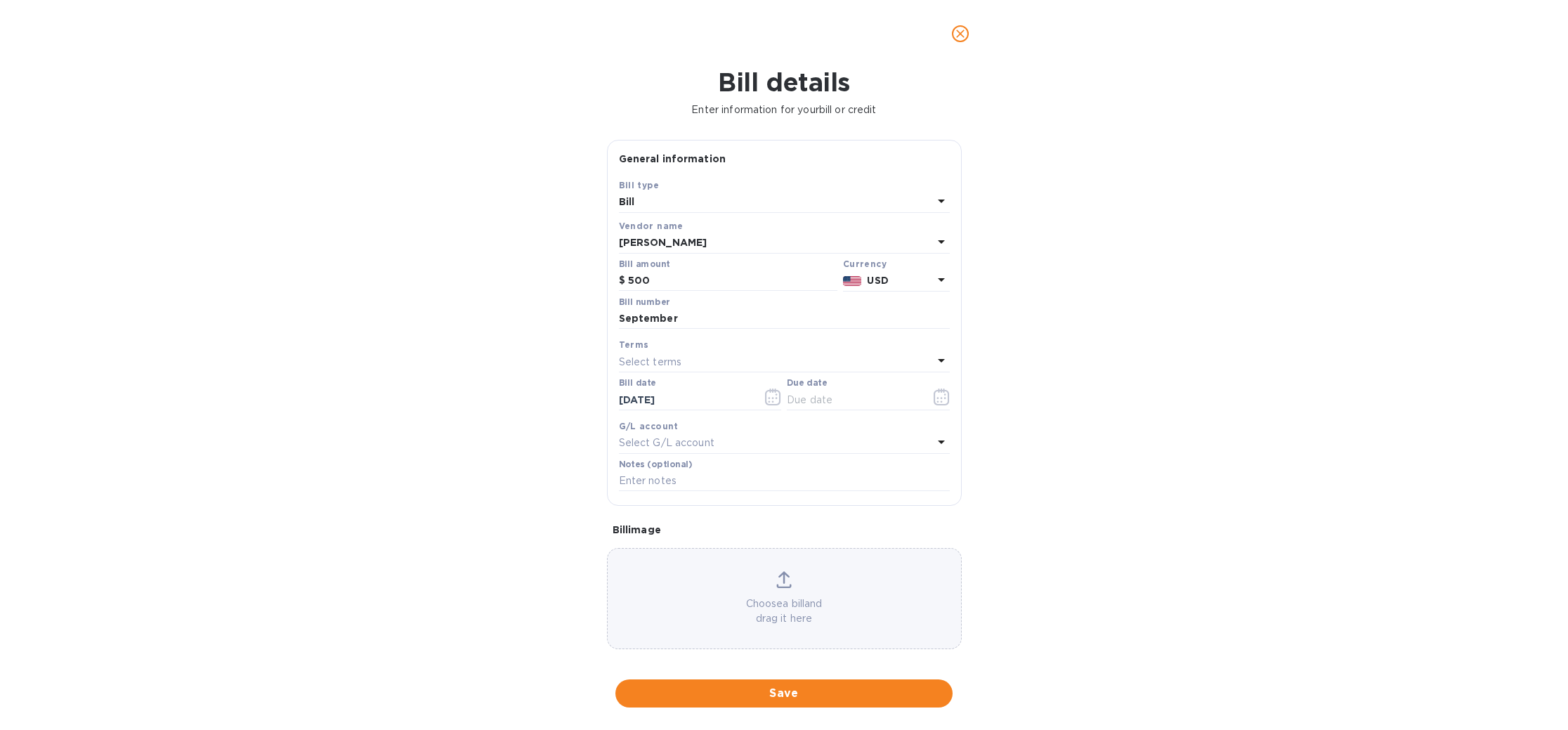
type input "09/24/2025"
click at [750, 440] on div "Select G/L account" at bounding box center [776, 444] width 314 height 20
click at [724, 486] on input "text" at bounding box center [786, 482] width 248 height 21
click at [566, 499] on div "Bill details Enter information for your bill or credit General information Save…" at bounding box center [784, 399] width 1568 height 663
click at [769, 685] on span "Save" at bounding box center [784, 693] width 315 height 17
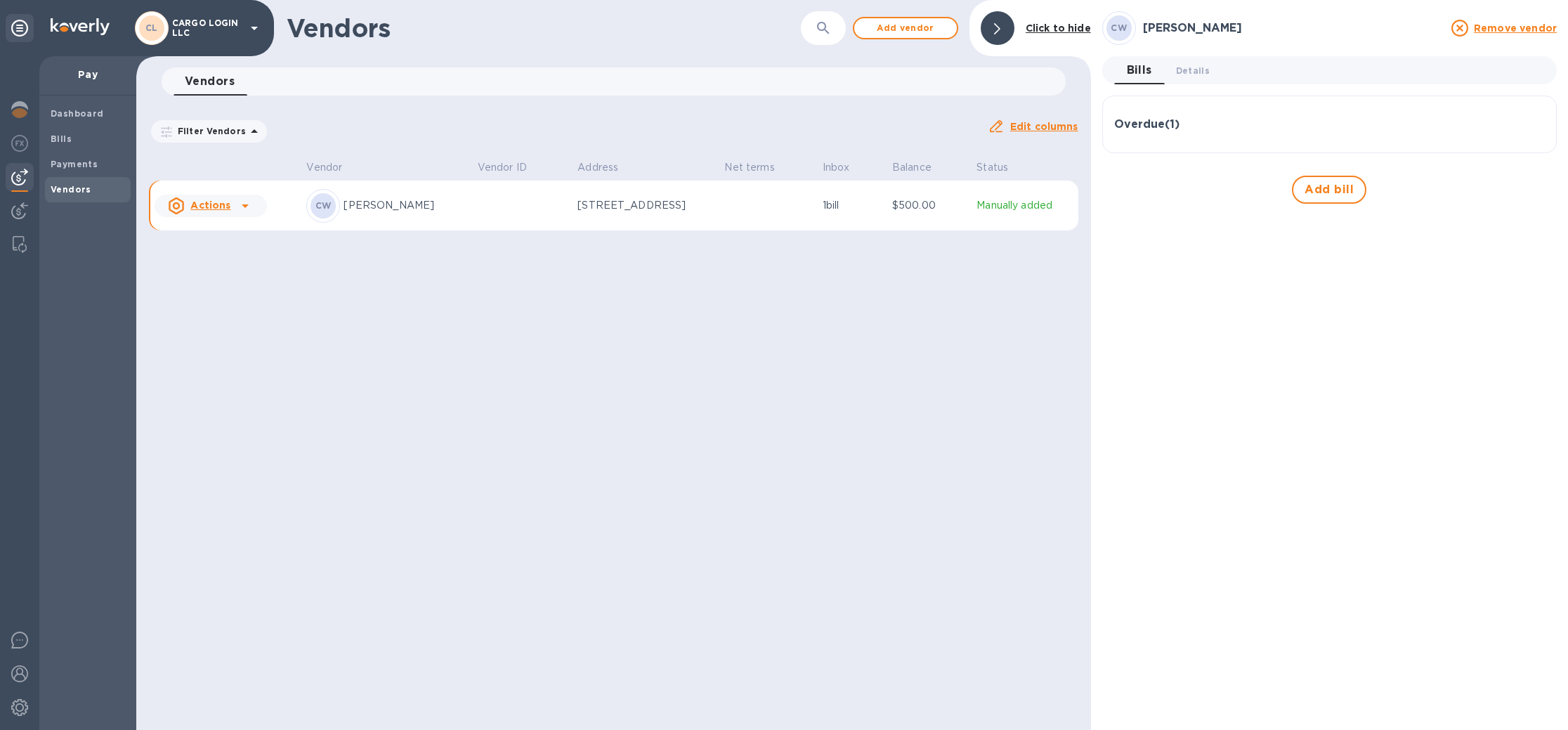
click at [1140, 126] on h3 "Overdue ( 1 )" at bounding box center [1146, 125] width 65 height 13
click at [1450, 205] on p "Balance" at bounding box center [1427, 206] width 198 height 14
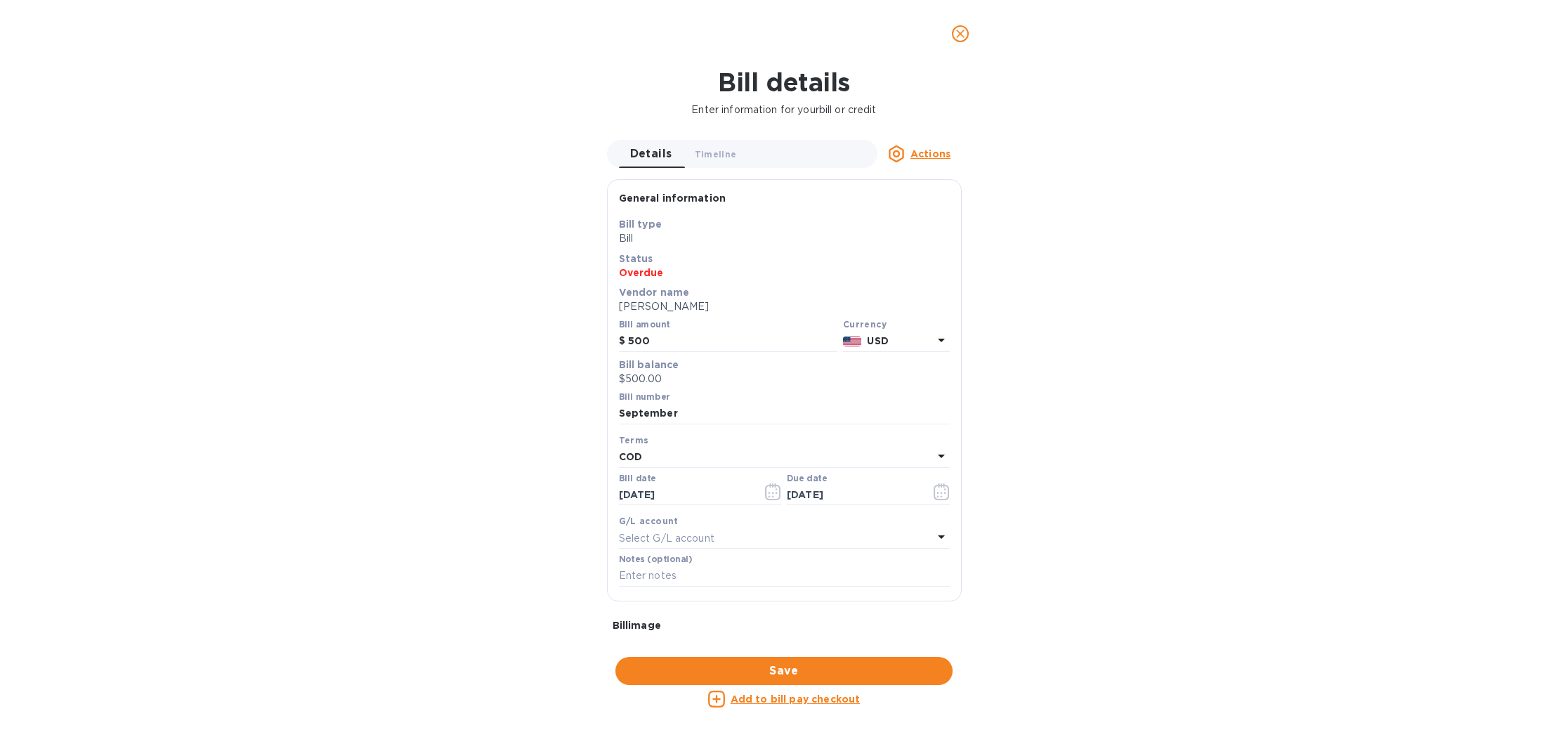
click at [922, 151] on u "Actions" at bounding box center [930, 153] width 40 height 11
click at [496, 267] on div at bounding box center [784, 365] width 1568 height 730
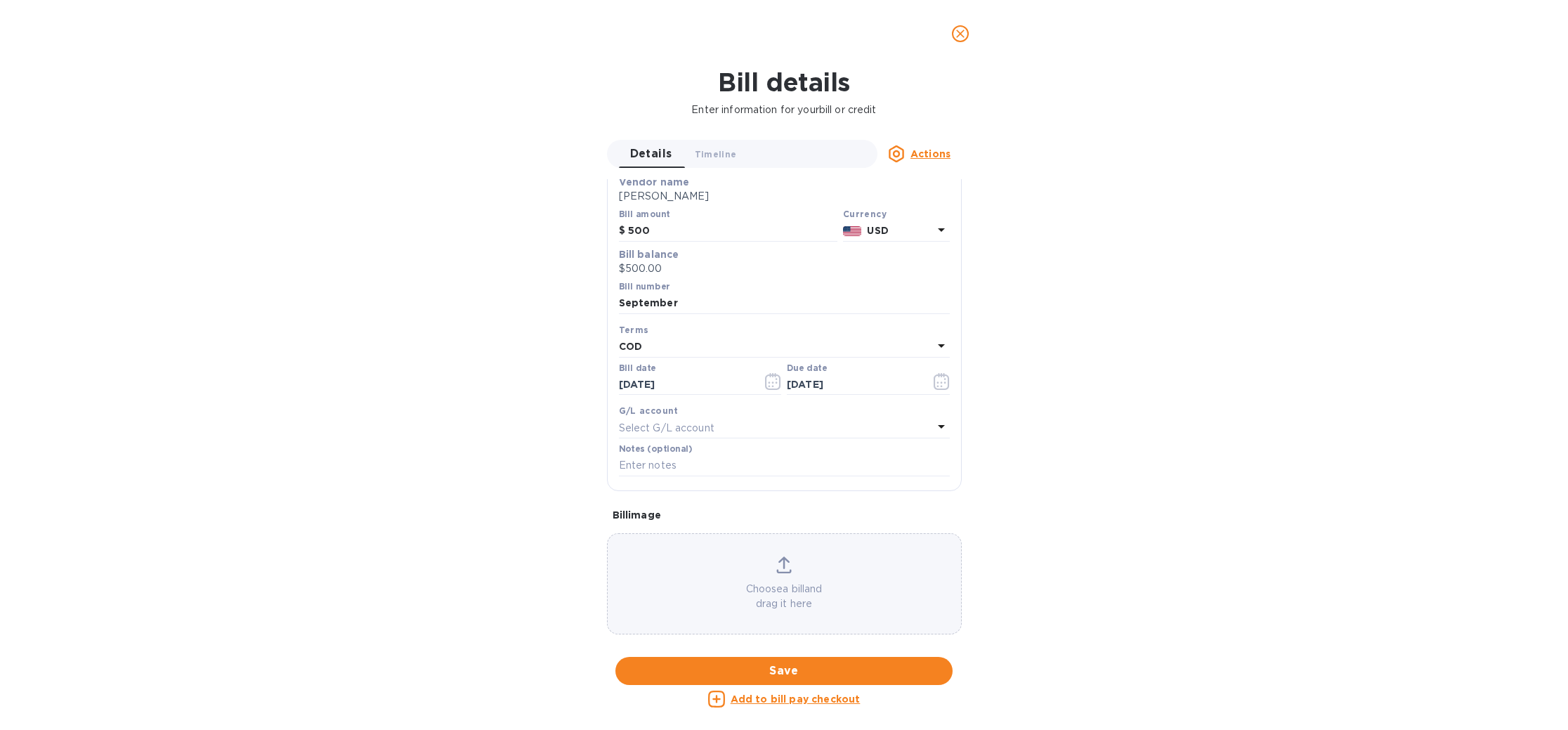
scroll to position [121, 0]
click at [770, 665] on span "Save" at bounding box center [784, 671] width 315 height 17
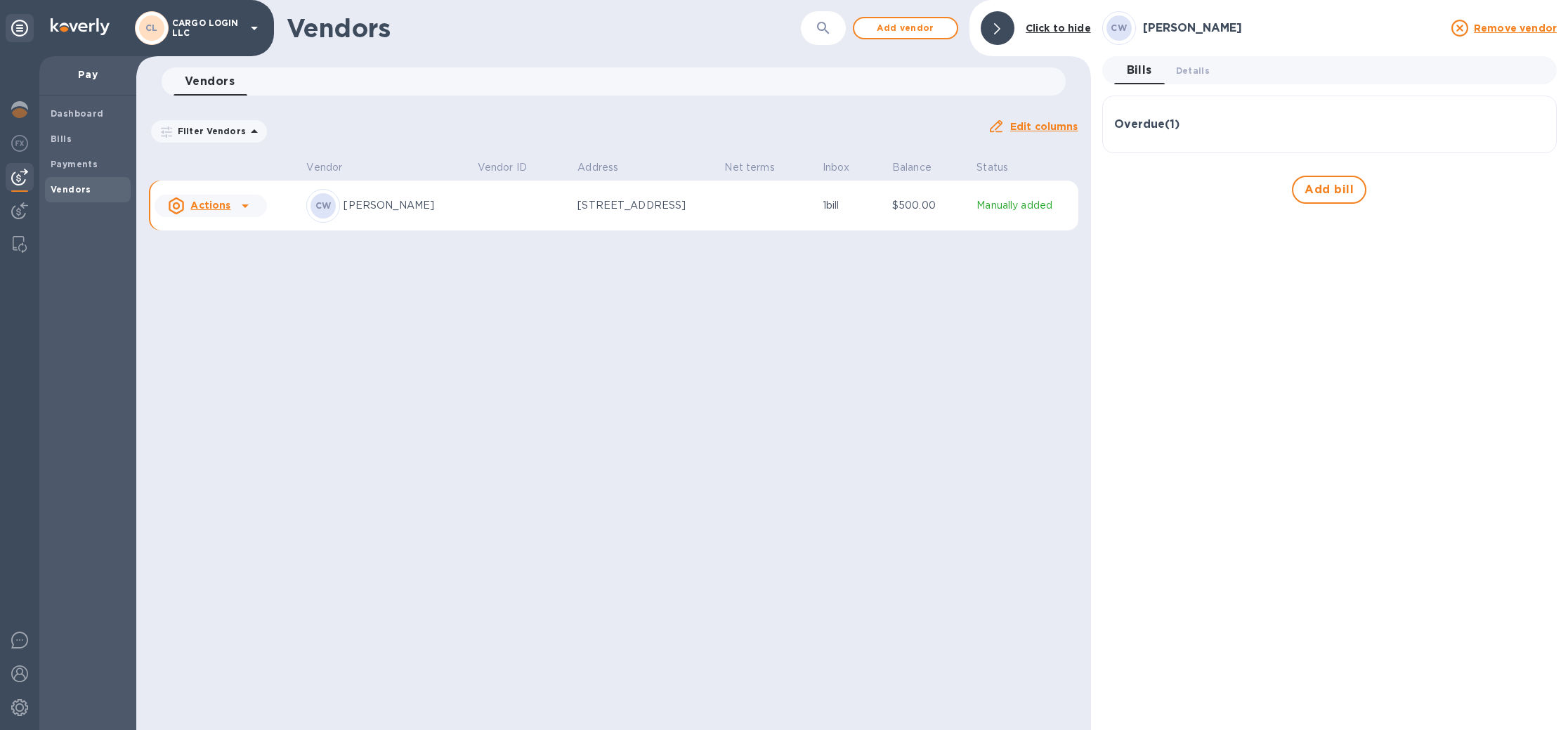
click at [242, 203] on icon at bounding box center [245, 206] width 17 height 17
click at [495, 331] on div at bounding box center [784, 365] width 1568 height 730
click at [79, 137] on span "Bills" at bounding box center [87, 139] width 74 height 14
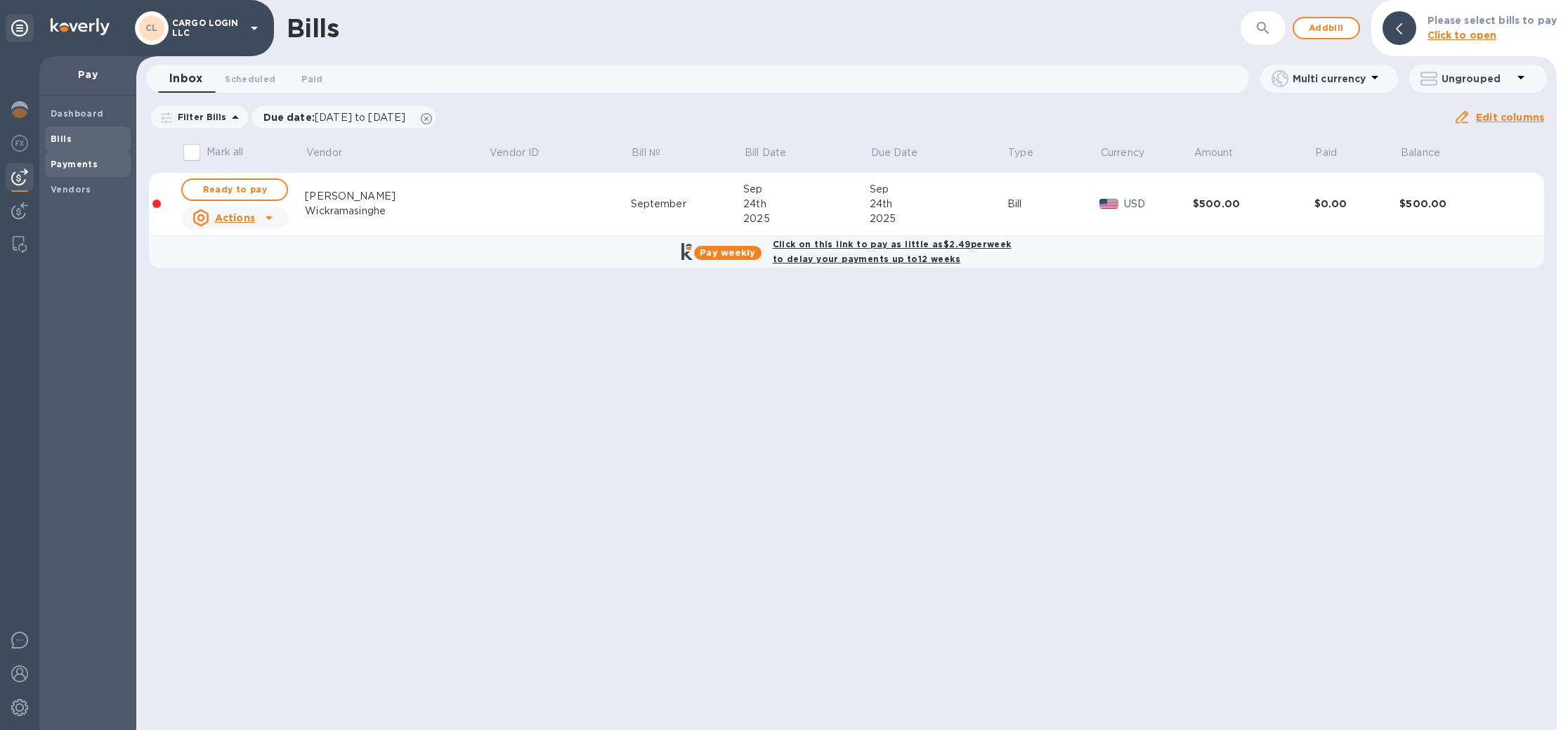
click at [79, 165] on b "Payments" at bounding box center [74, 164] width 47 height 11
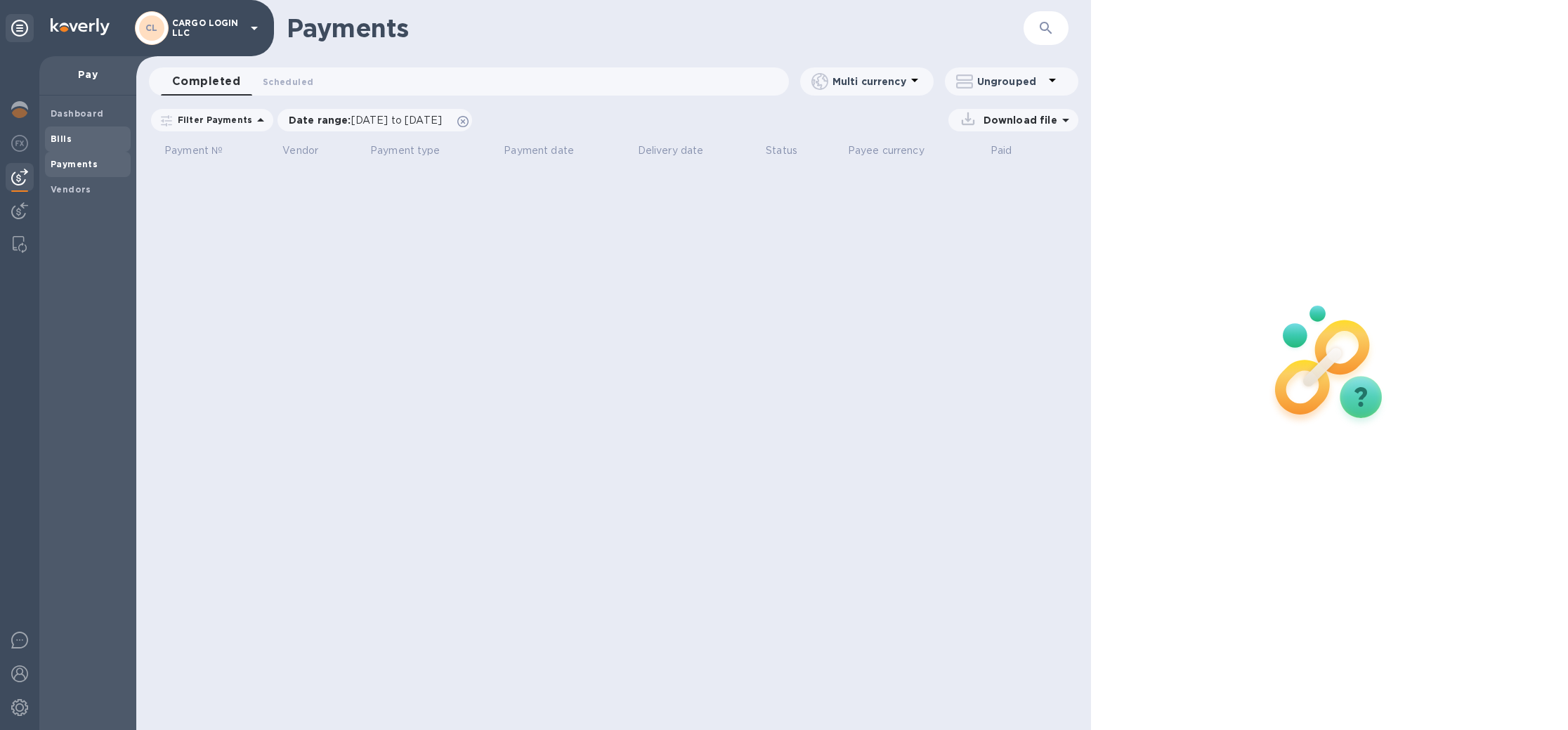
click at [69, 139] on b "Bills" at bounding box center [60, 138] width 21 height 11
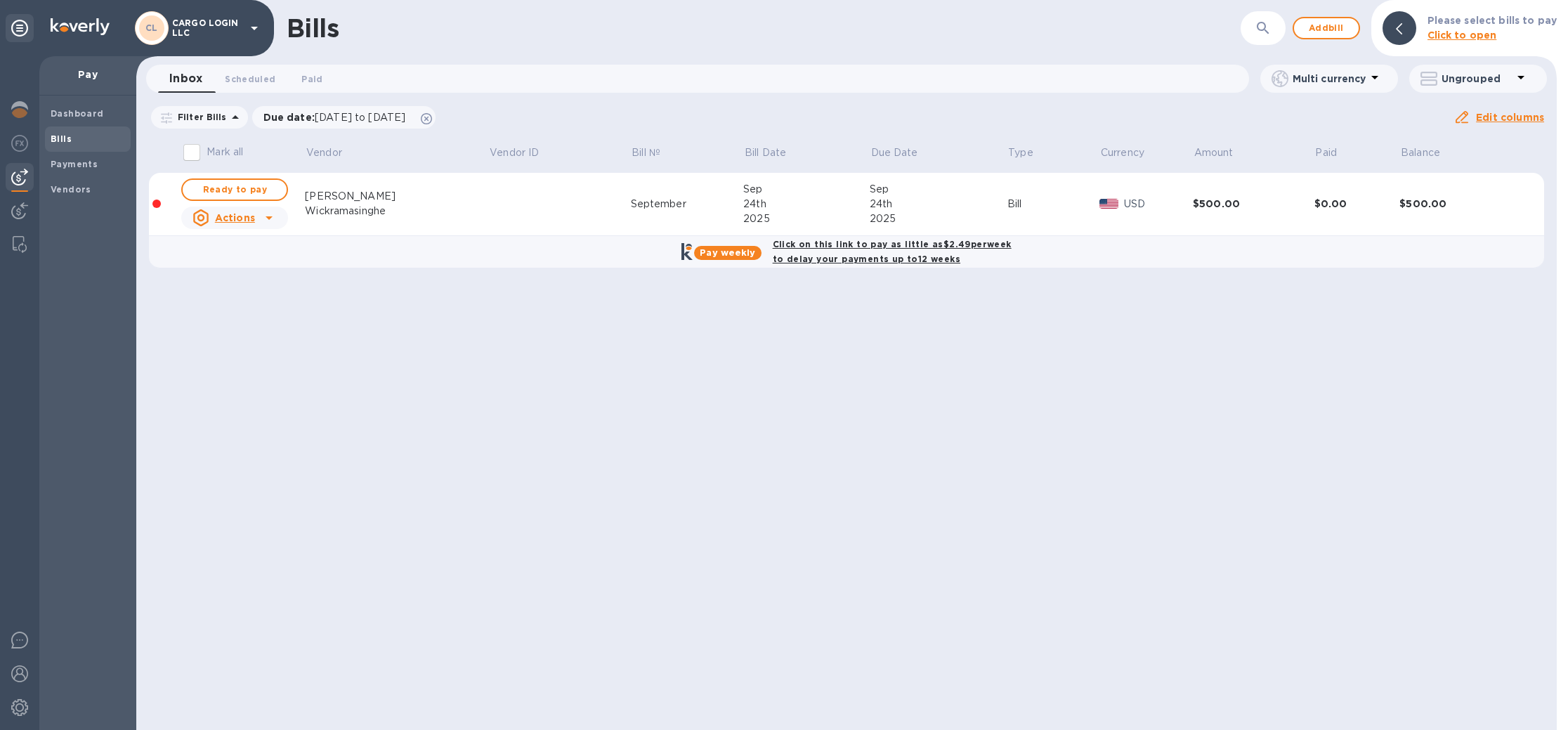
click at [270, 221] on icon at bounding box center [269, 218] width 17 height 17
click at [254, 188] on div at bounding box center [784, 365] width 1568 height 730
click at [243, 193] on span "Ready to pay" at bounding box center [234, 190] width 81 height 17
checkbox input "true"
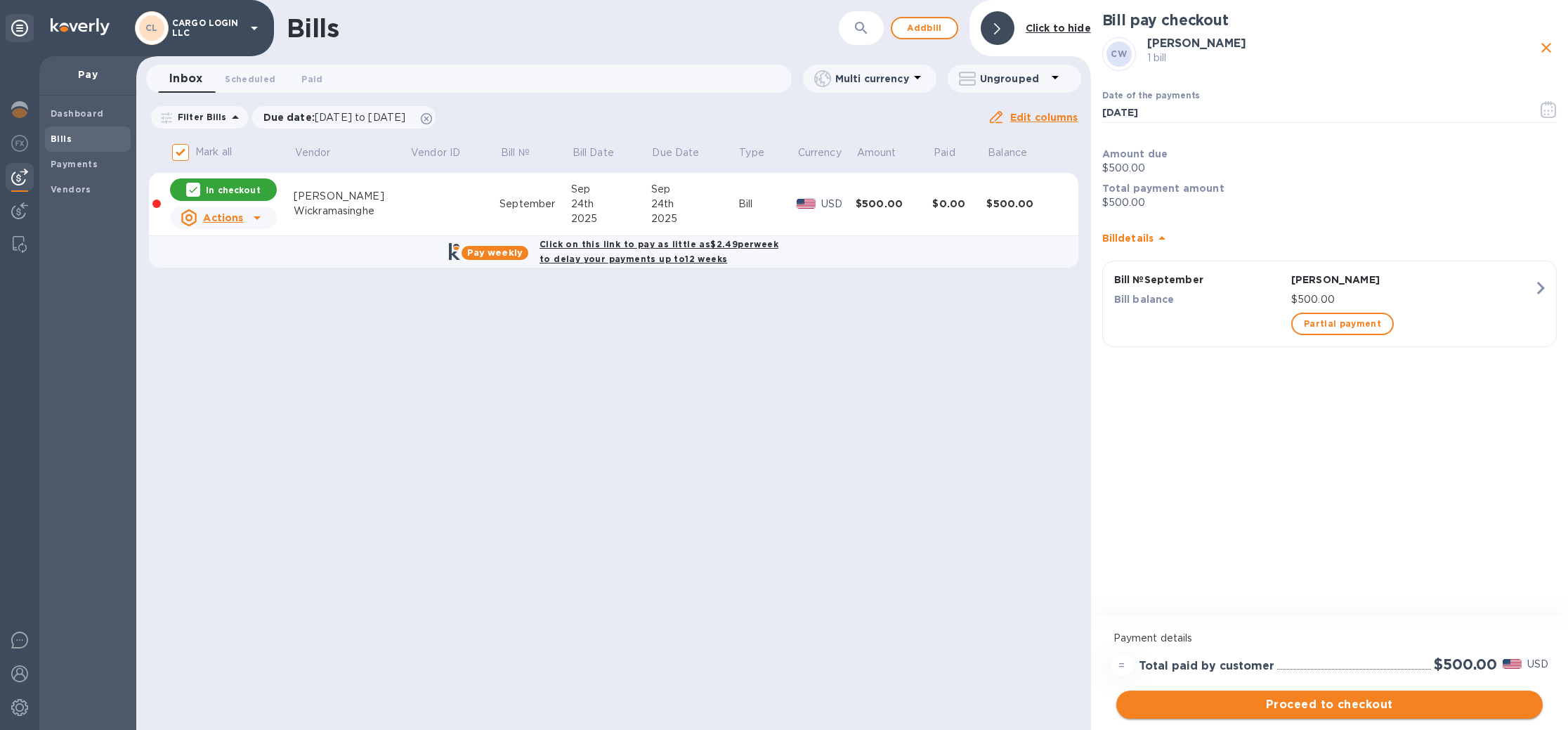
click at [1334, 707] on span "Proceed to checkout" at bounding box center [1329, 705] width 404 height 17
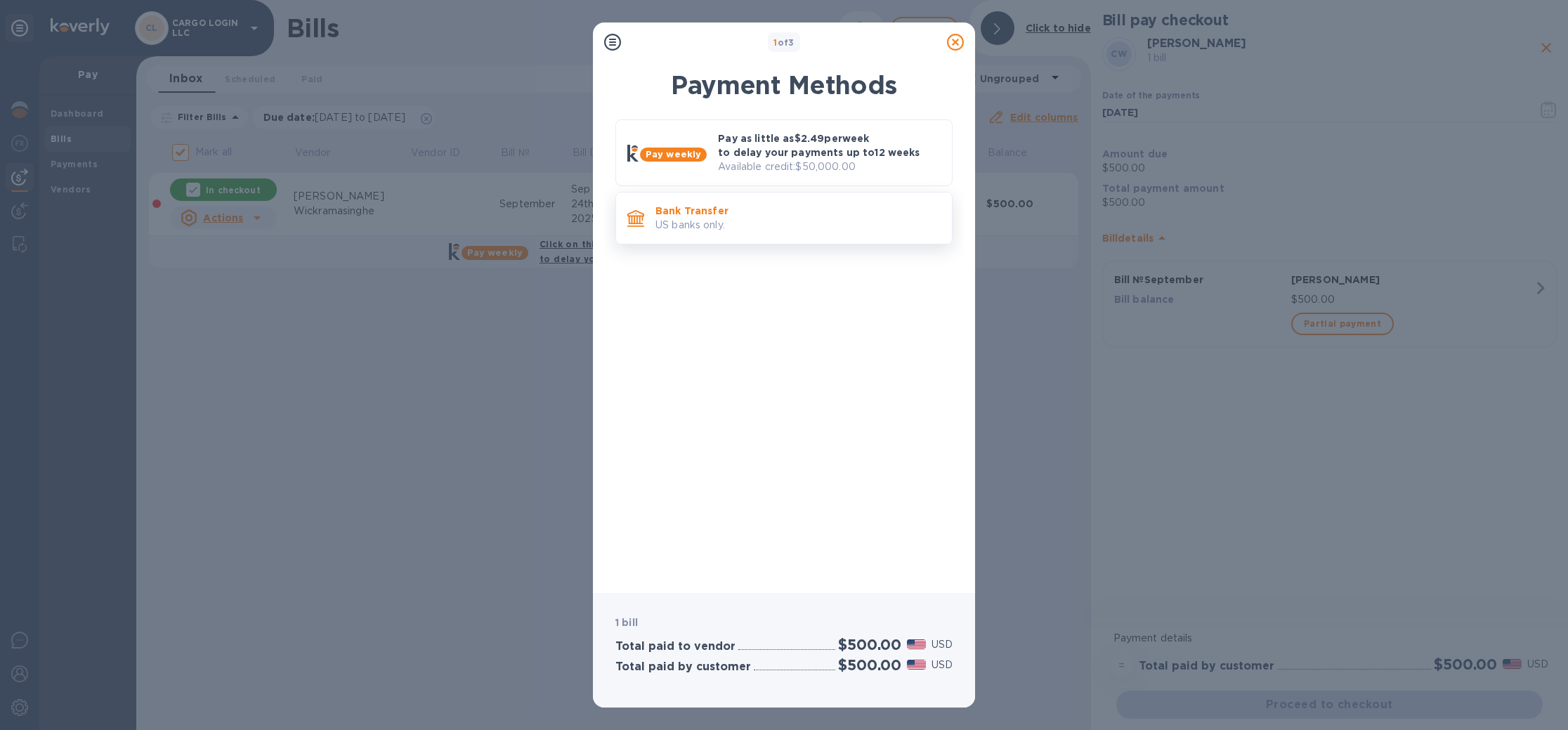
click at [845, 217] on p "Bank Transfer" at bounding box center [797, 210] width 285 height 14
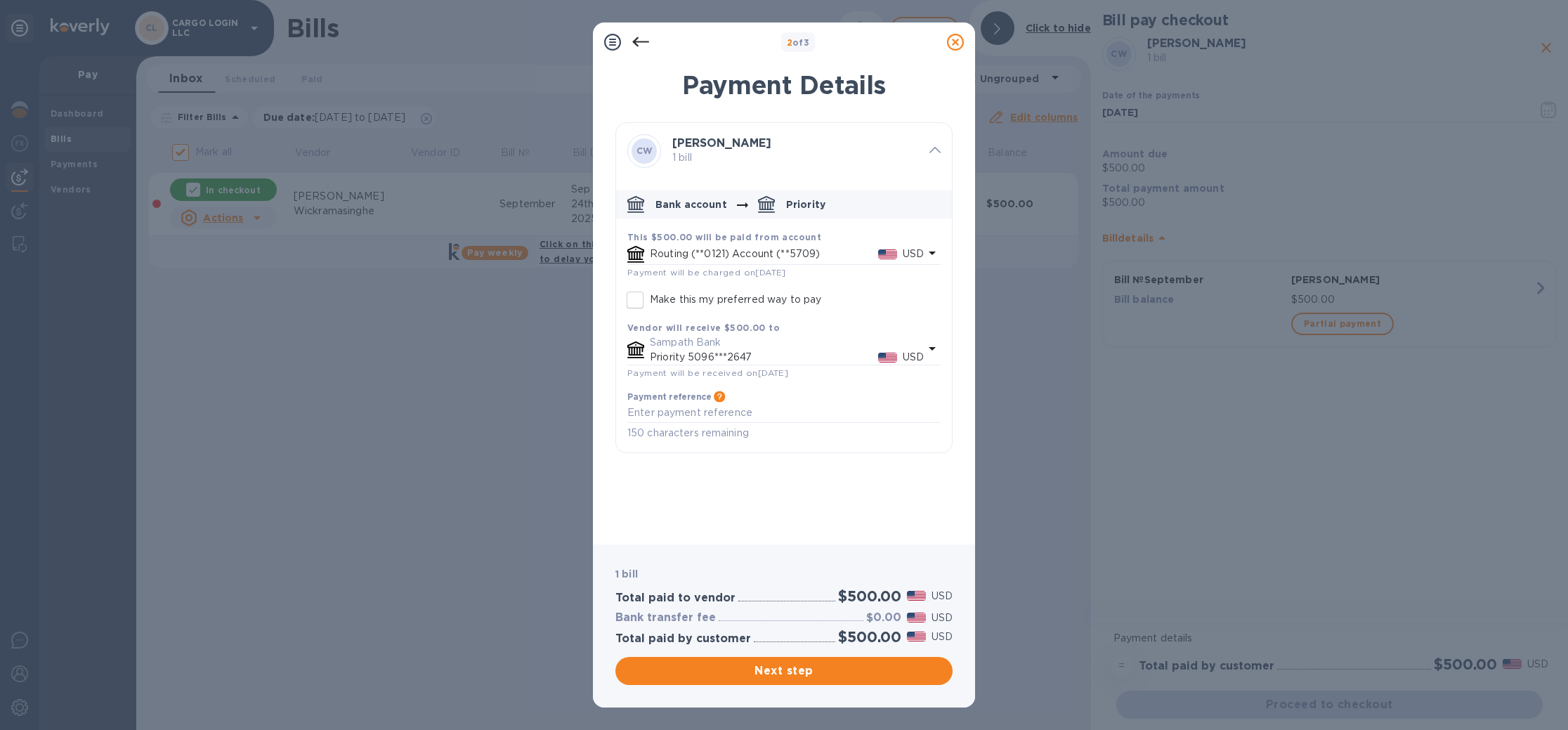
click at [634, 44] on icon at bounding box center [641, 42] width 17 height 17
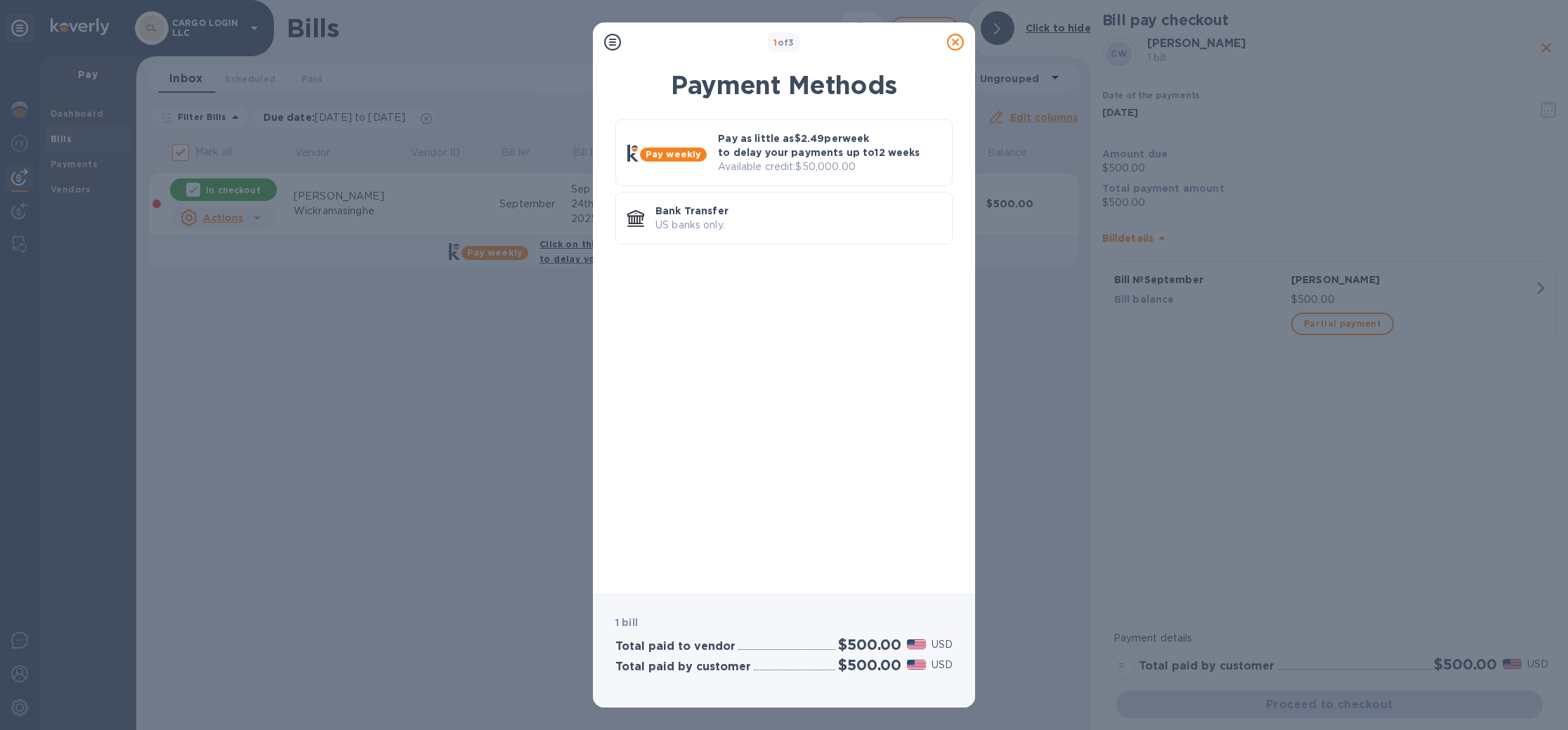
click at [634, 44] on div "1 of 3" at bounding box center [784, 43] width 315 height 20
click at [955, 39] on icon at bounding box center [956, 42] width 17 height 17
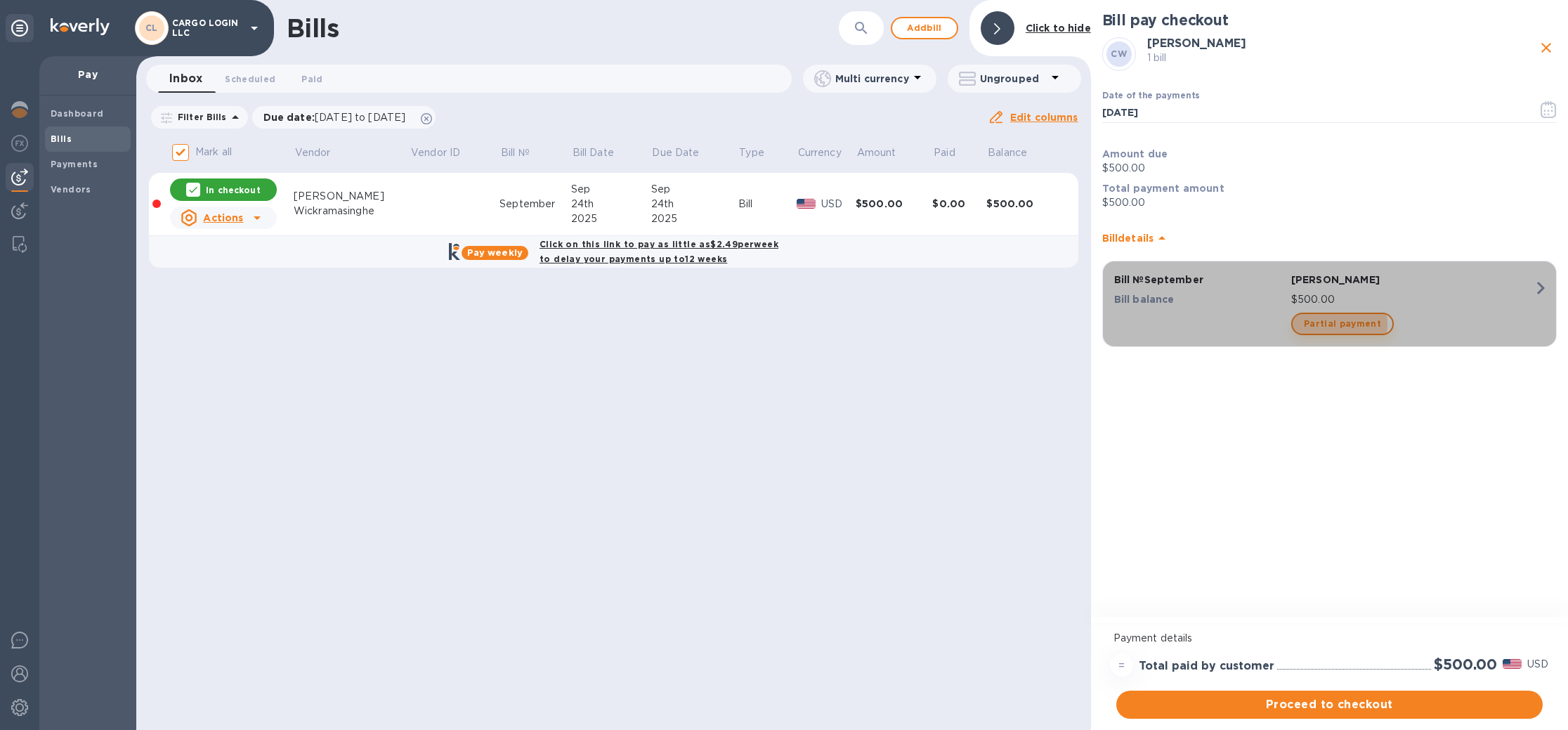
click at [1338, 325] on span "Partial payment" at bounding box center [1342, 324] width 77 height 17
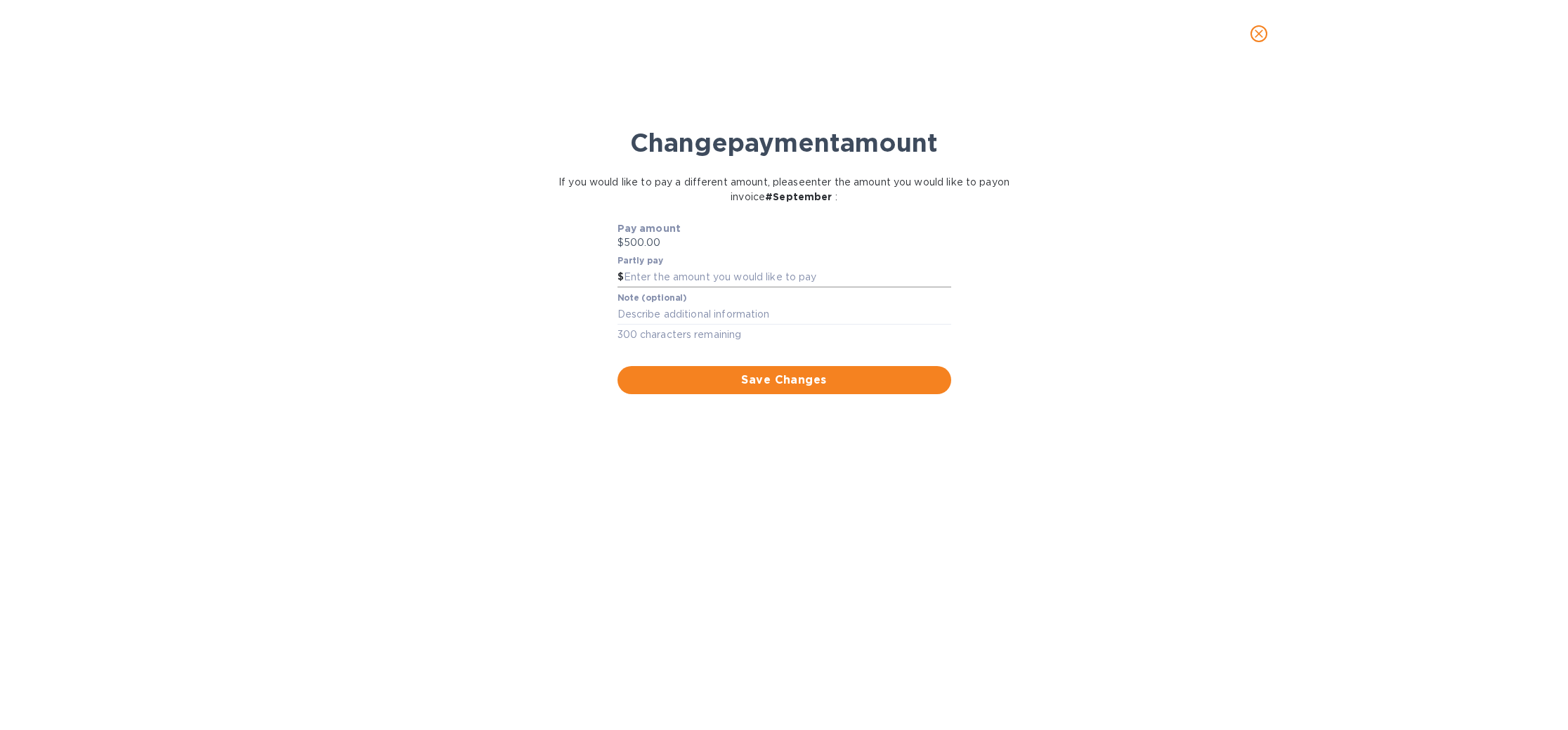
click at [664, 275] on input "text" at bounding box center [787, 277] width 327 height 21
type input "50"
click at [534, 351] on div "Pay amount $500.00 Partly pay $ 50 Note (optional) x 300 characters remaining S…" at bounding box center [784, 307] width 510 height 190
click at [731, 380] on span "Save Changes" at bounding box center [784, 380] width 311 height 17
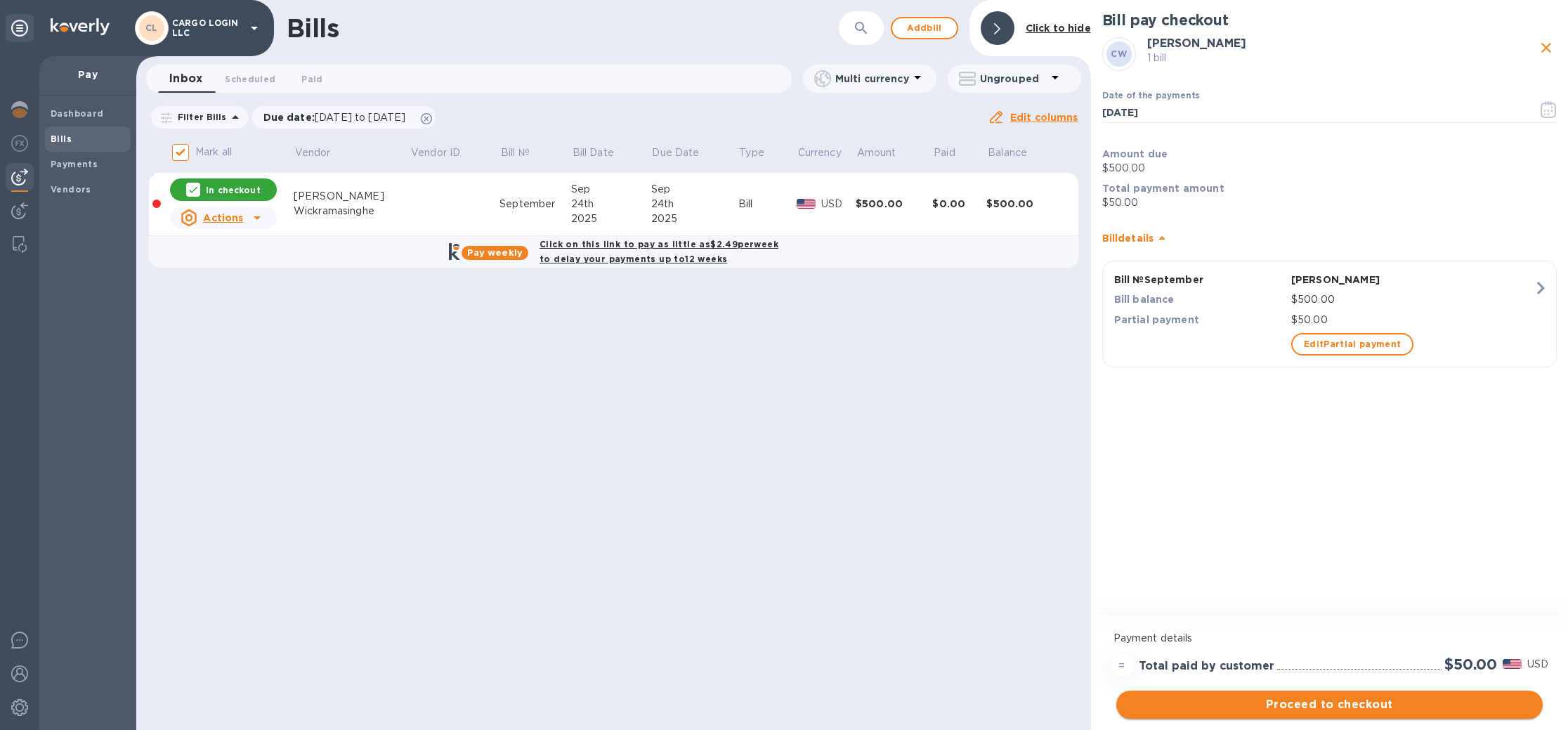
click at [1295, 705] on span "Proceed to checkout" at bounding box center [1329, 705] width 404 height 17
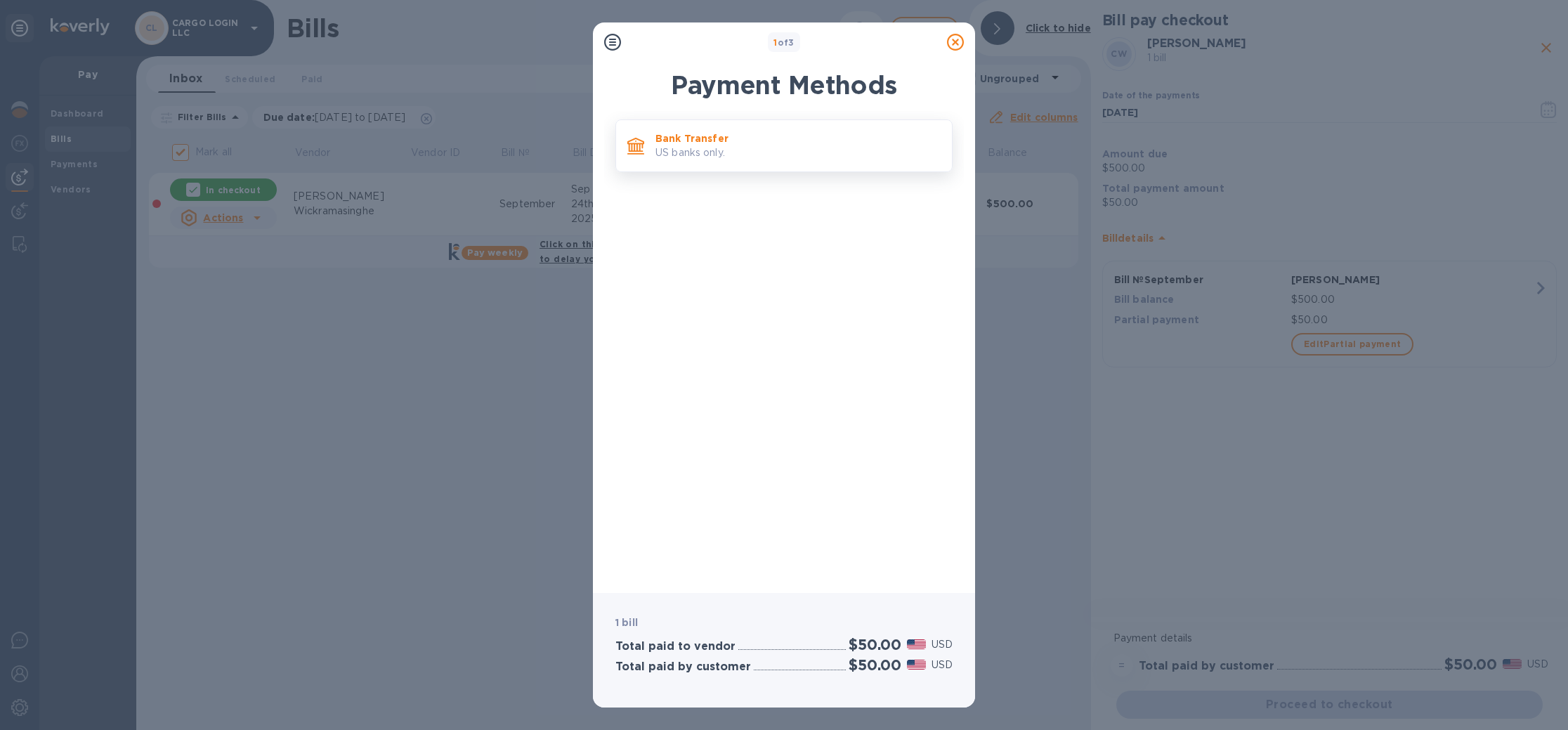
click at [792, 147] on p "US banks only." at bounding box center [797, 153] width 285 height 15
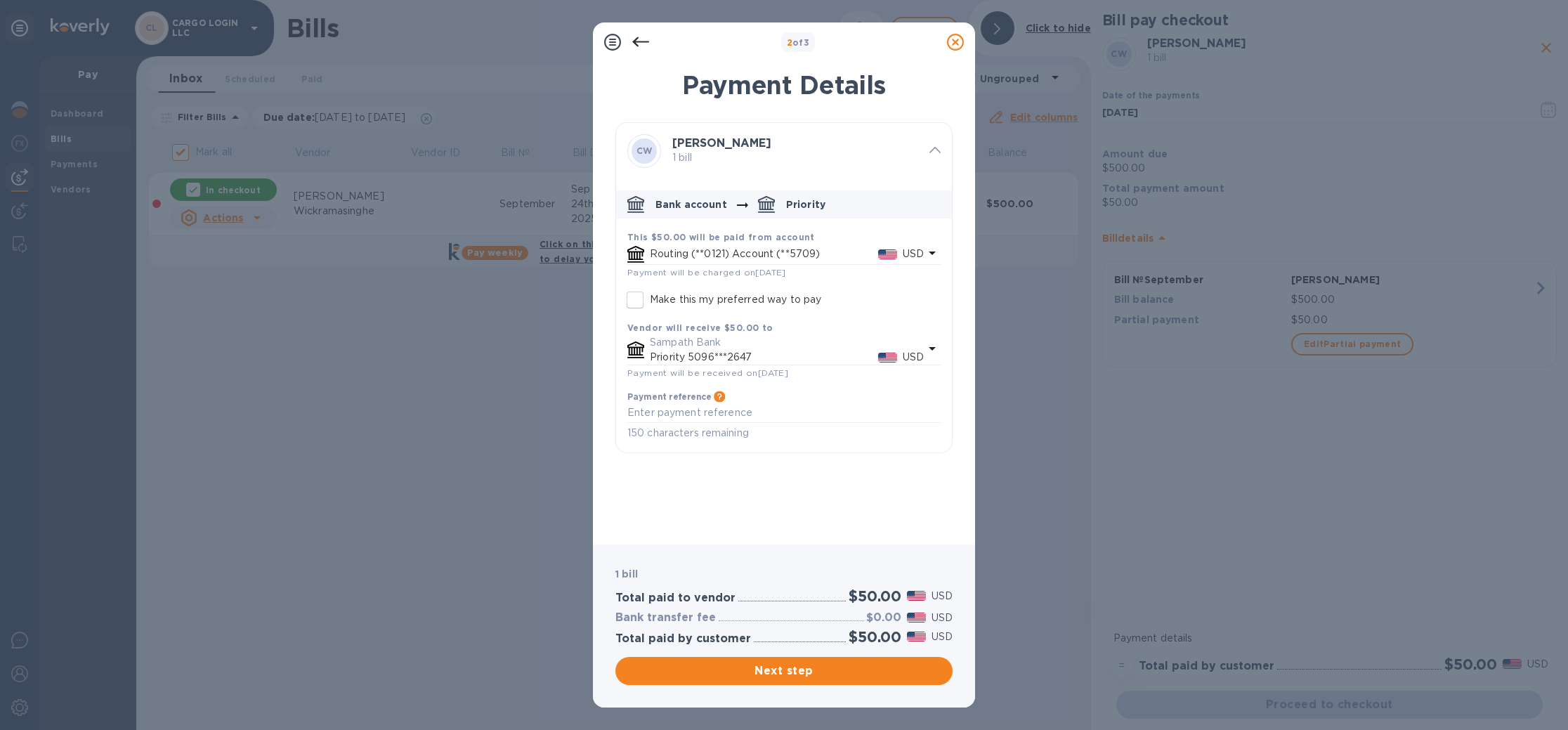
click at [639, 300] on input "Make this my preferred way to pay" at bounding box center [634, 300] width 29 height 29
checkbox input "true"
click at [808, 666] on span "Next step" at bounding box center [784, 671] width 315 height 17
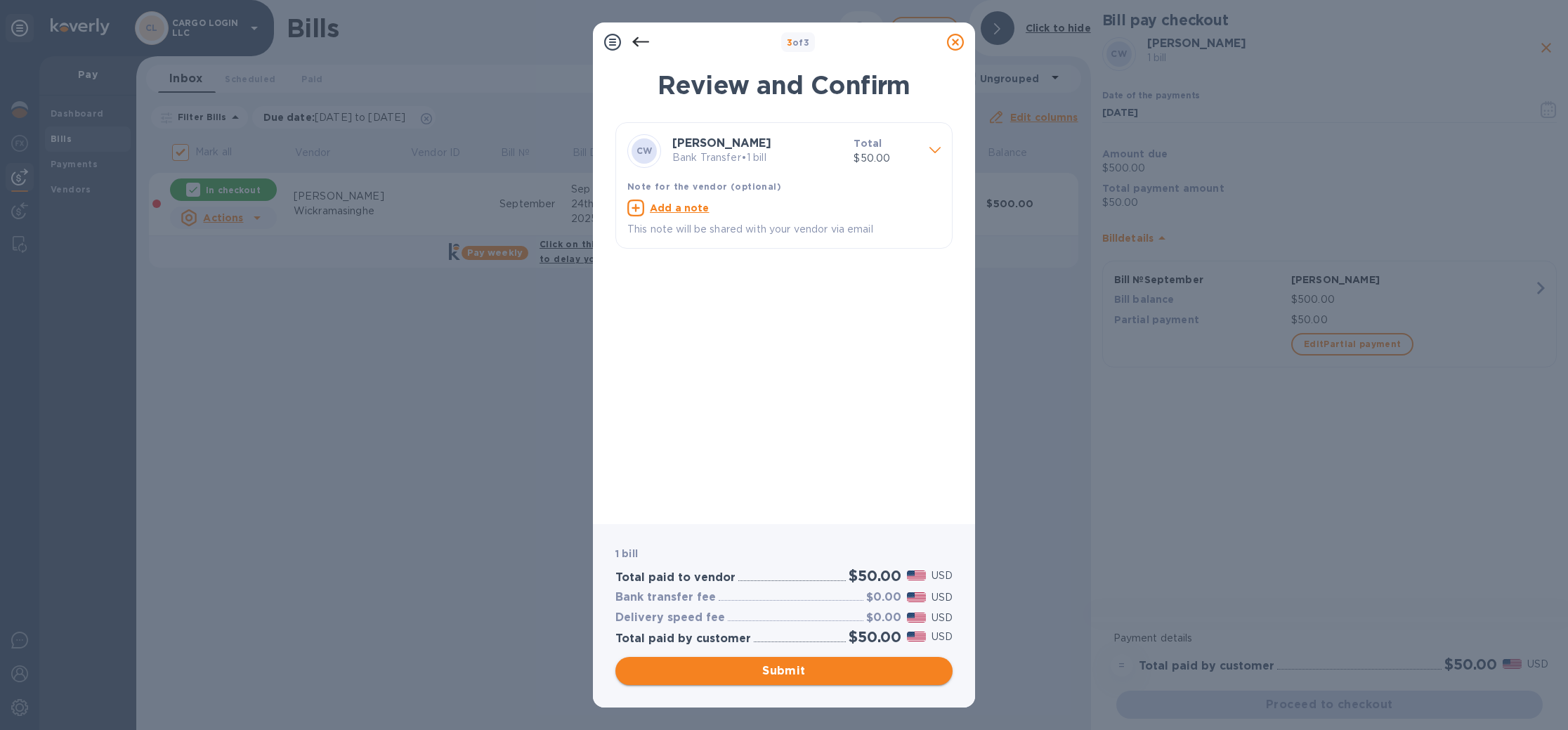
click at [808, 666] on span "Submit" at bounding box center [784, 671] width 315 height 17
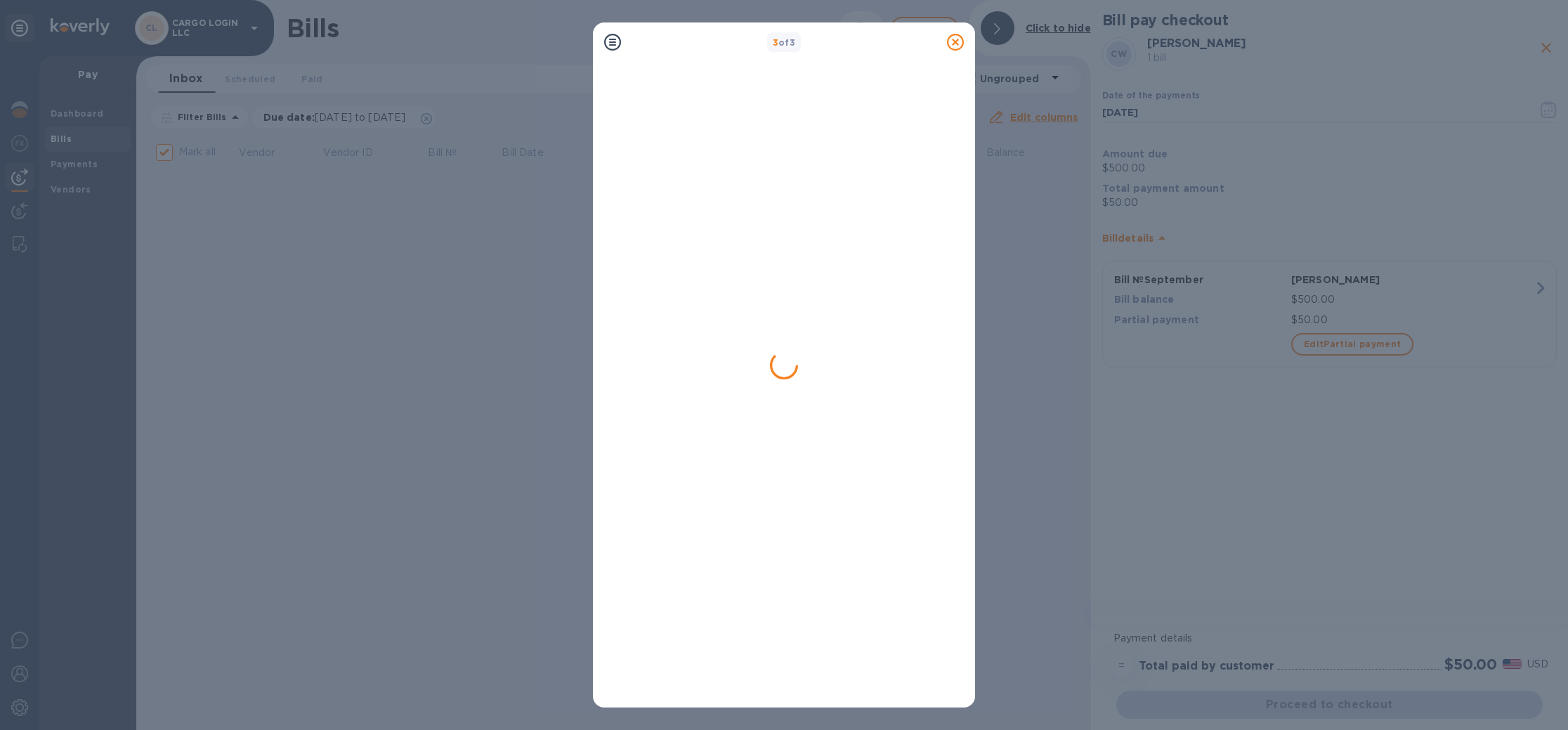
checkbox input "false"
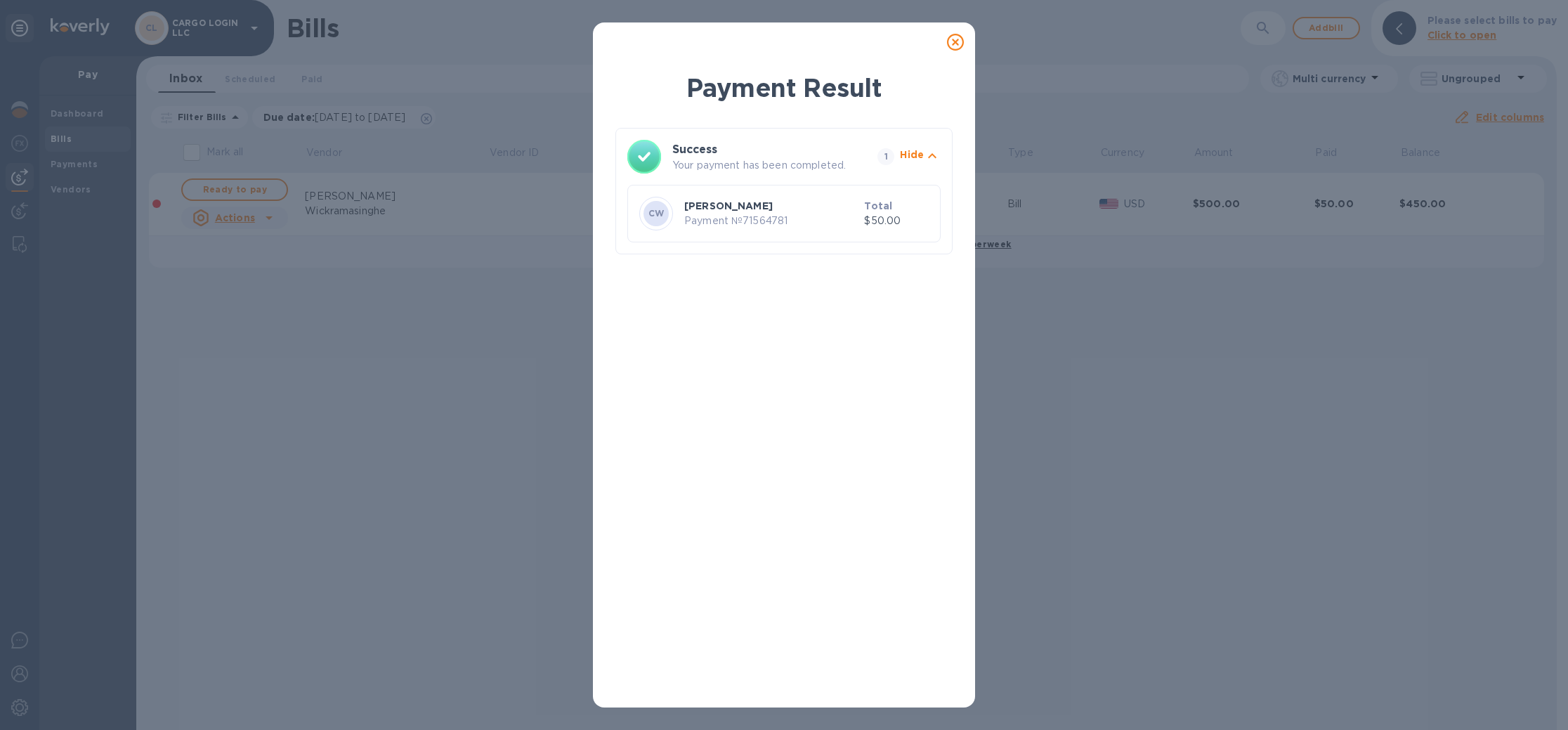
click at [955, 44] on icon at bounding box center [956, 42] width 17 height 17
